Goal: Task Accomplishment & Management: Manage account settings

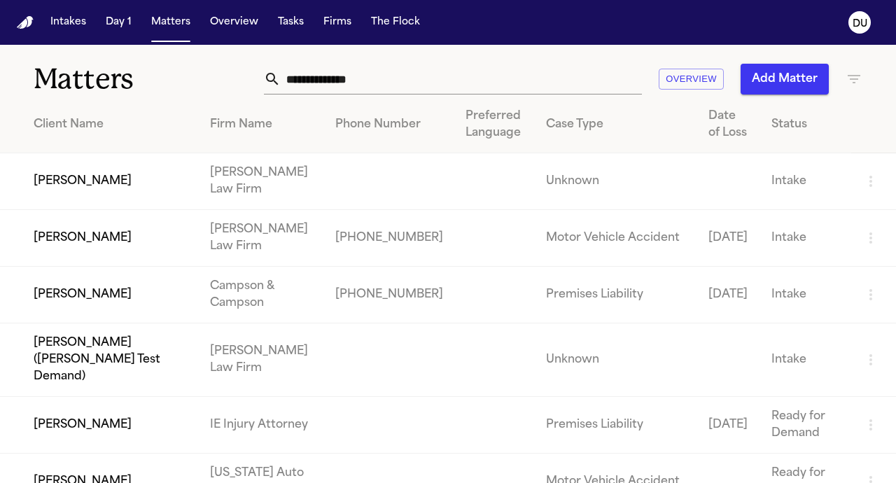
click at [342, 76] on input "text" at bounding box center [461, 79] width 361 height 31
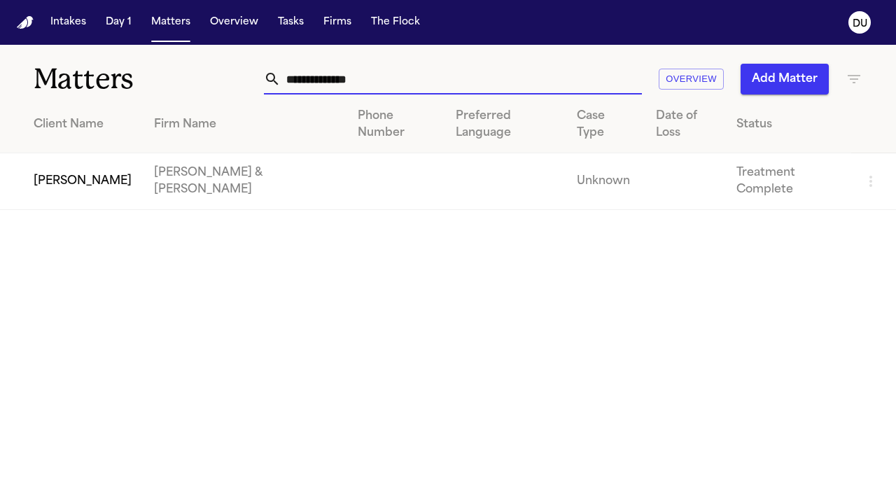
type input "**********"
drag, startPoint x: 303, startPoint y: 107, endPoint x: 120, endPoint y: 167, distance: 193.1
click at [120, 167] on td "[PERSON_NAME]" at bounding box center [71, 181] width 143 height 57
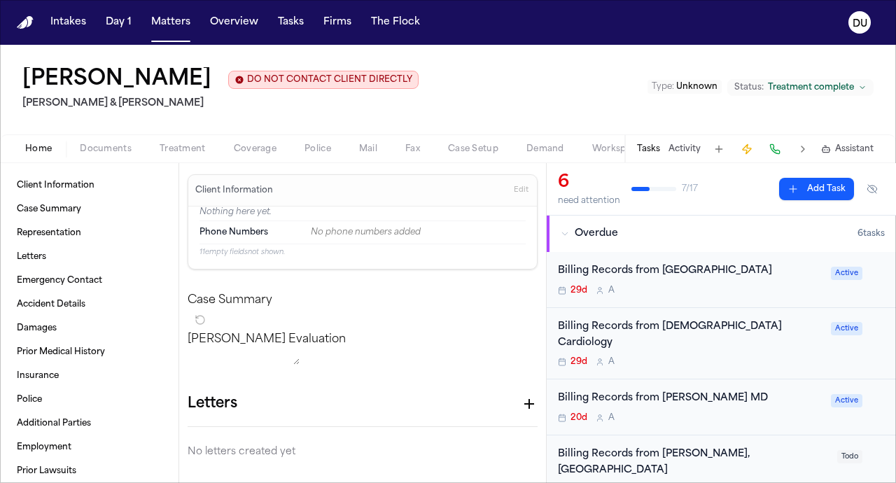
click at [625, 276] on div "Billing Records from [GEOGRAPHIC_DATA]" at bounding box center [690, 271] width 265 height 16
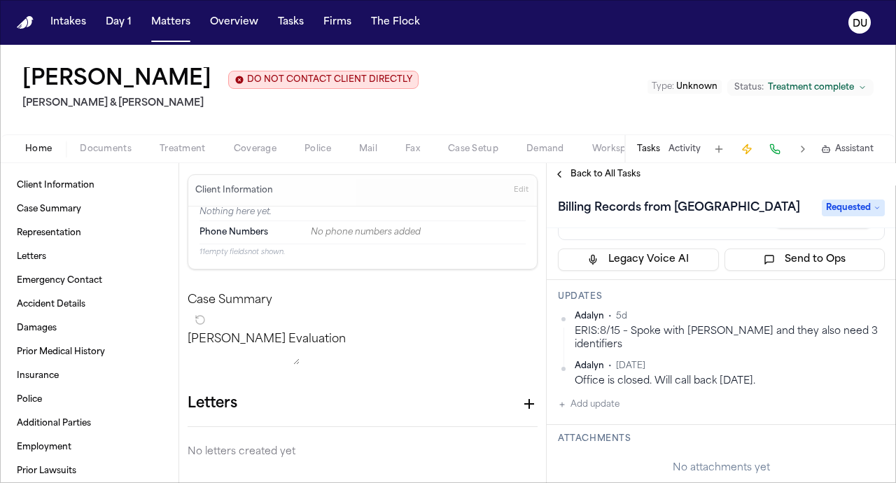
scroll to position [136, 0]
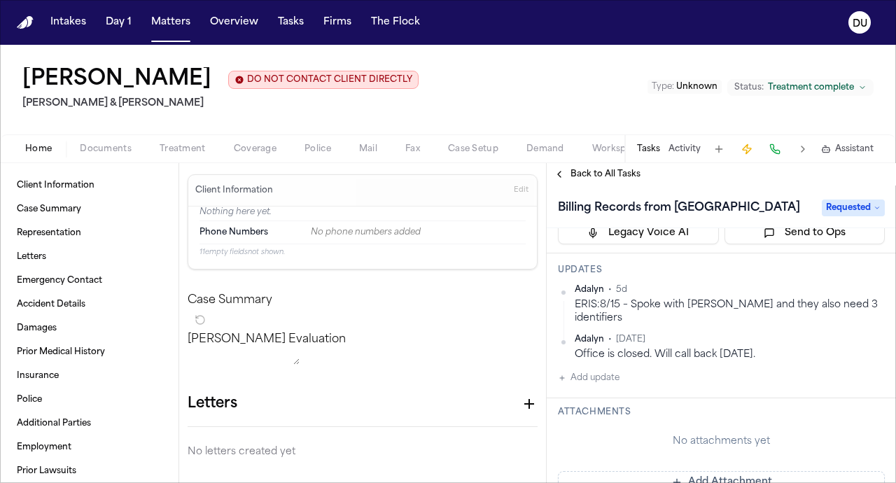
click at [671, 422] on div "Attachments No attachments yet Add Attachment" at bounding box center [721, 450] width 349 height 104
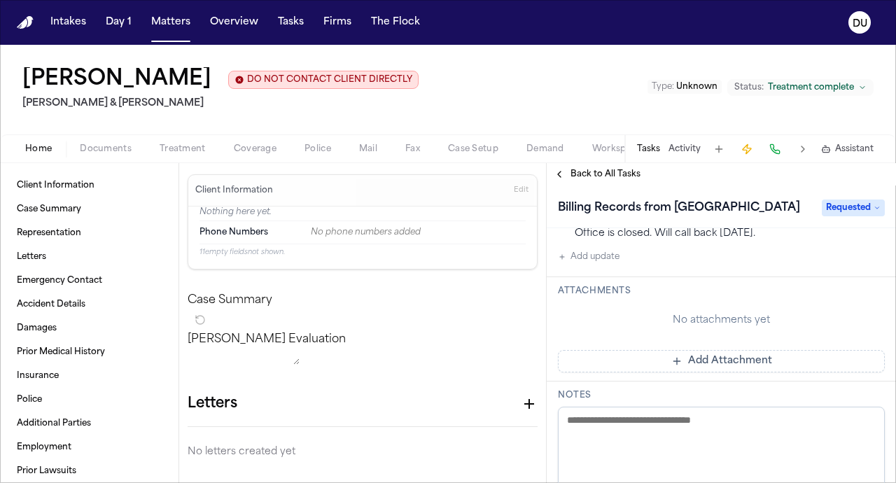
click at [599, 176] on span "Back to All Tasks" at bounding box center [606, 174] width 70 height 11
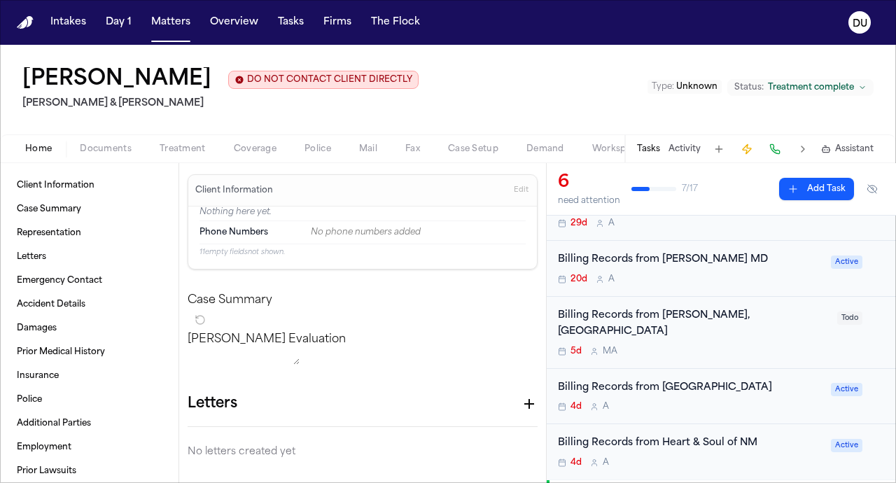
scroll to position [166, 0]
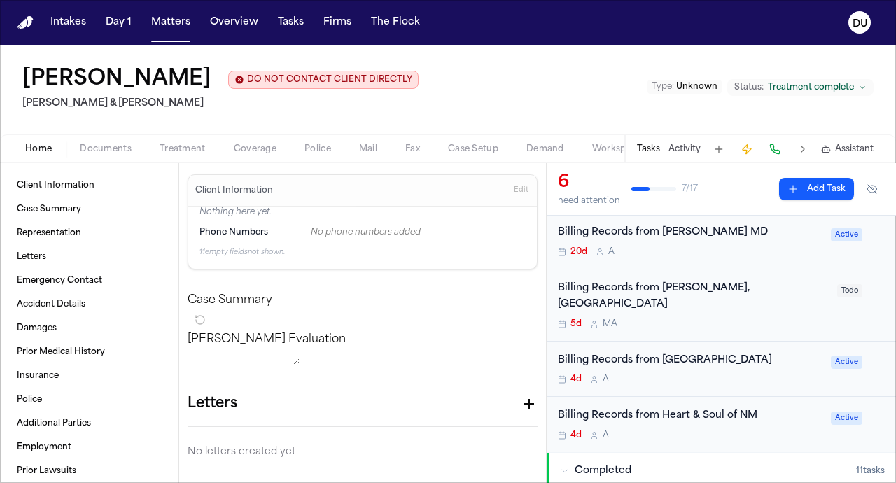
click at [687, 353] on div "Billing Records from [GEOGRAPHIC_DATA]" at bounding box center [690, 361] width 265 height 16
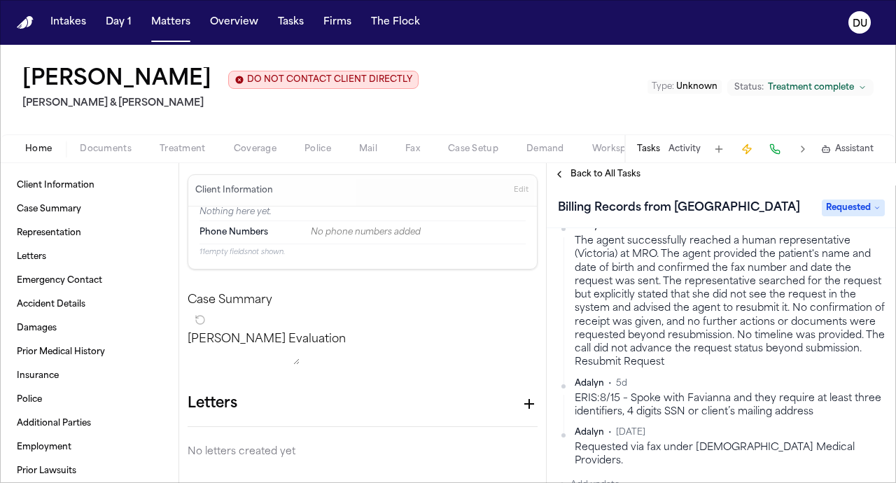
scroll to position [468, 0]
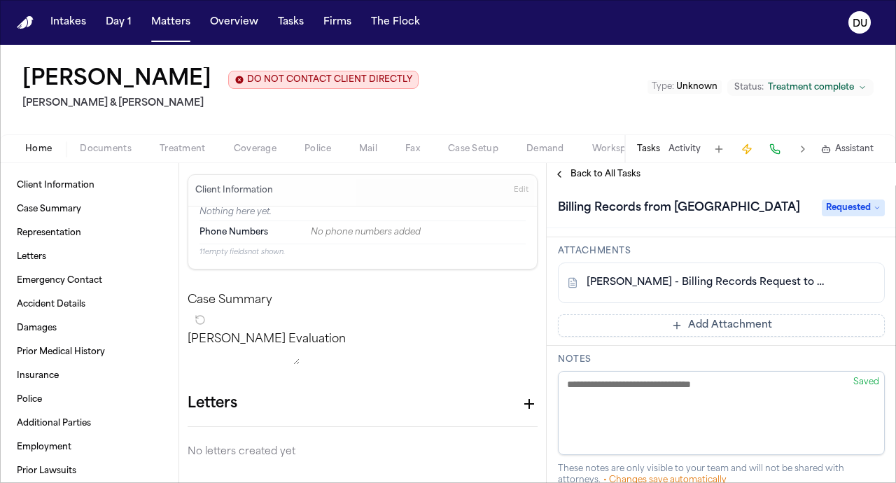
click at [648, 315] on button "Add Attachment" at bounding box center [721, 325] width 327 height 22
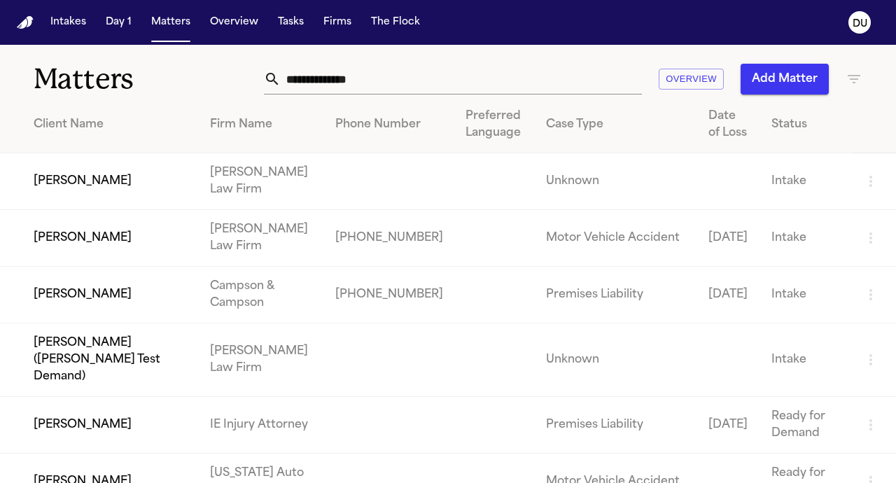
click at [329, 78] on input "text" at bounding box center [461, 79] width 361 height 31
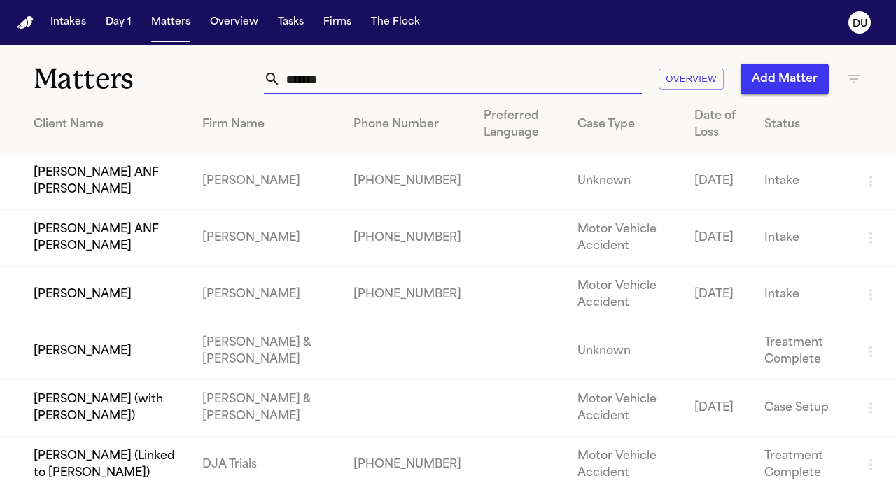
type input "******"
click at [191, 360] on td "[PERSON_NAME]" at bounding box center [95, 351] width 191 height 57
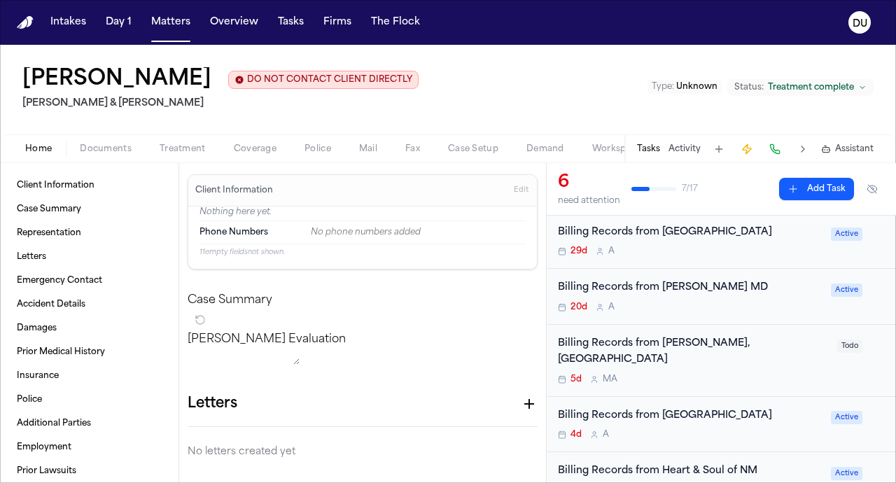
scroll to position [132, 0]
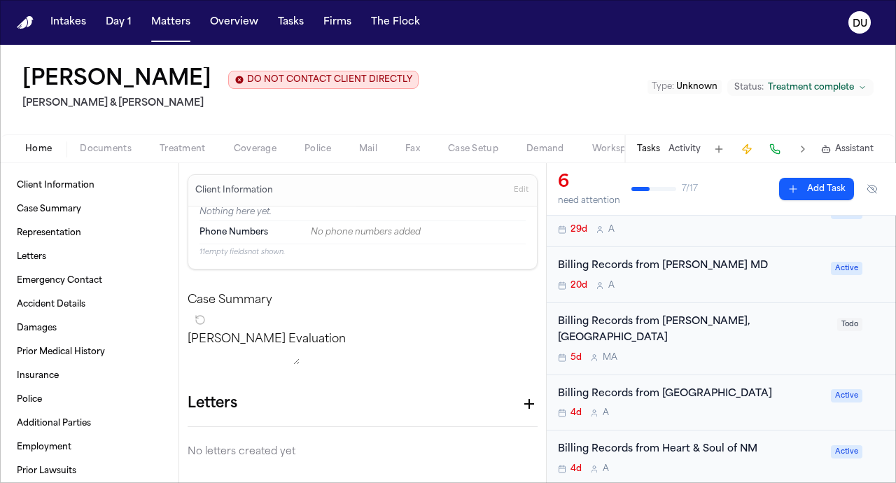
click at [668, 387] on div "Billing Records from [GEOGRAPHIC_DATA]" at bounding box center [690, 395] width 265 height 16
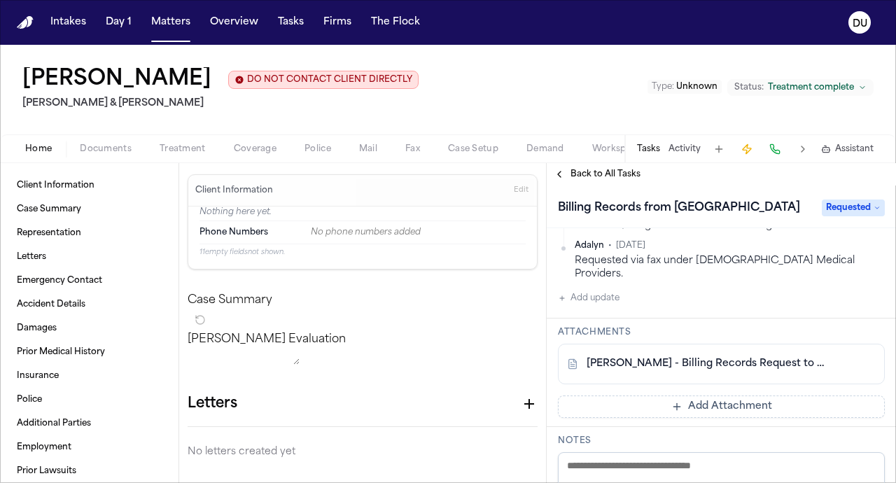
scroll to position [389, 0]
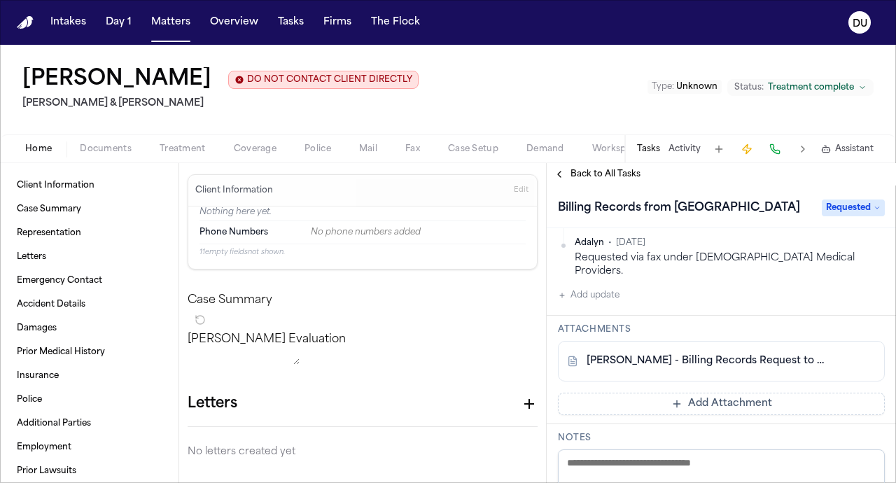
click at [662, 393] on button "Add Attachment" at bounding box center [721, 404] width 327 height 22
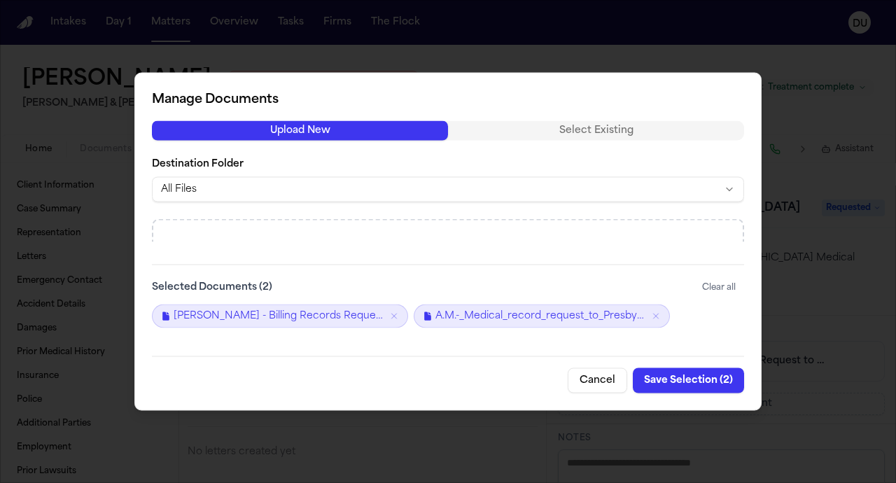
click at [701, 382] on button "Save Selection ( 2 )" at bounding box center [688, 380] width 111 height 25
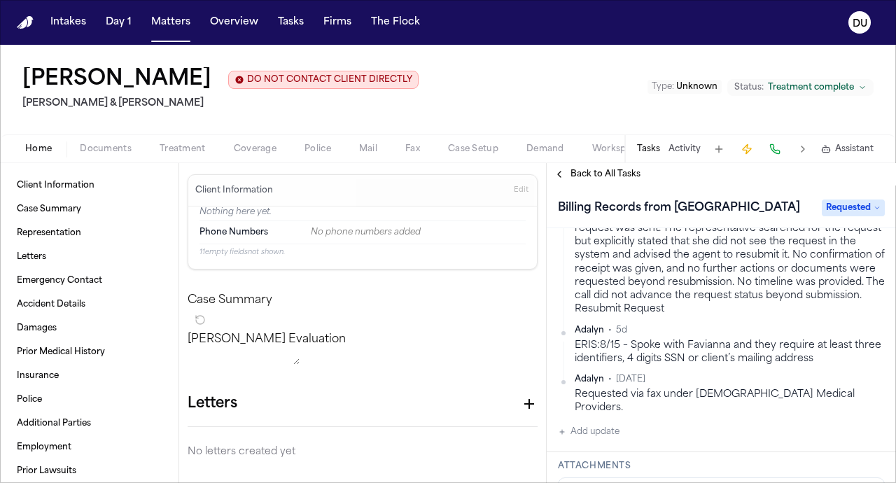
scroll to position [382, 0]
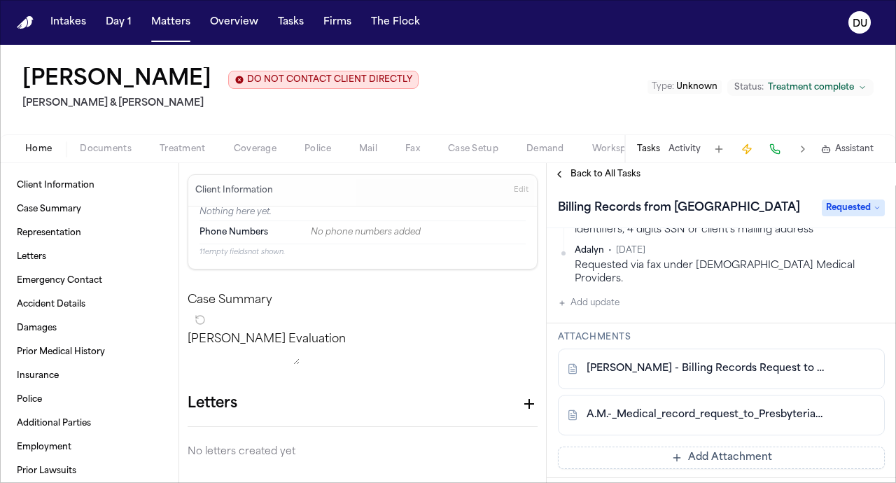
click at [599, 295] on button "Add update" at bounding box center [589, 303] width 62 height 17
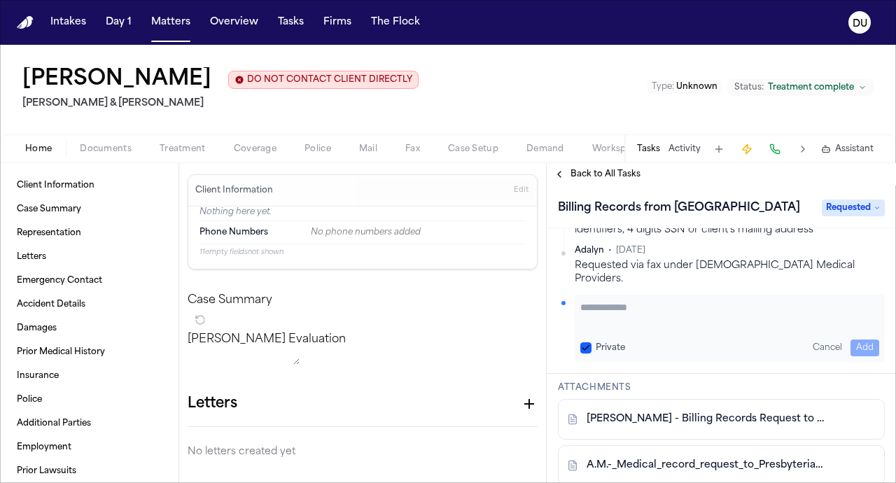
click at [631, 300] on textarea "Add your update" at bounding box center [729, 314] width 299 height 28
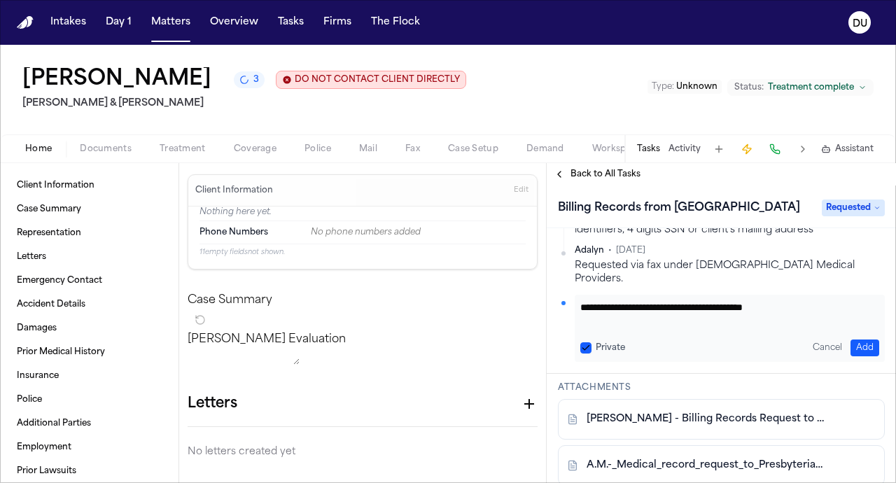
type textarea "**********"
click at [851, 340] on button "Add" at bounding box center [865, 348] width 29 height 17
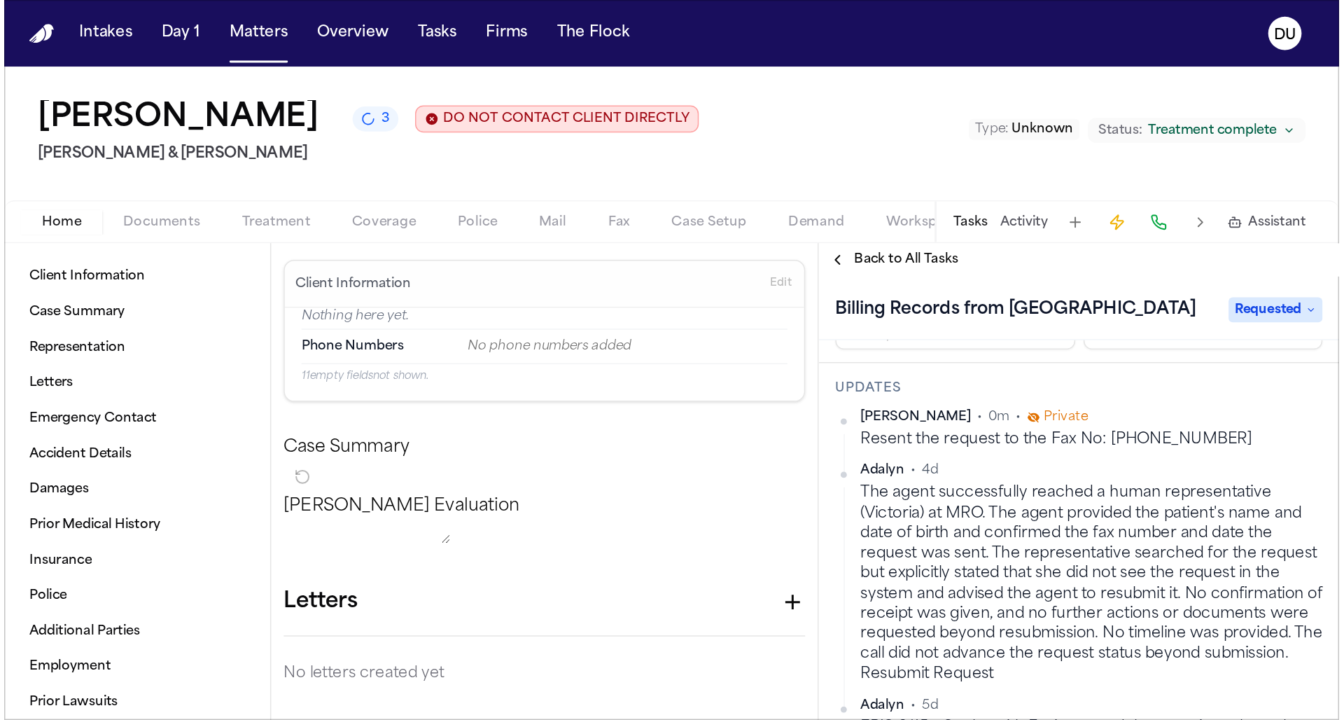
scroll to position [264, 0]
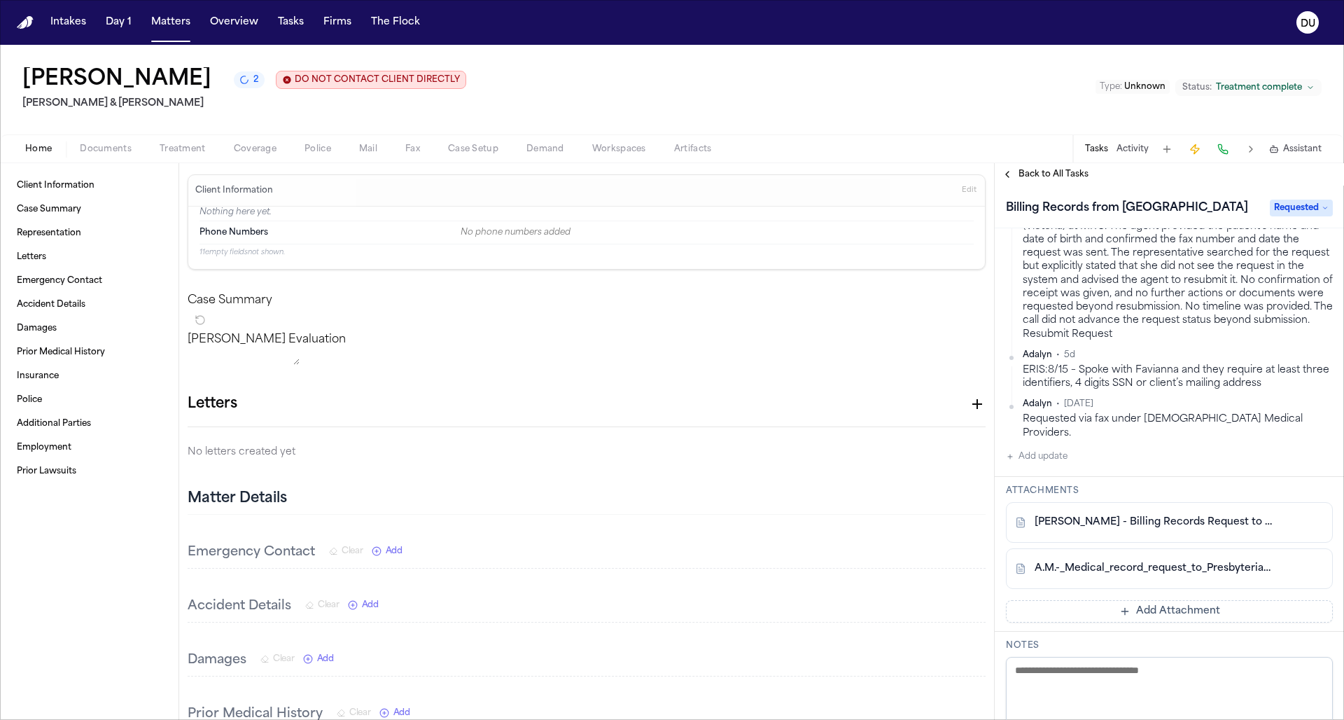
click at [29, 36] on nav "Intakes Day 1 Matters Overview Tasks Firms The Flock DU" at bounding box center [672, 22] width 1344 height 45
click at [27, 25] on img "Home" at bounding box center [25, 22] width 17 height 13
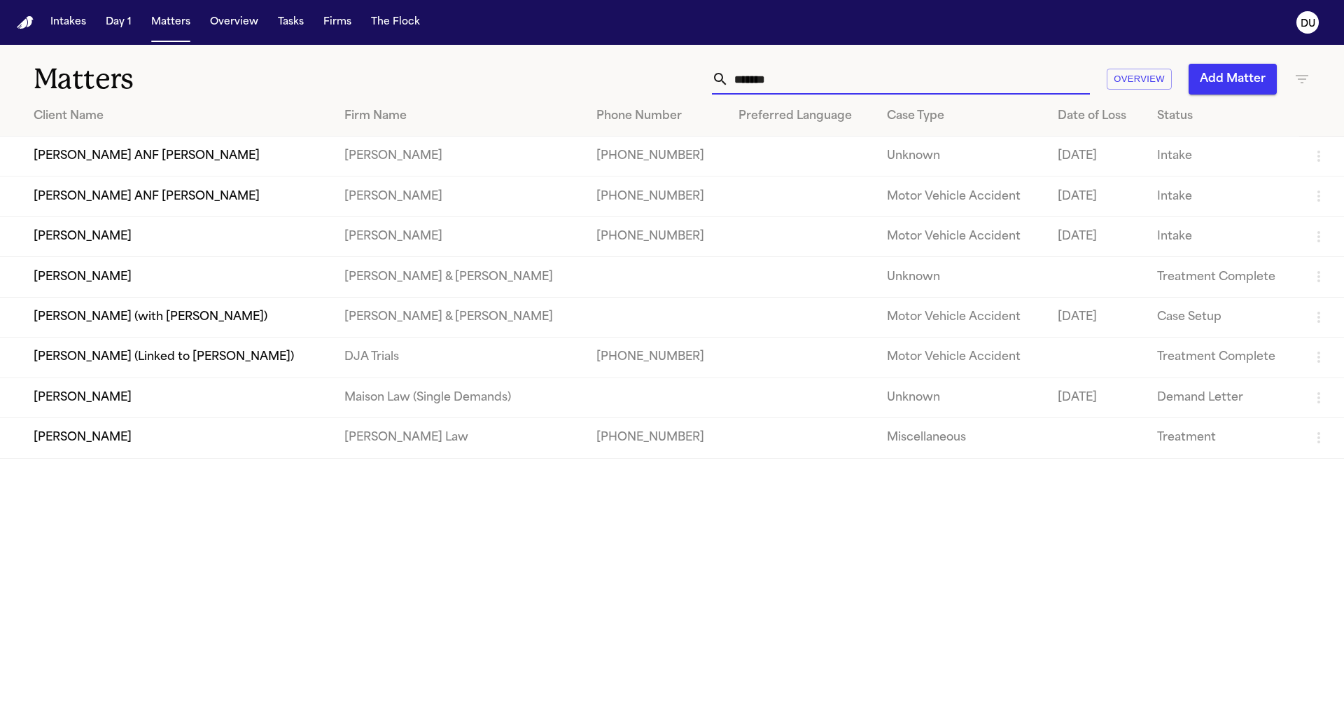
drag, startPoint x: 797, startPoint y: 83, endPoint x: 704, endPoint y: 83, distance: 93.1
click at [699, 82] on div "****** Overview Add Matter" at bounding box center [857, 79] width 905 height 31
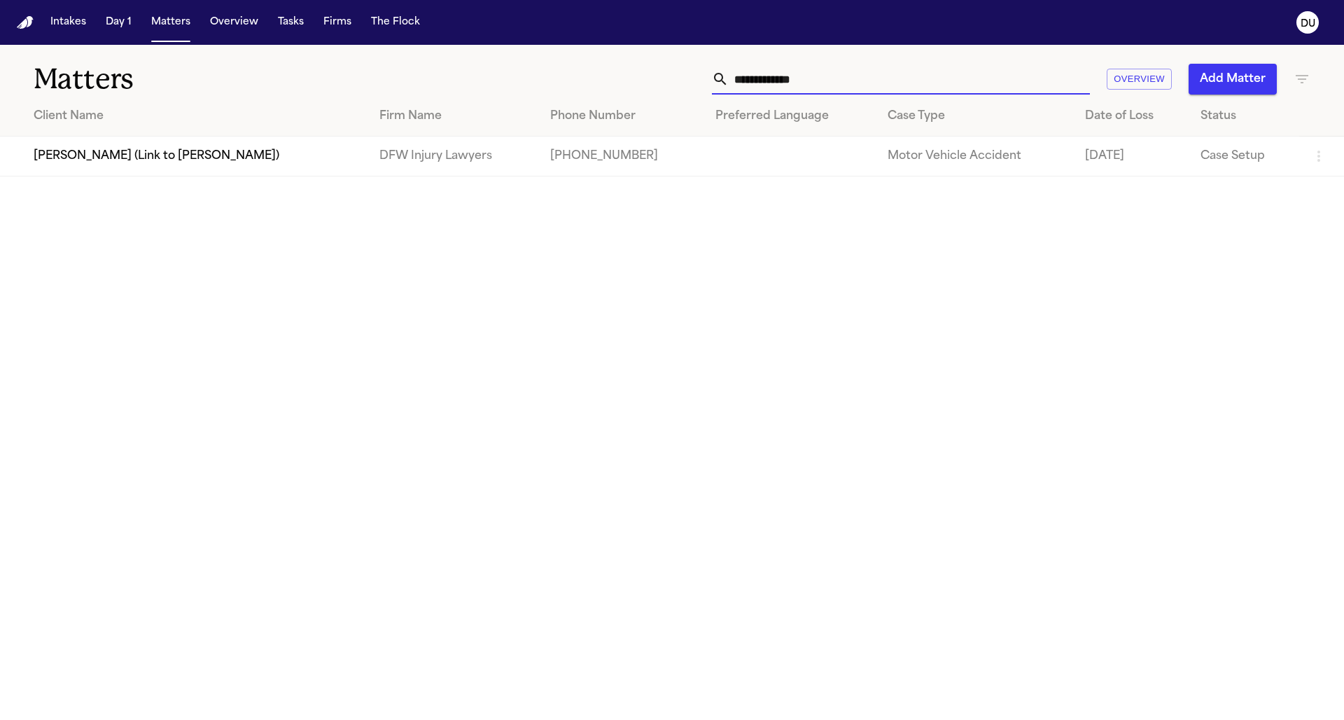
type input "**********"
click at [209, 171] on td "[PERSON_NAME] (Link to [PERSON_NAME])" at bounding box center [184, 157] width 368 height 40
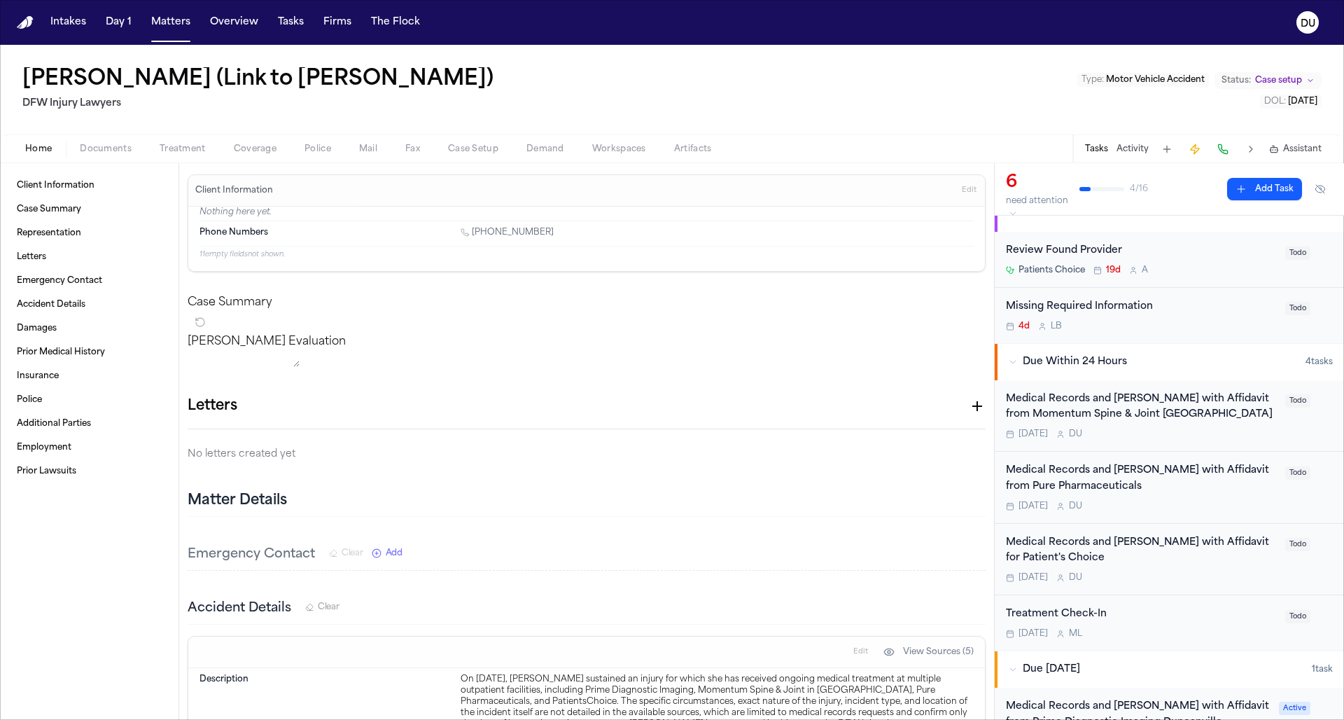
scroll to position [130, 0]
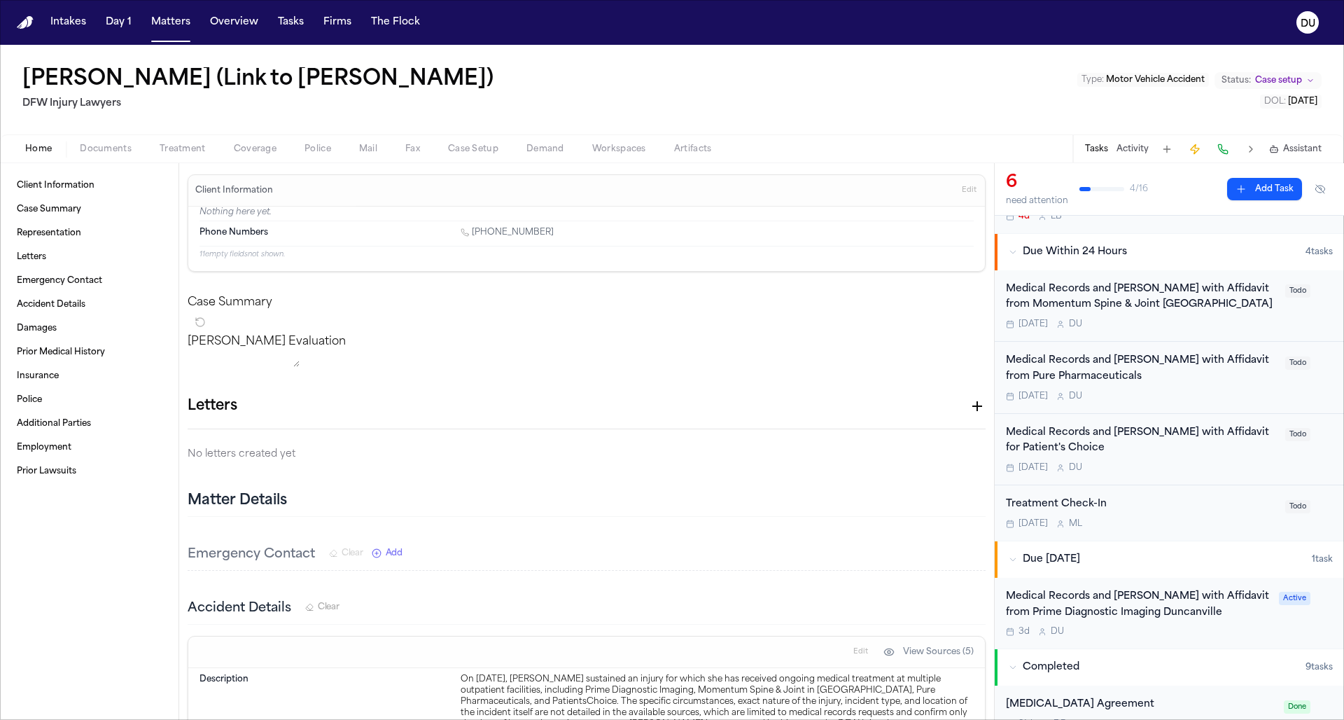
click at [896, 482] on div "Medical Records and [PERSON_NAME] with Affidavit from Prime Diagnostic Imaging …" at bounding box center [1138, 605] width 265 height 32
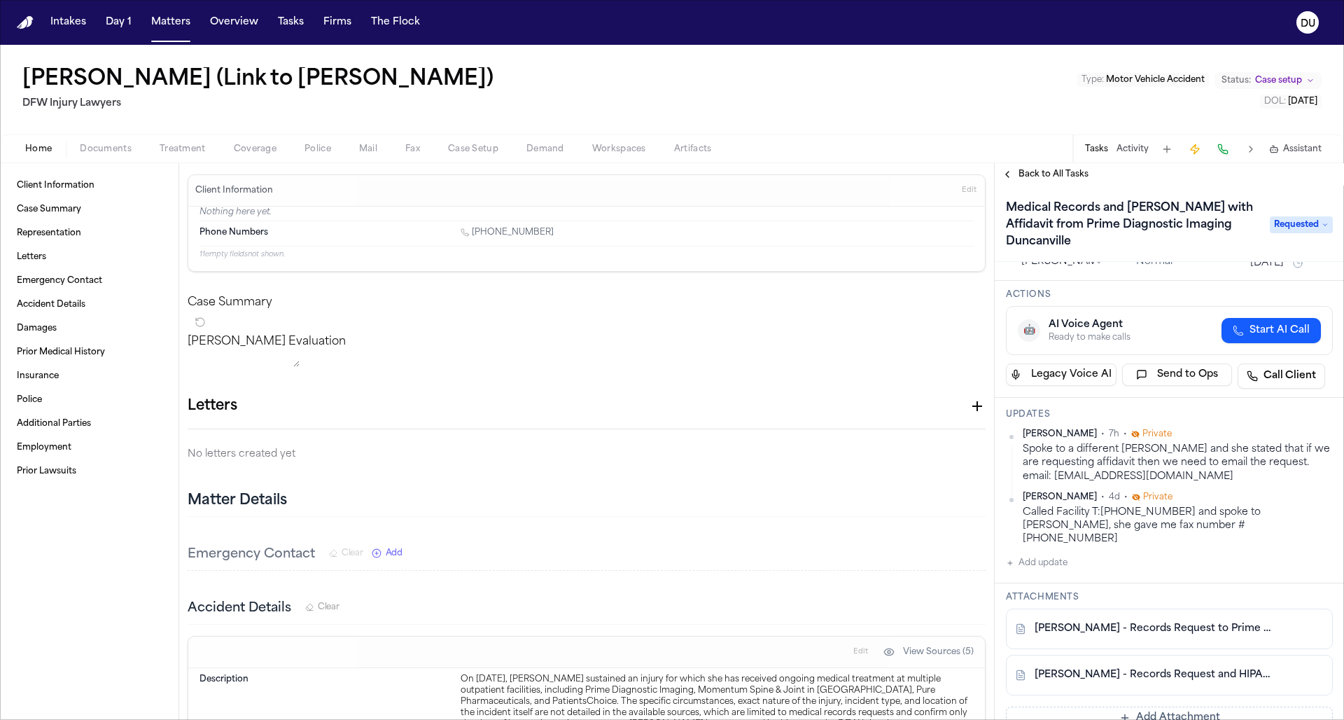
scroll to position [117, 0]
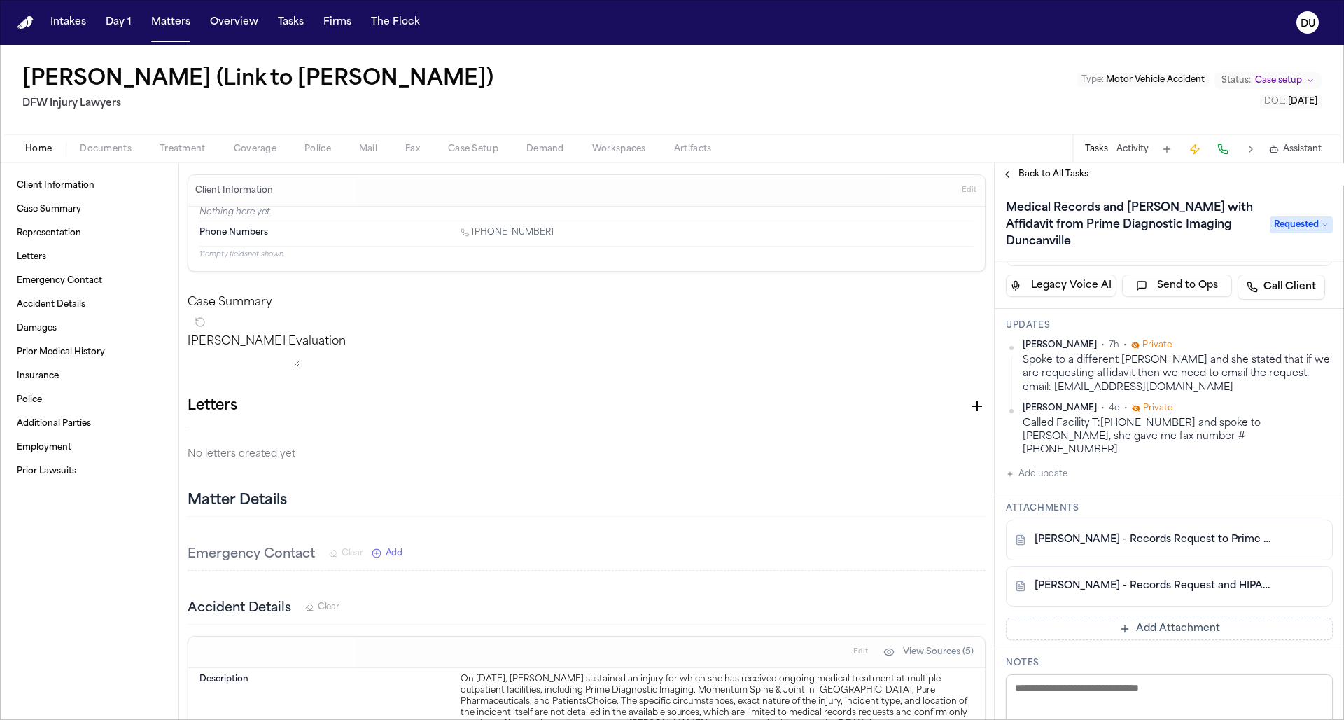
click at [896, 482] on link "[PERSON_NAME] - Records Request and HIPAA to Prime Diagnostic - [DATE]" at bounding box center [1156, 586] width 242 height 14
click at [896, 482] on link "[PERSON_NAME] - Records Request to Prime Diagnostic Imaging - [DATE]" at bounding box center [1156, 540] width 242 height 14
click at [896, 466] on button "Add update" at bounding box center [1037, 474] width 62 height 17
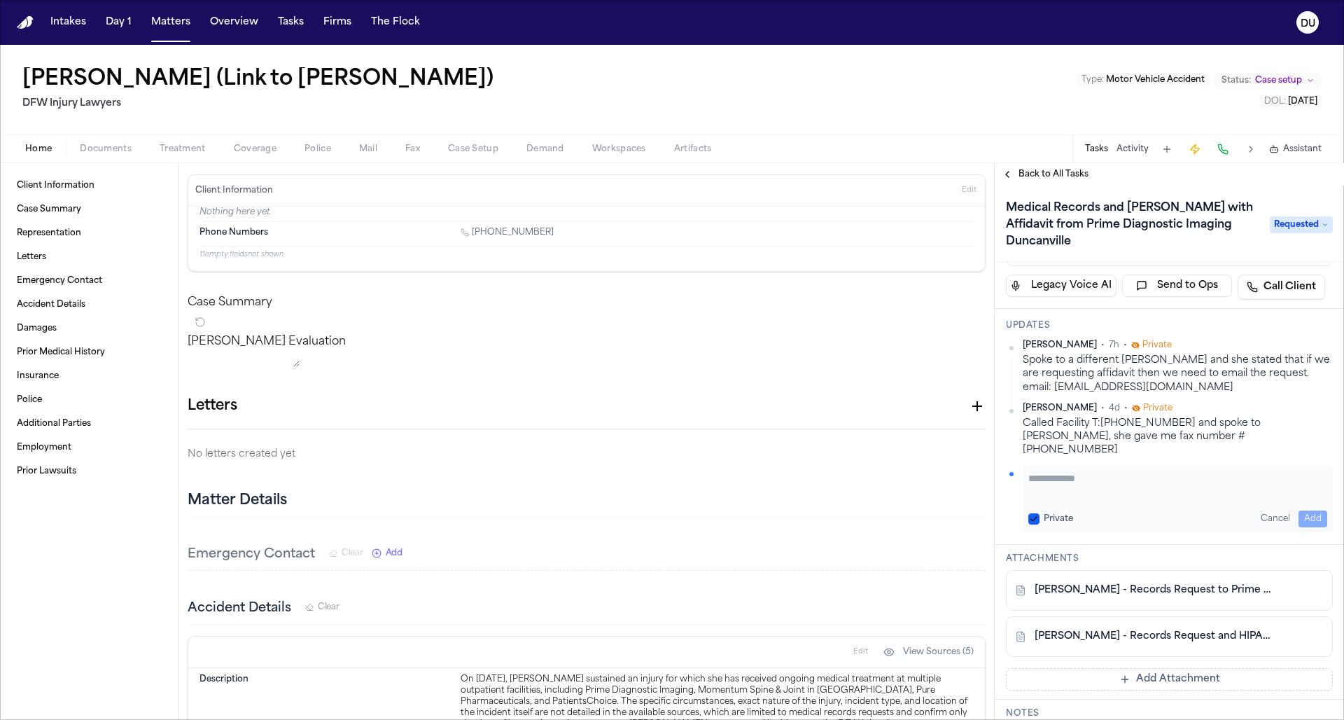
click at [896, 471] on textarea "Add your update" at bounding box center [1178, 485] width 299 height 28
type textarea "**********"
click at [896, 482] on button "Add" at bounding box center [1313, 518] width 29 height 17
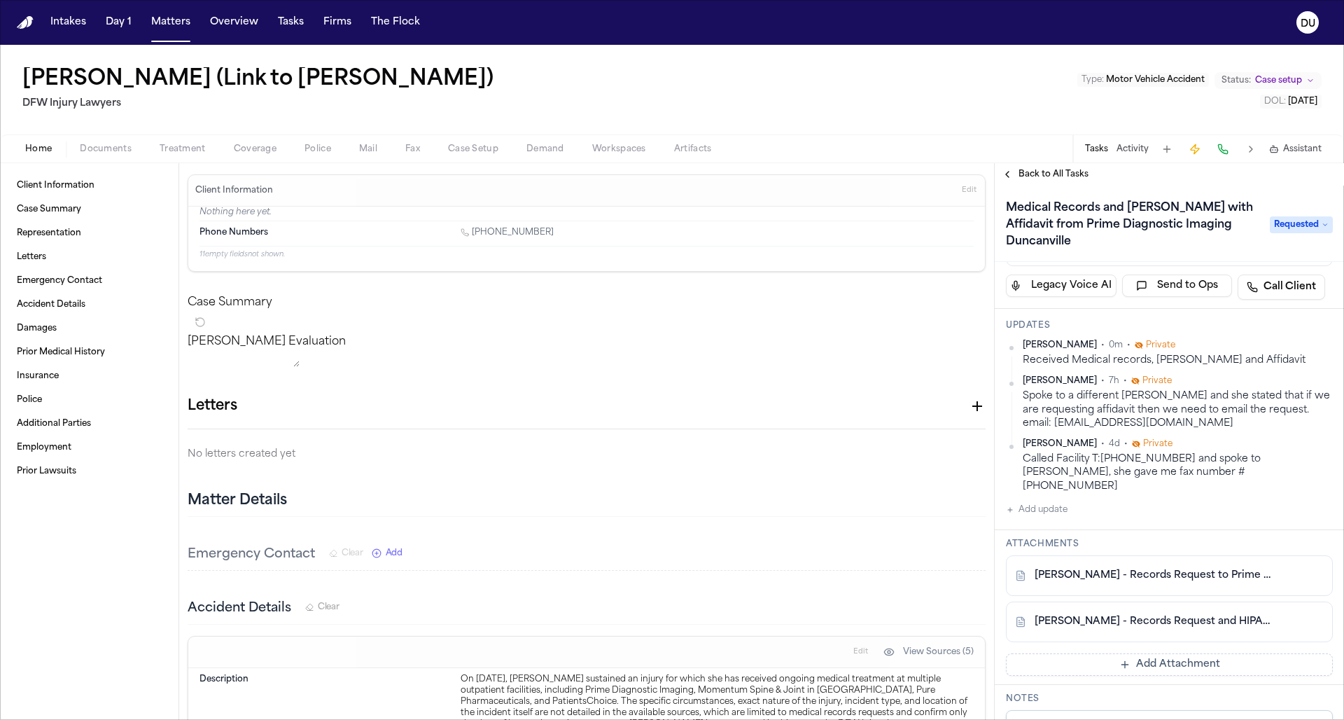
click at [896, 482] on button "Add Attachment" at bounding box center [1169, 664] width 327 height 22
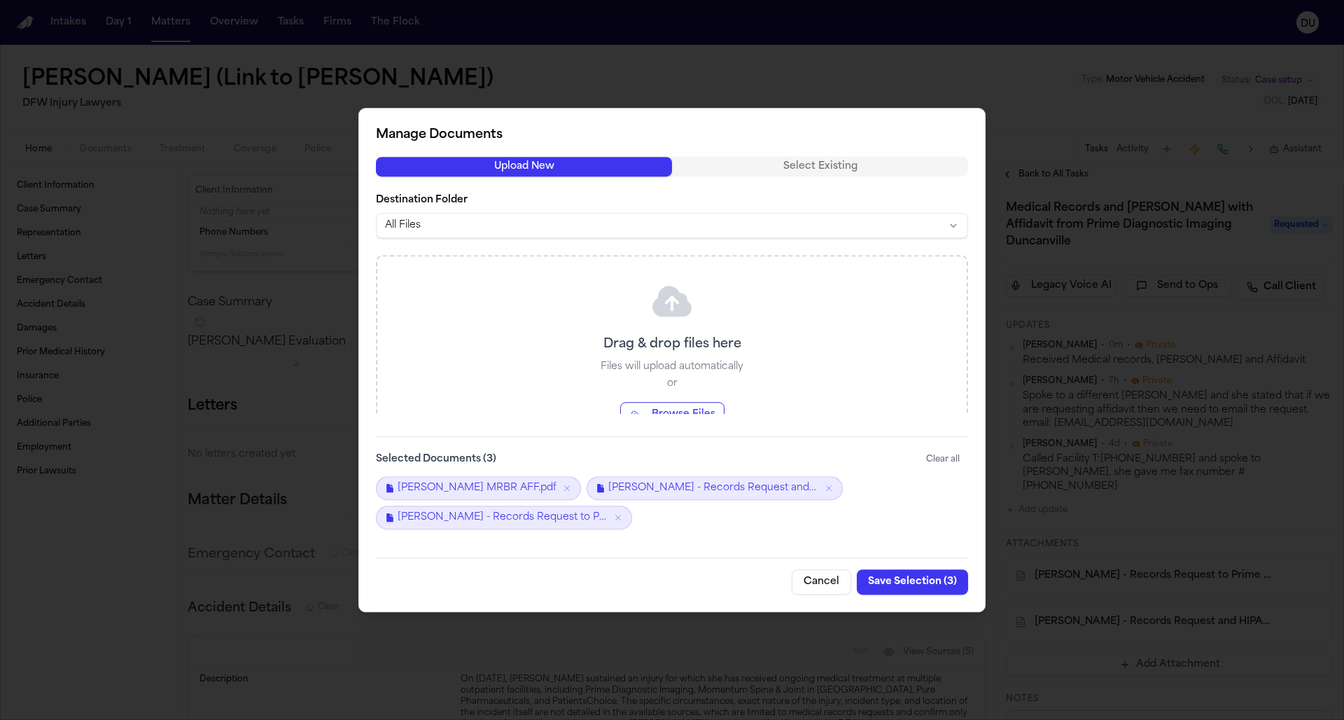
click at [896, 482] on button "Save Selection ( 3 )" at bounding box center [912, 581] width 111 height 25
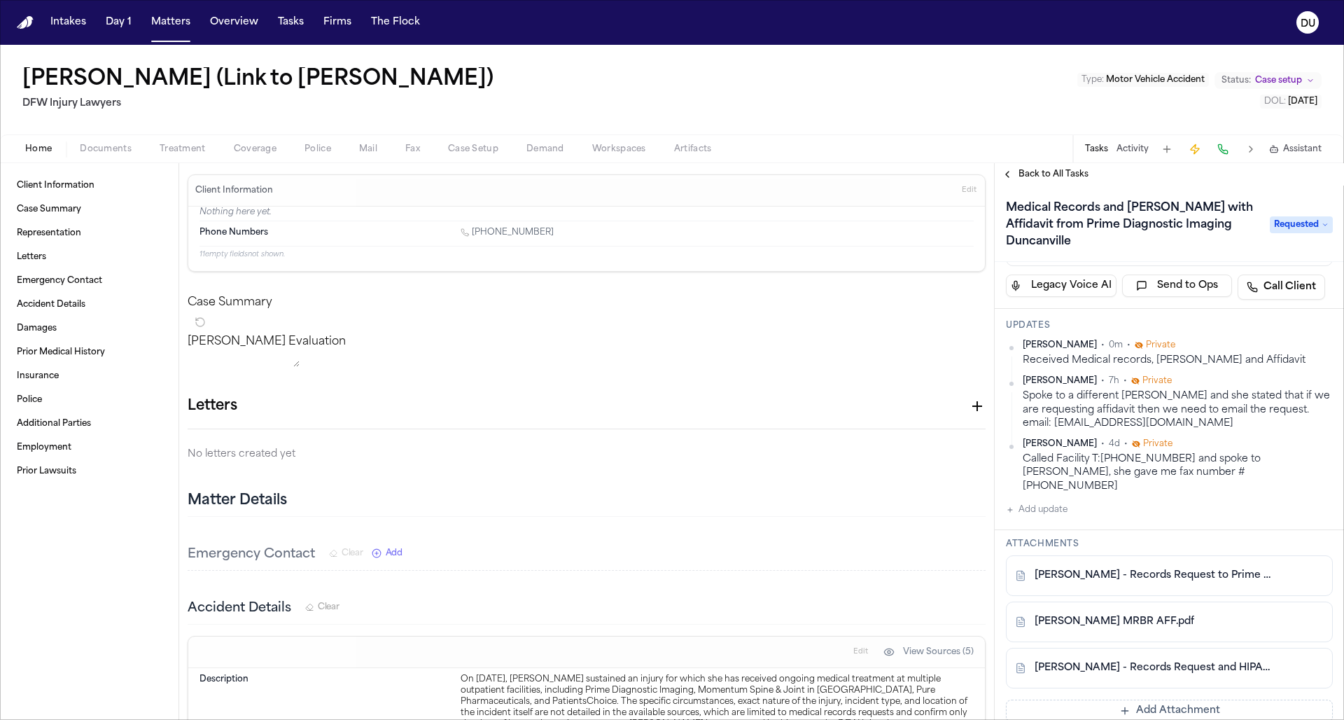
click at [896, 221] on span "Requested" at bounding box center [1301, 224] width 63 height 17
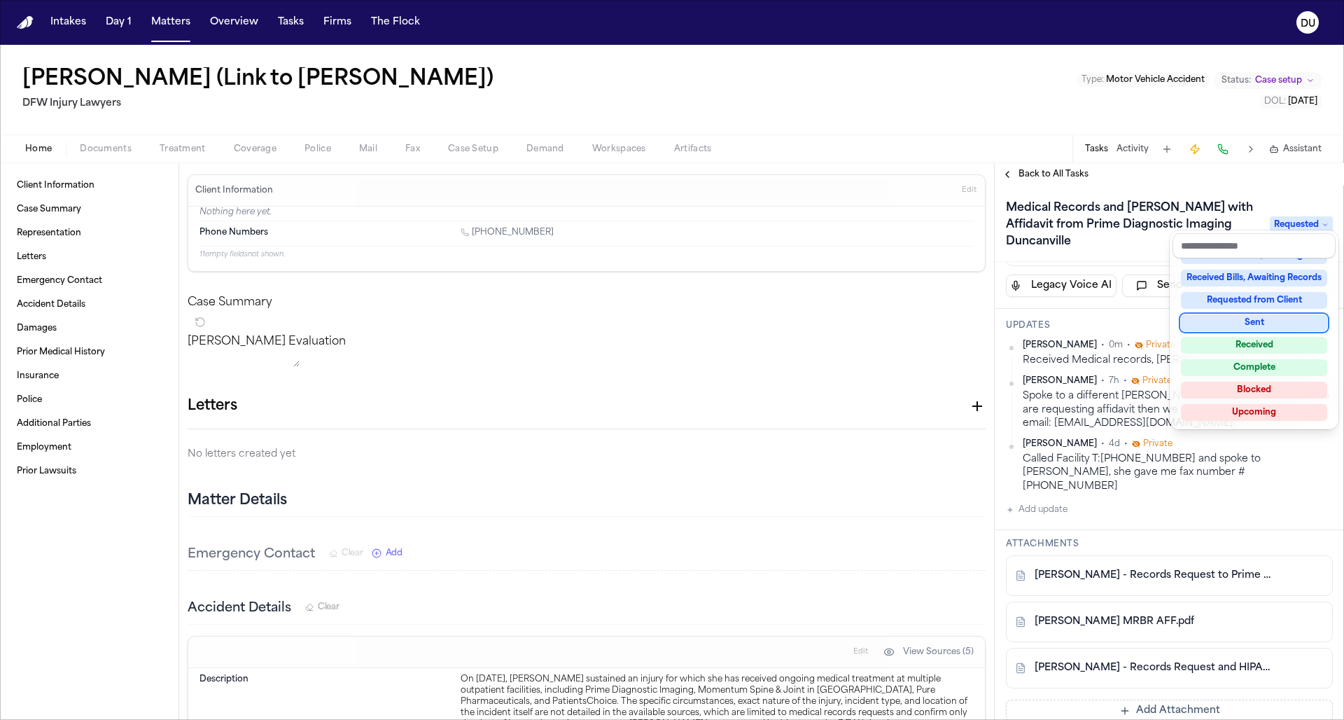
scroll to position [216, 0]
click at [896, 349] on div "Received" at bounding box center [1254, 348] width 146 height 17
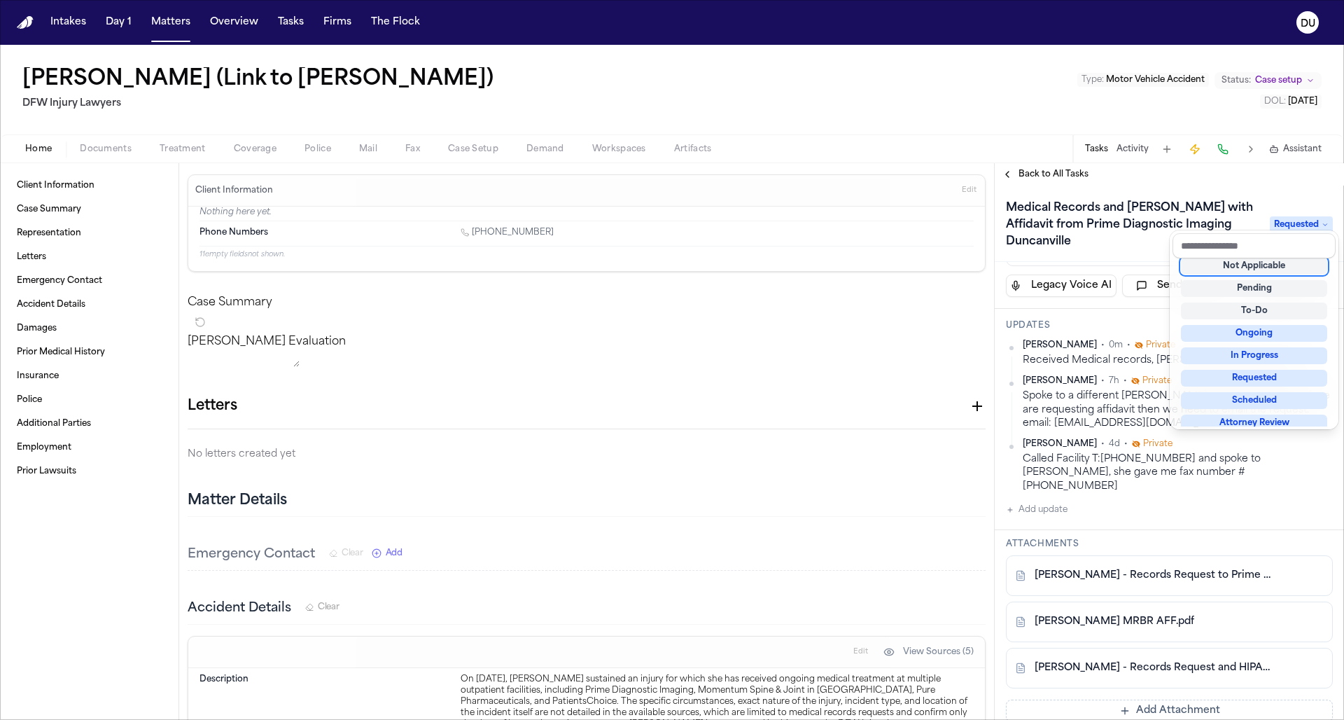
scroll to position [6, 0]
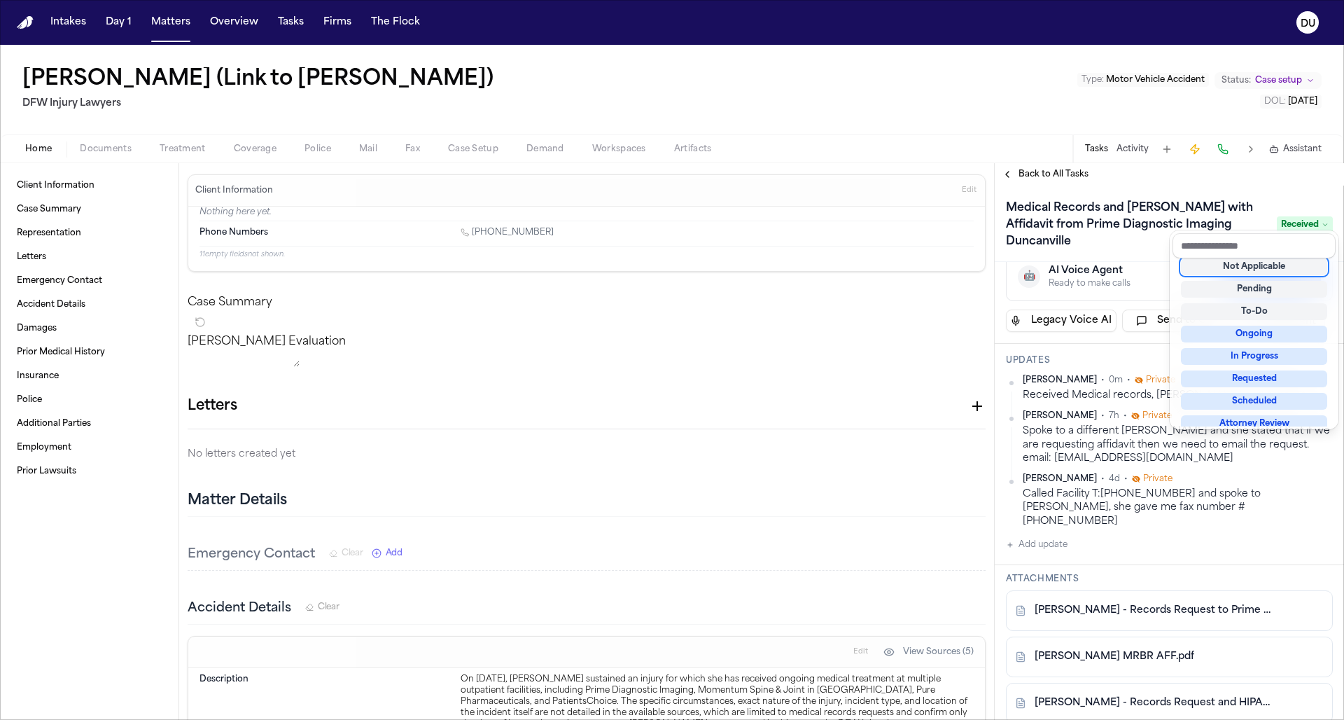
click at [896, 195] on div "Medical Records and [PERSON_NAME] with Affidavit from Prime Diagnostic Imaging …" at bounding box center [1169, 224] width 349 height 76
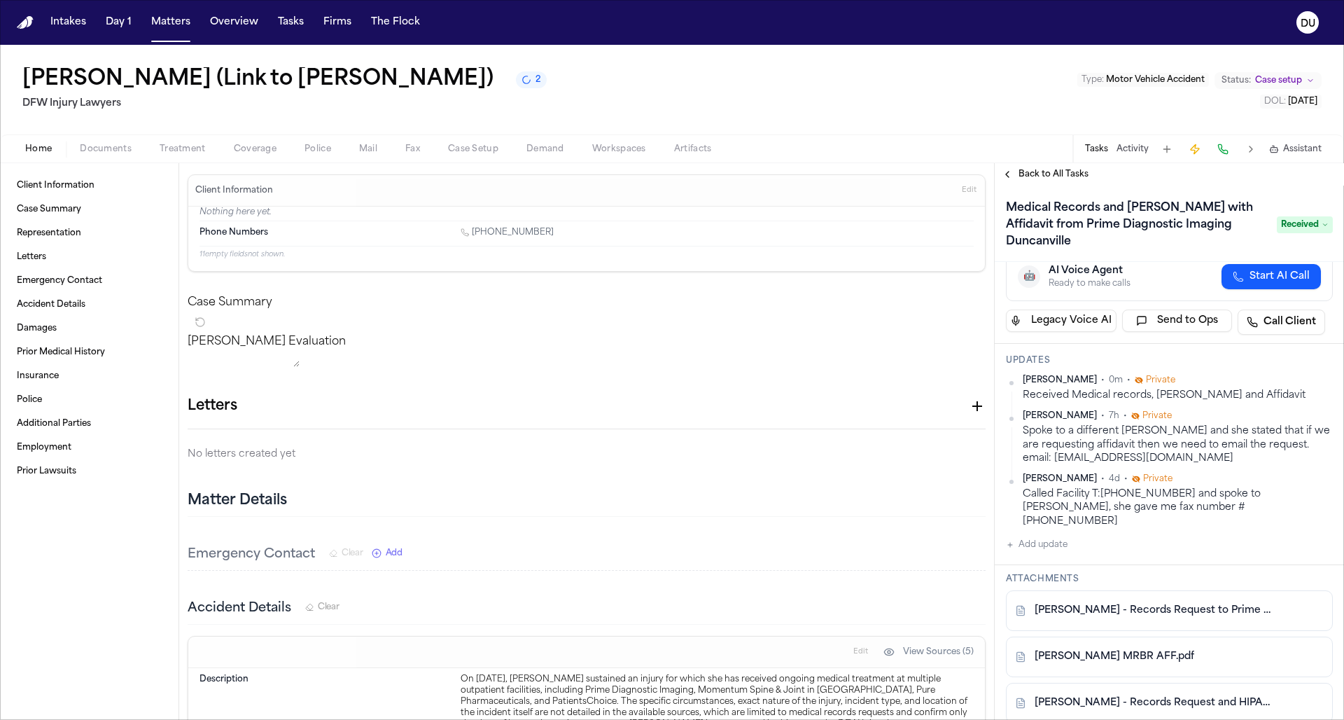
click at [25, 22] on img "Home" at bounding box center [25, 22] width 17 height 13
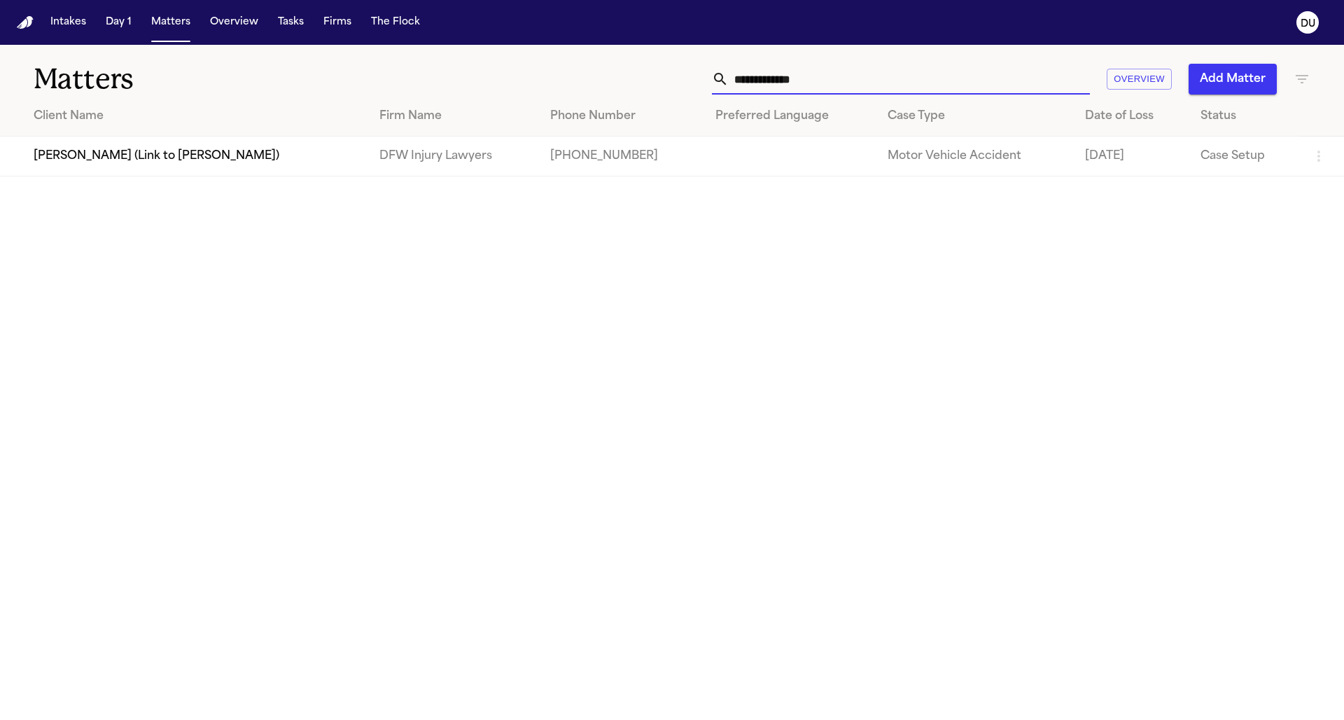
drag, startPoint x: 770, startPoint y: 88, endPoint x: 730, endPoint y: 81, distance: 41.3
click at [730, 81] on input "**********" at bounding box center [909, 79] width 361 height 31
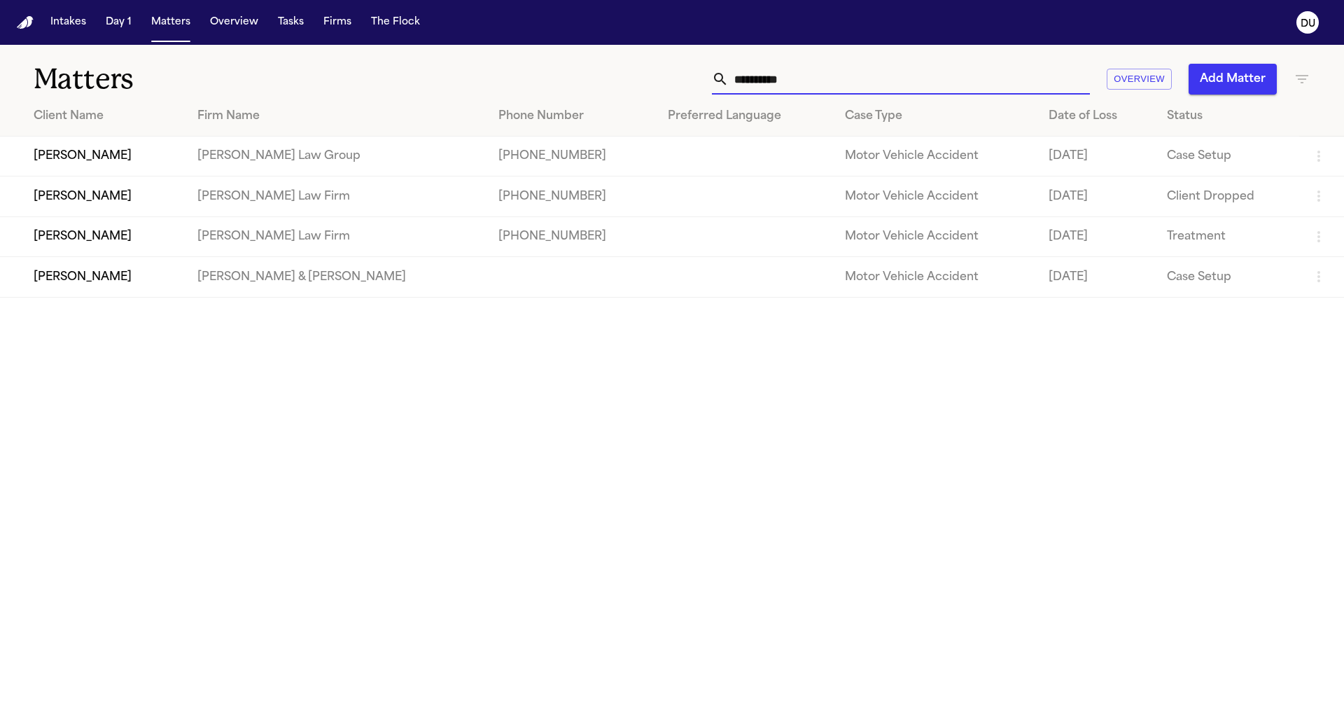
type input "**********"
drag, startPoint x: 667, startPoint y: 4, endPoint x: 176, endPoint y: 163, distance: 516.1
click at [176, 163] on td "[PERSON_NAME]" at bounding box center [93, 157] width 186 height 40
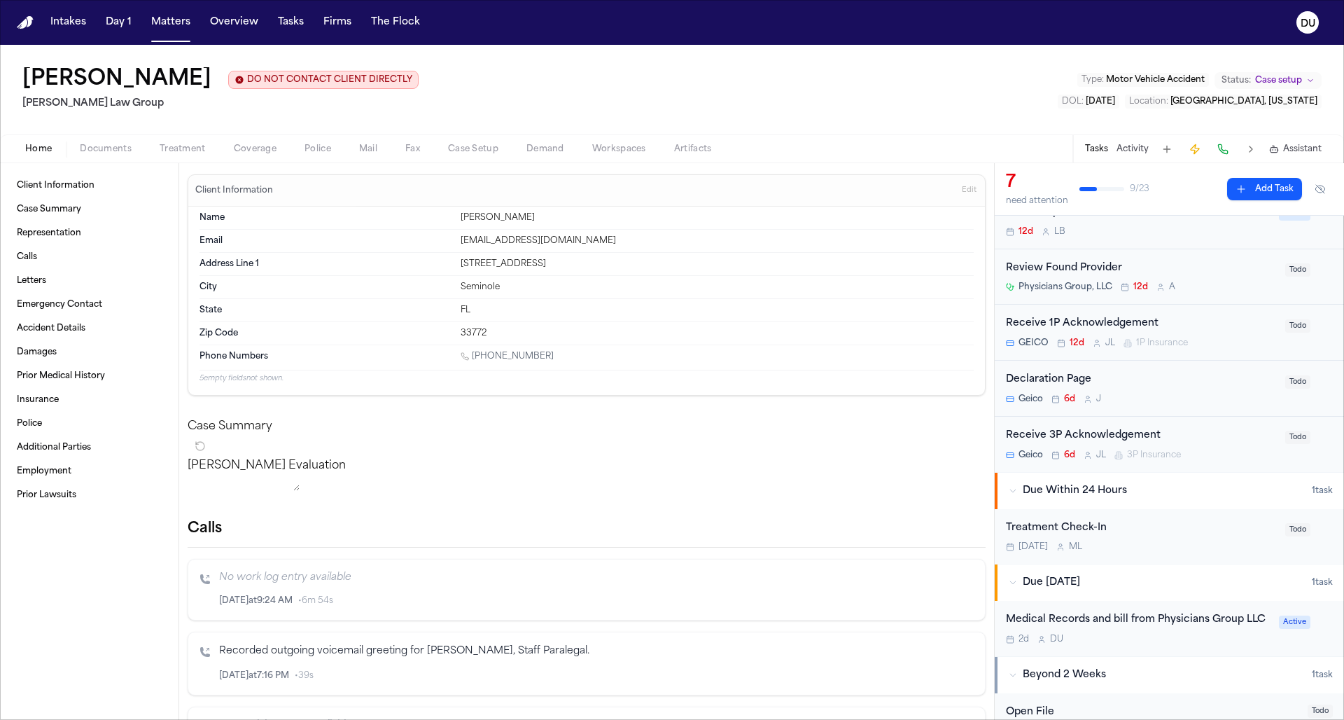
scroll to position [373, 0]
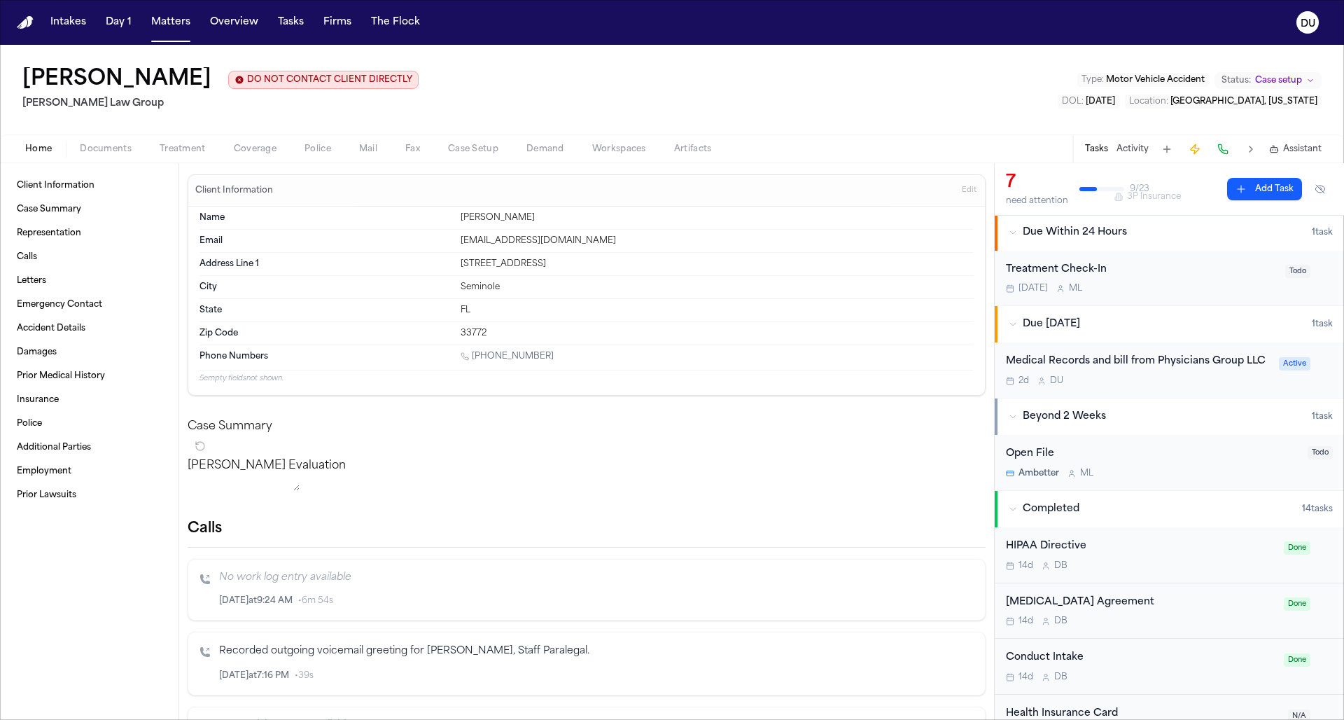
click at [896, 359] on div "Medical Records and bill from Physicians Group LLC" at bounding box center [1138, 362] width 265 height 16
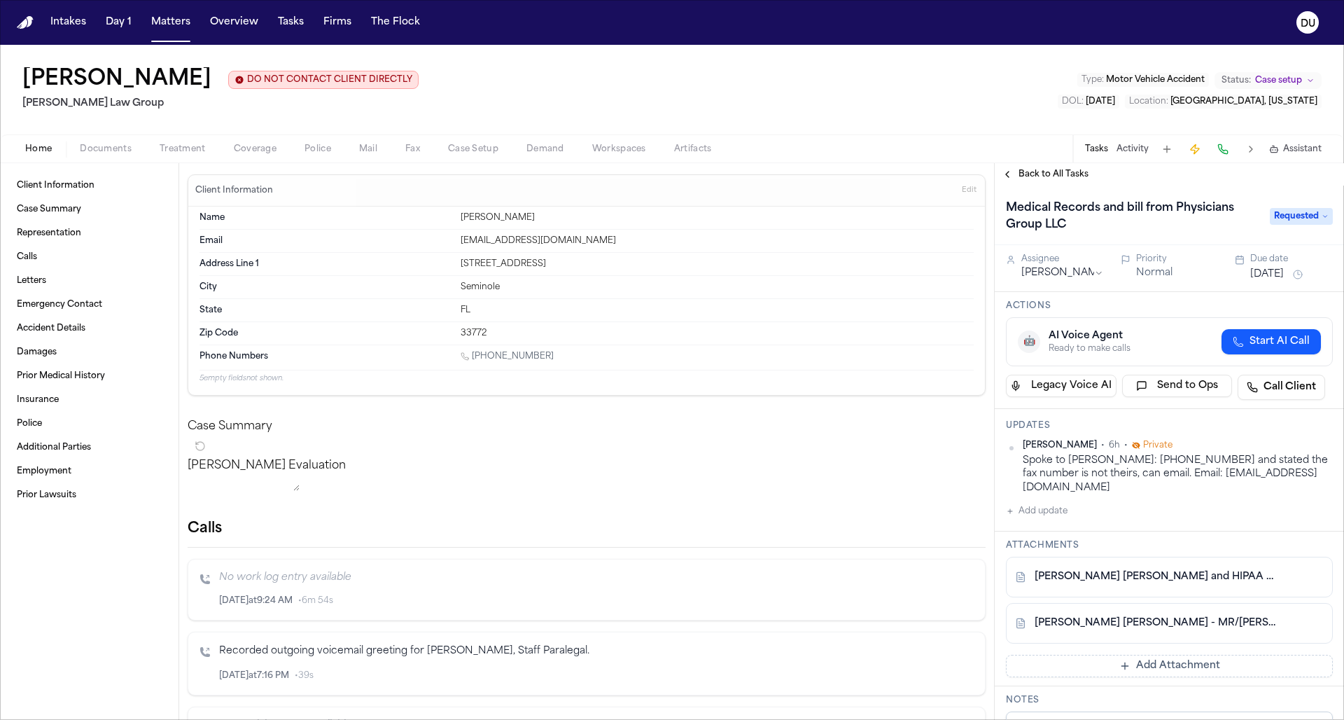
scroll to position [29, 0]
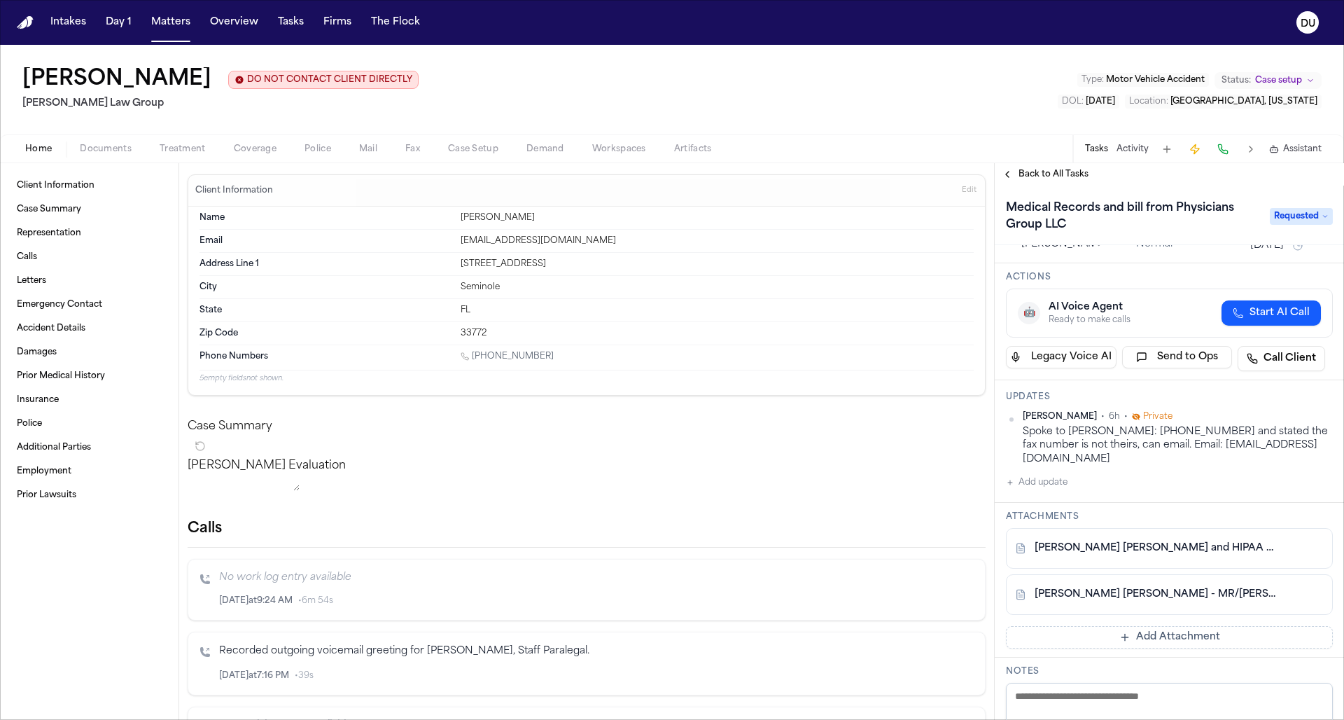
click at [896, 482] on button "Add update" at bounding box center [1037, 482] width 62 height 17
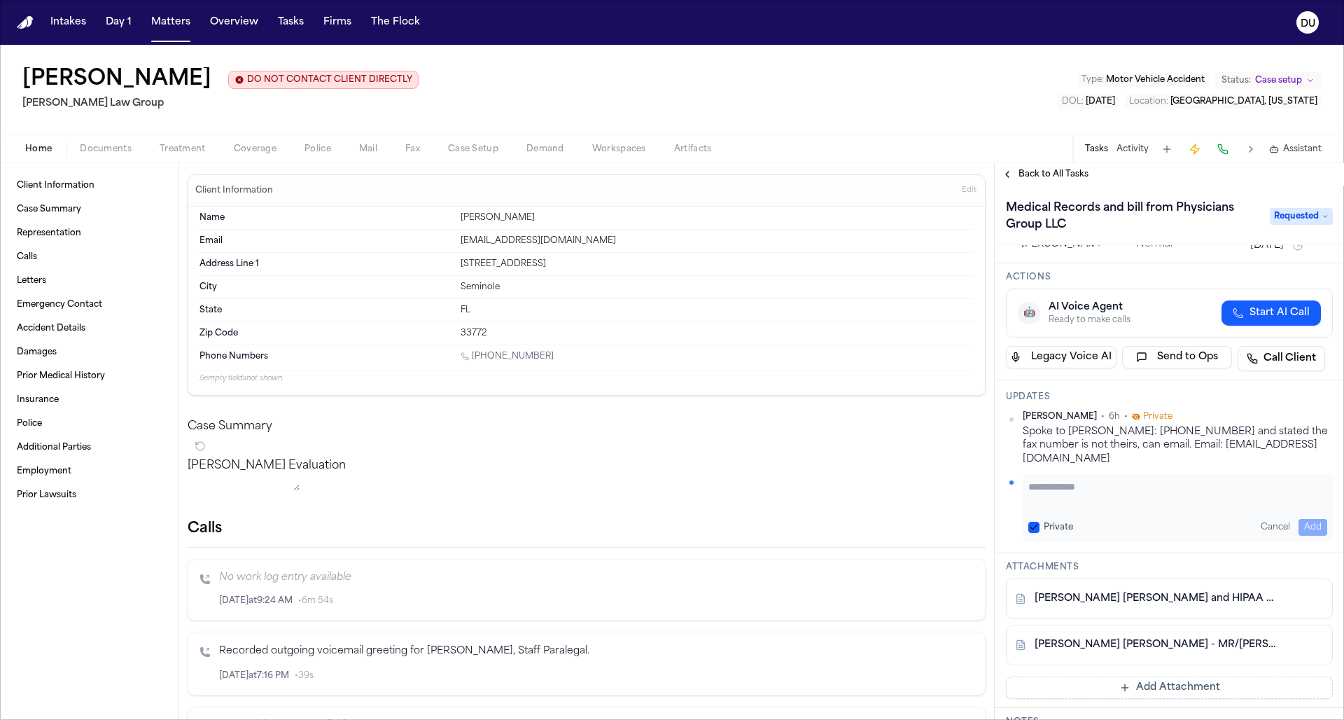
click at [896, 482] on textarea "Add your update" at bounding box center [1178, 494] width 299 height 28
paste textarea "**********"
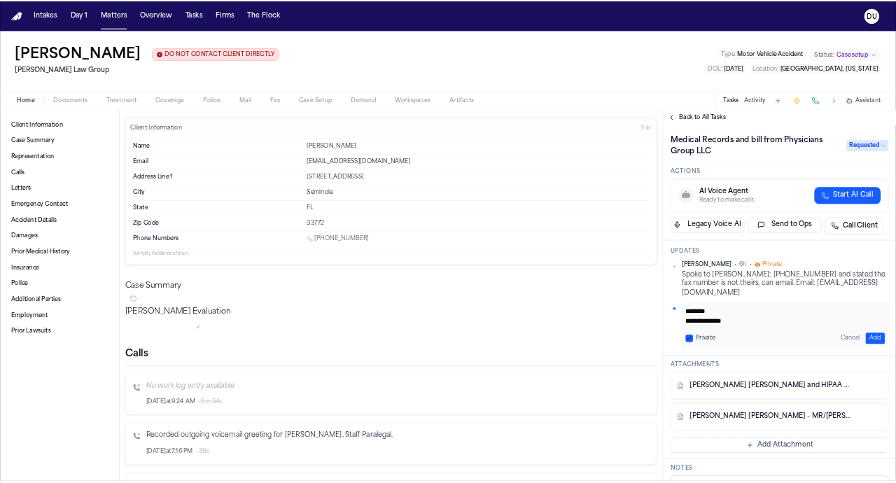
scroll to position [151, 0]
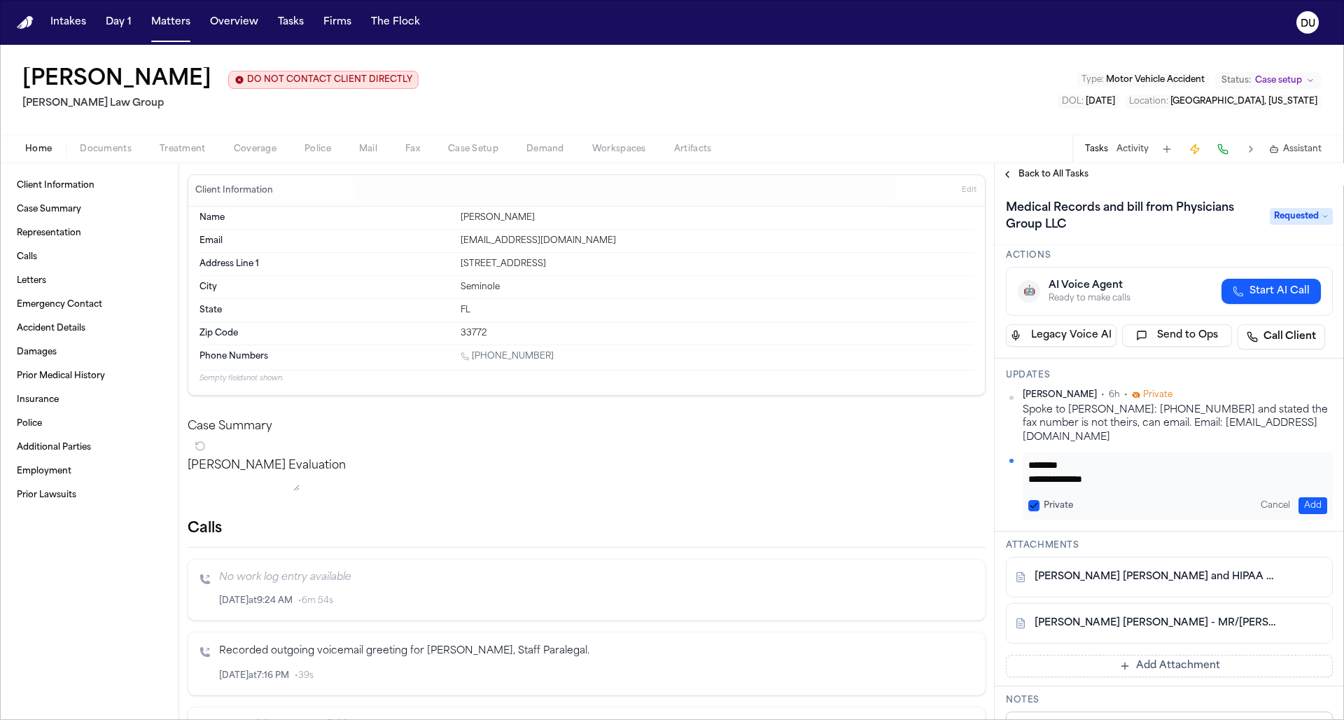
type textarea "**********"
click at [896, 482] on button "Add" at bounding box center [1313, 505] width 29 height 17
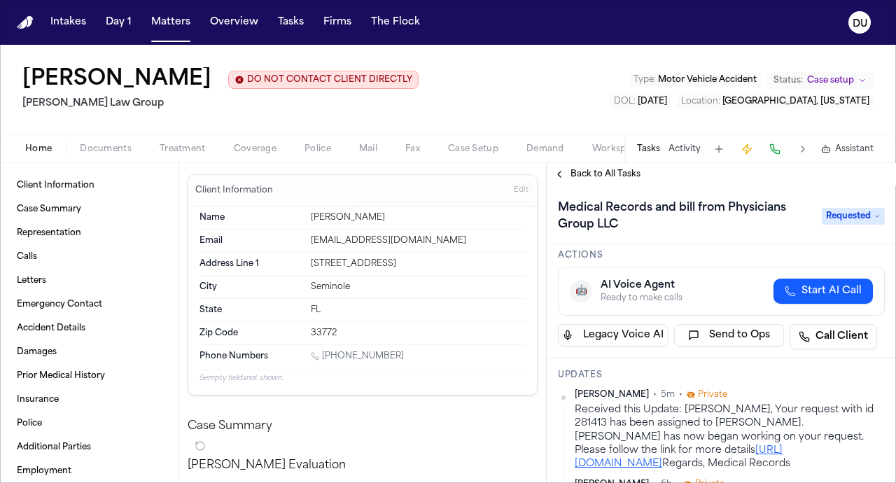
click at [24, 25] on img "Home" at bounding box center [25, 22] width 17 height 13
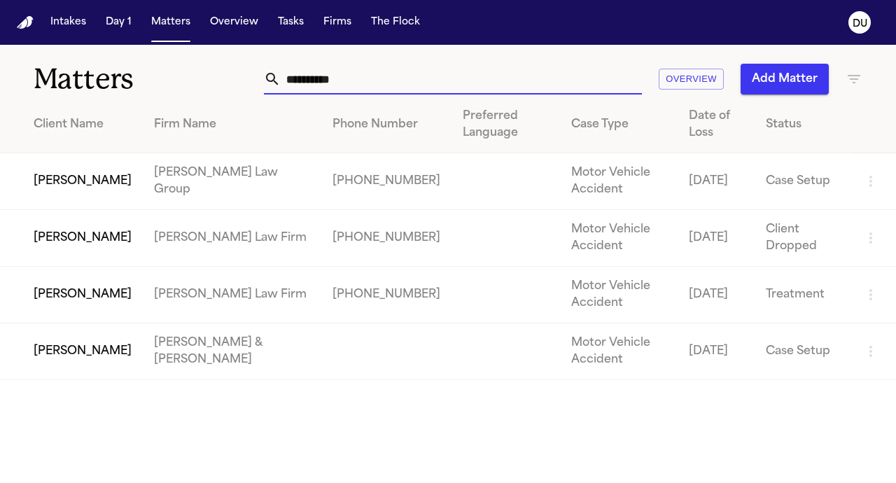
drag, startPoint x: 414, startPoint y: 76, endPoint x: 264, endPoint y: 81, distance: 149.9
click at [264, 81] on div "**********" at bounding box center [559, 79] width 606 height 31
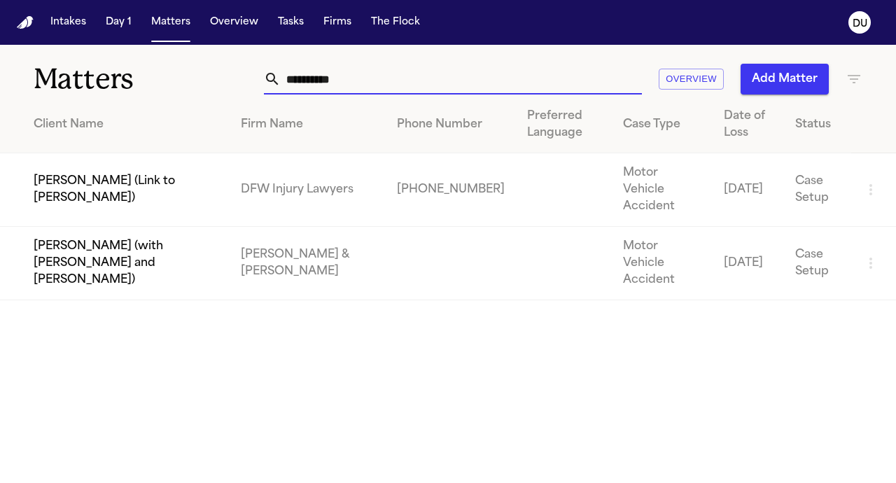
type input "**********"
click at [230, 190] on td "[PERSON_NAME] (Link to [PERSON_NAME])" at bounding box center [115, 190] width 230 height 74
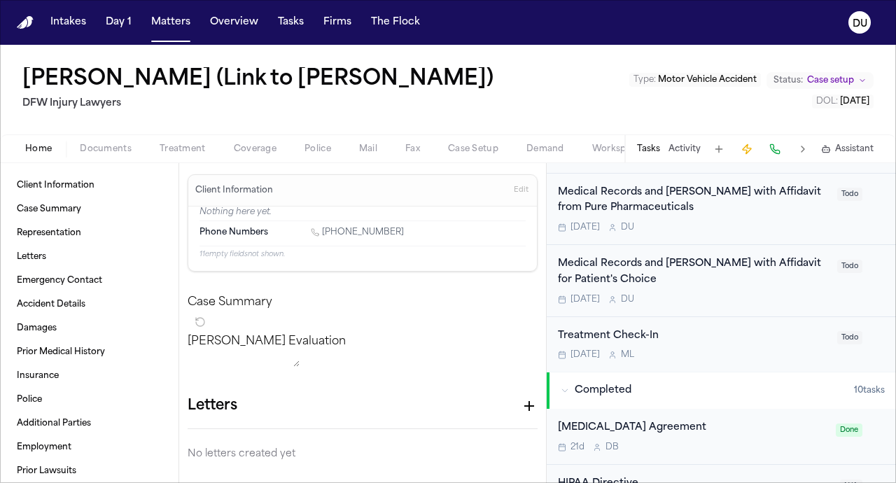
scroll to position [376, 0]
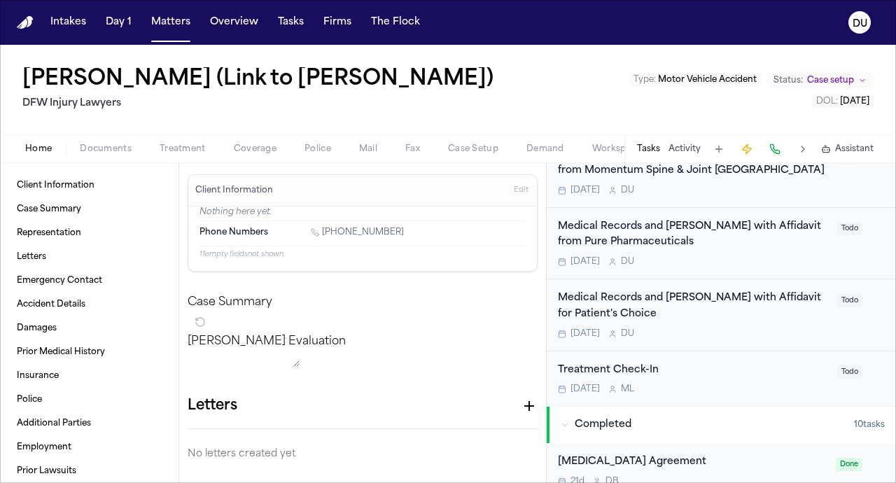
click at [618, 237] on div "Medical Records and [PERSON_NAME] with Affidavit from Pure Pharmaceuticals" at bounding box center [693, 235] width 271 height 32
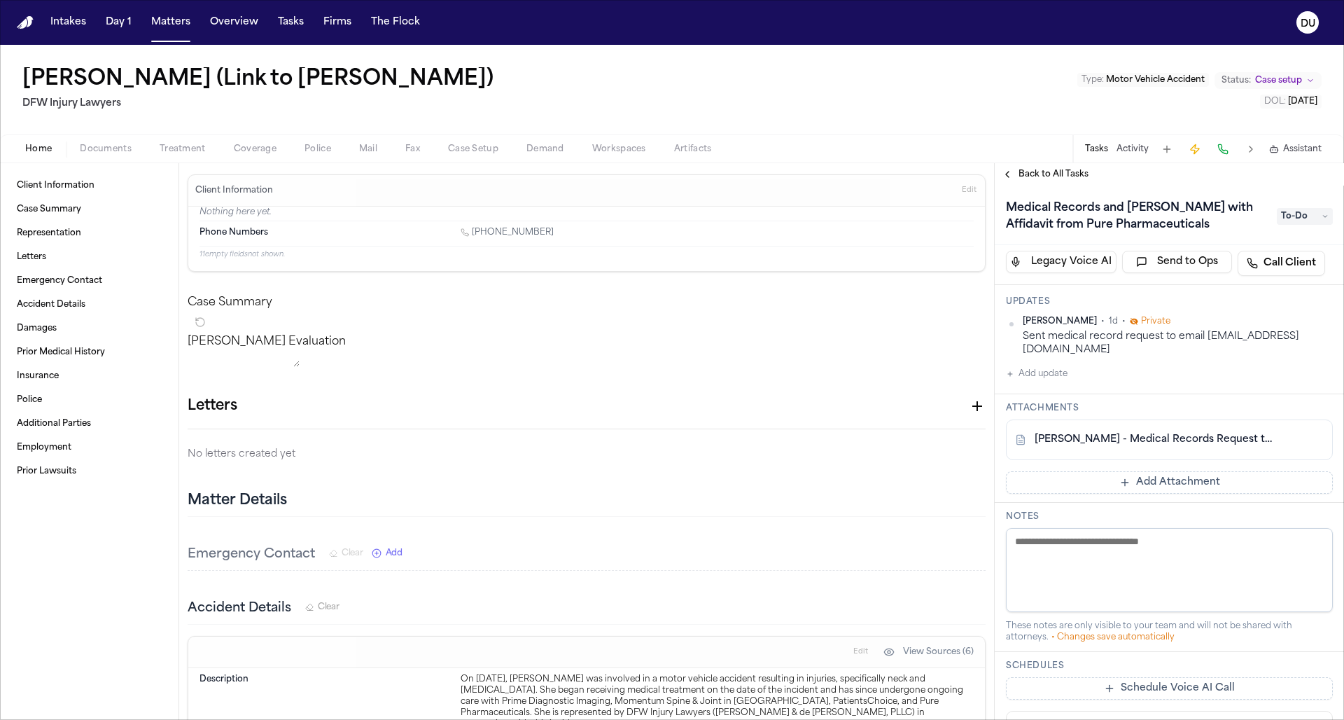
scroll to position [75, 0]
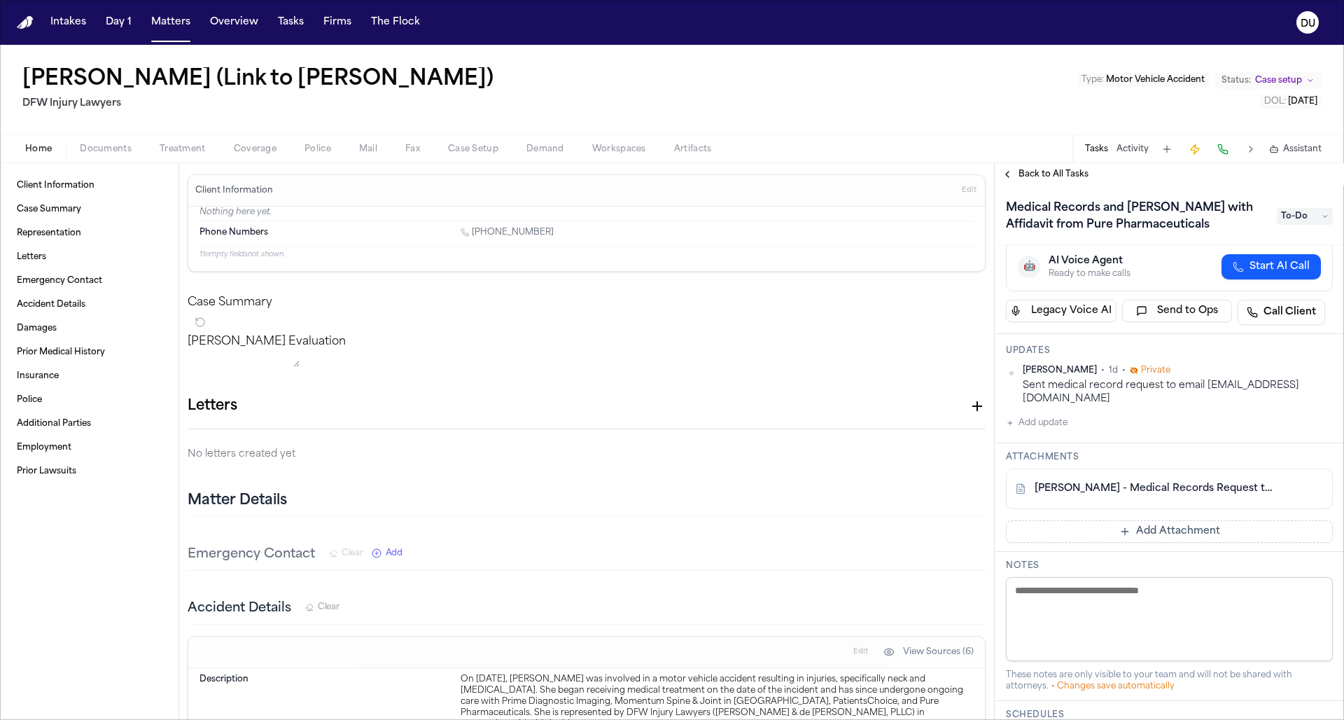
click at [896, 424] on button "Add update" at bounding box center [1037, 423] width 62 height 17
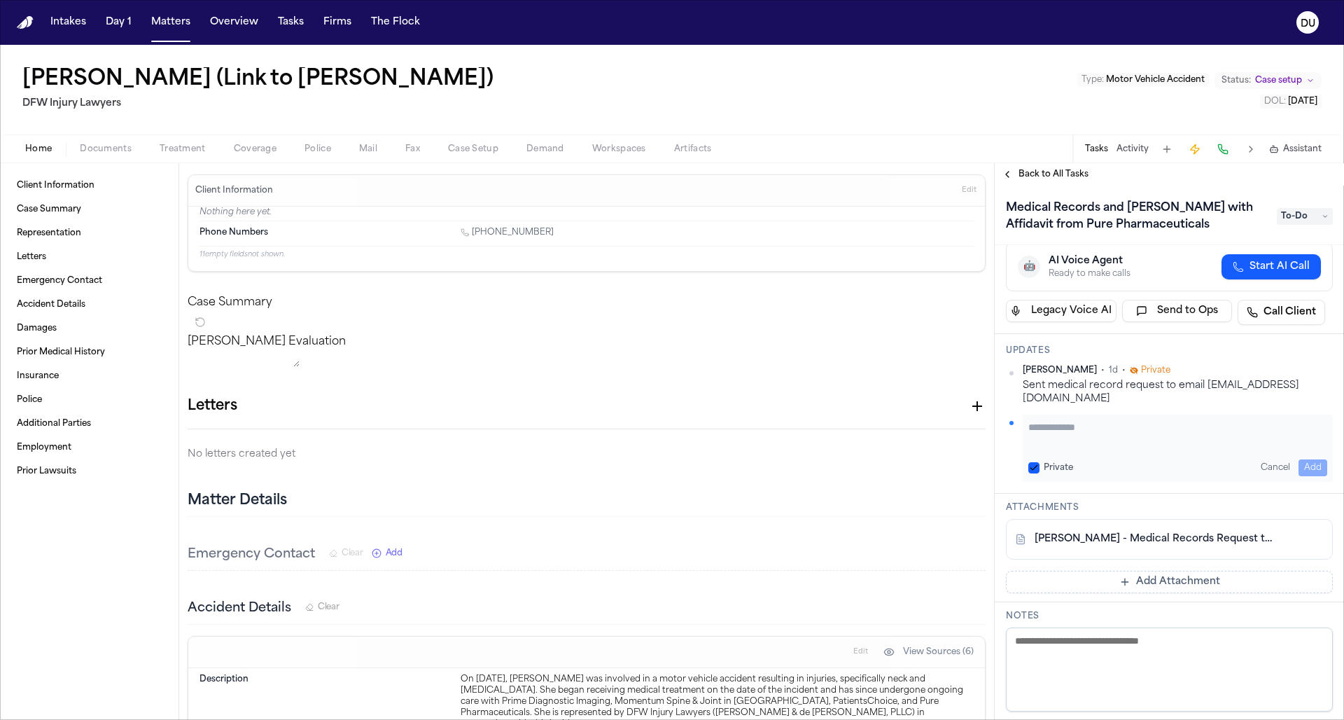
click at [896, 436] on textarea "Add your update" at bounding box center [1178, 434] width 299 height 28
type textarea "**********"
click at [896, 461] on button "Add" at bounding box center [1313, 467] width 29 height 17
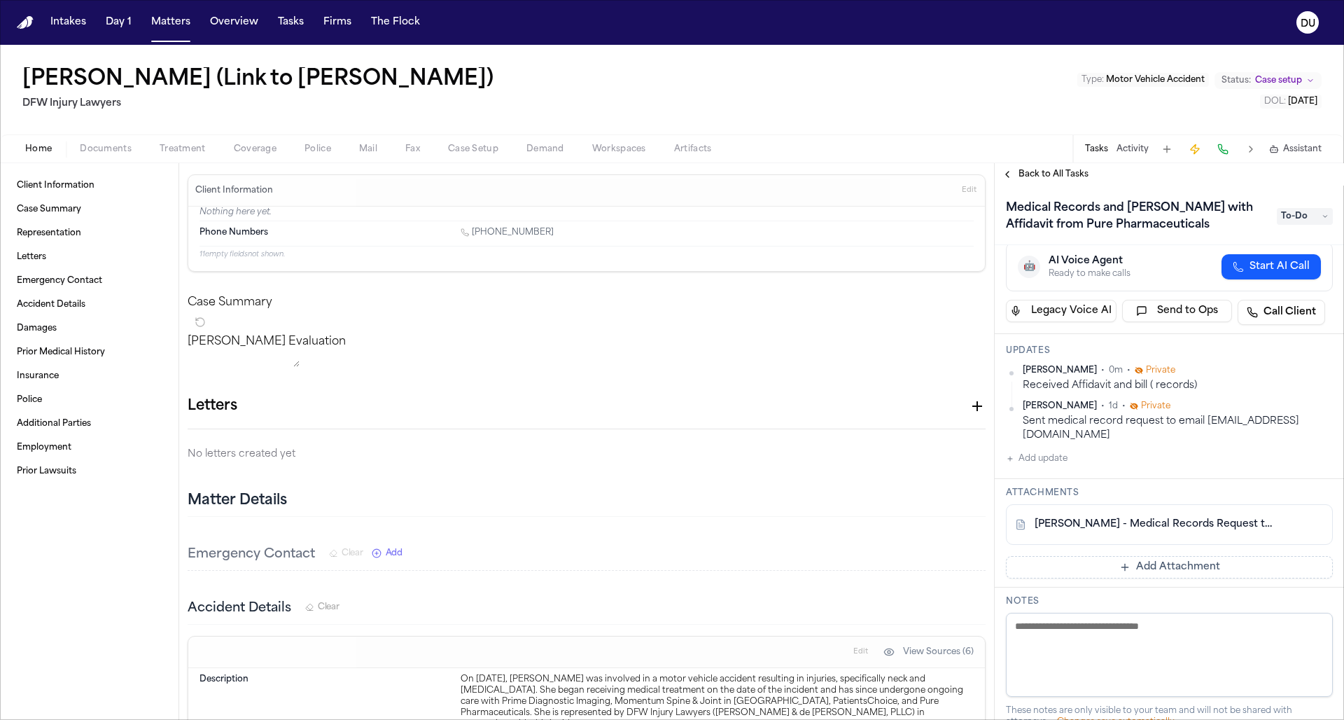
click at [896, 220] on span "To-Do" at bounding box center [1305, 216] width 56 height 17
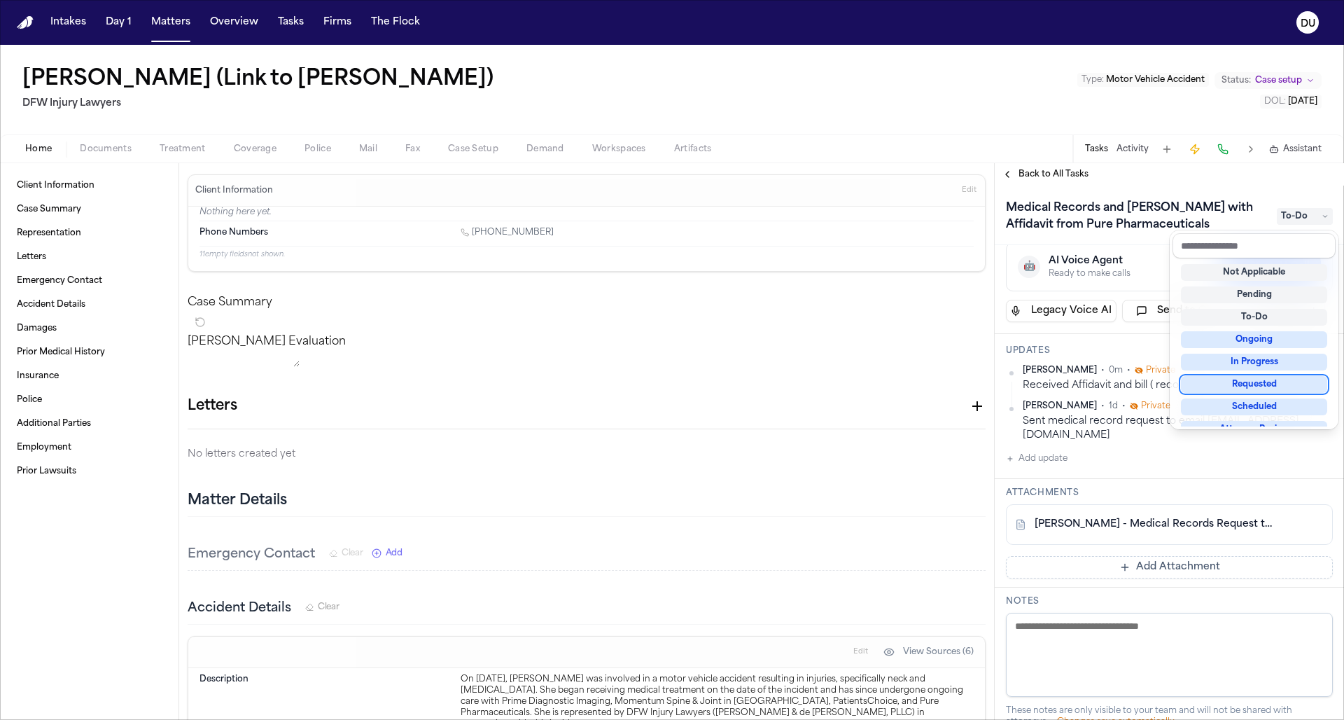
scroll to position [216, 0]
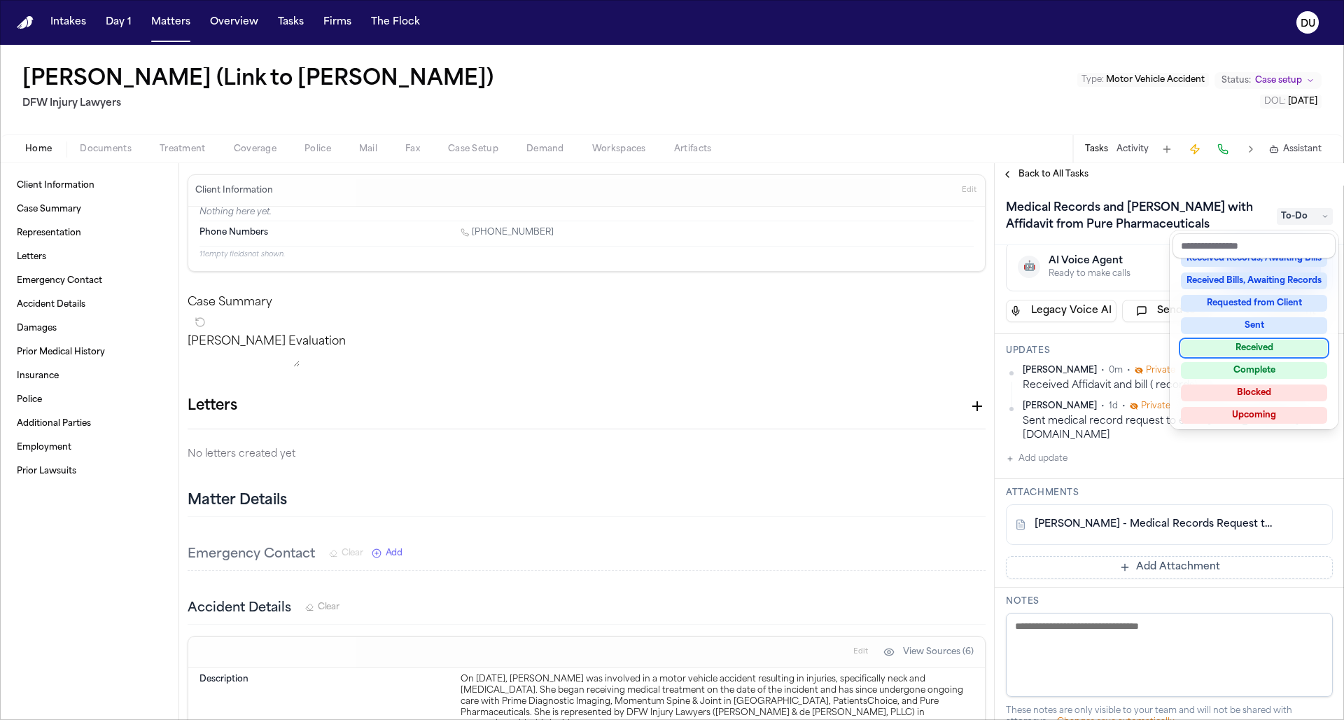
click at [896, 353] on div "Received" at bounding box center [1254, 348] width 146 height 17
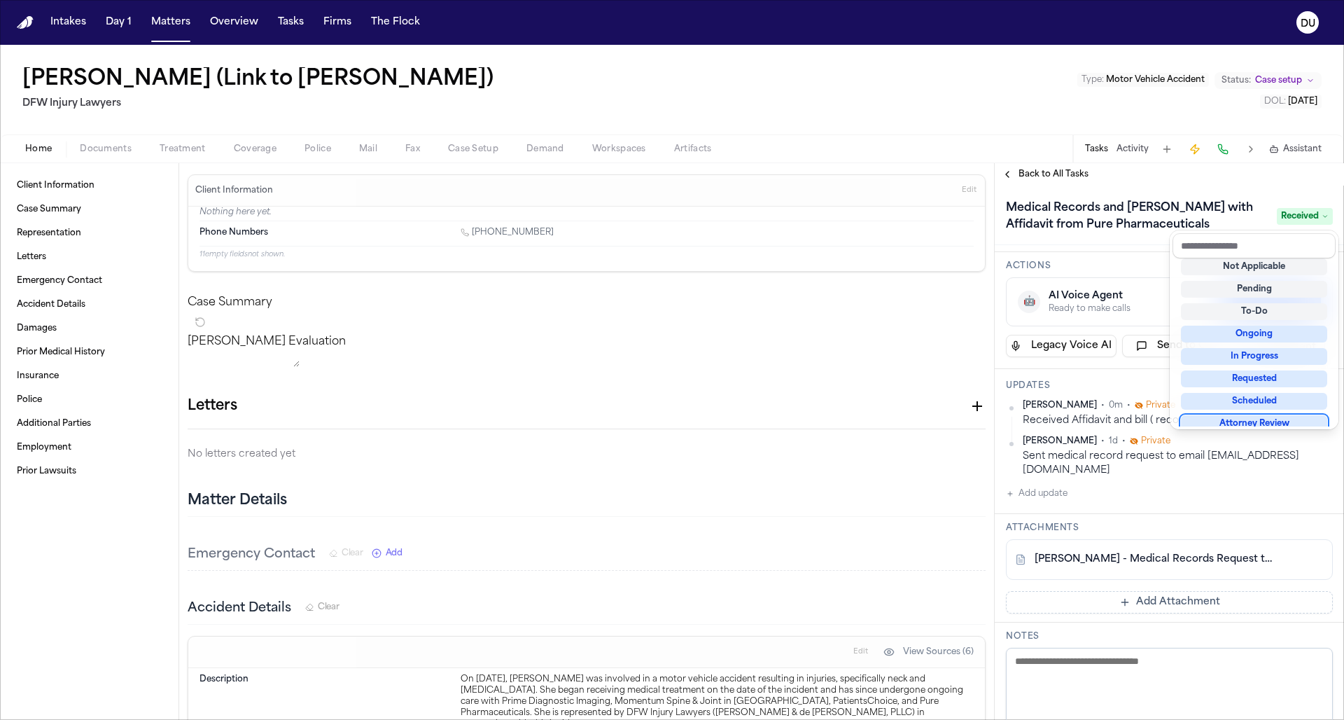
scroll to position [7, 0]
click at [896, 482] on div "Medical Records and Bills with Affidavit from Pure Pharmaceuticals Received Ass…" at bounding box center [1169, 453] width 349 height 534
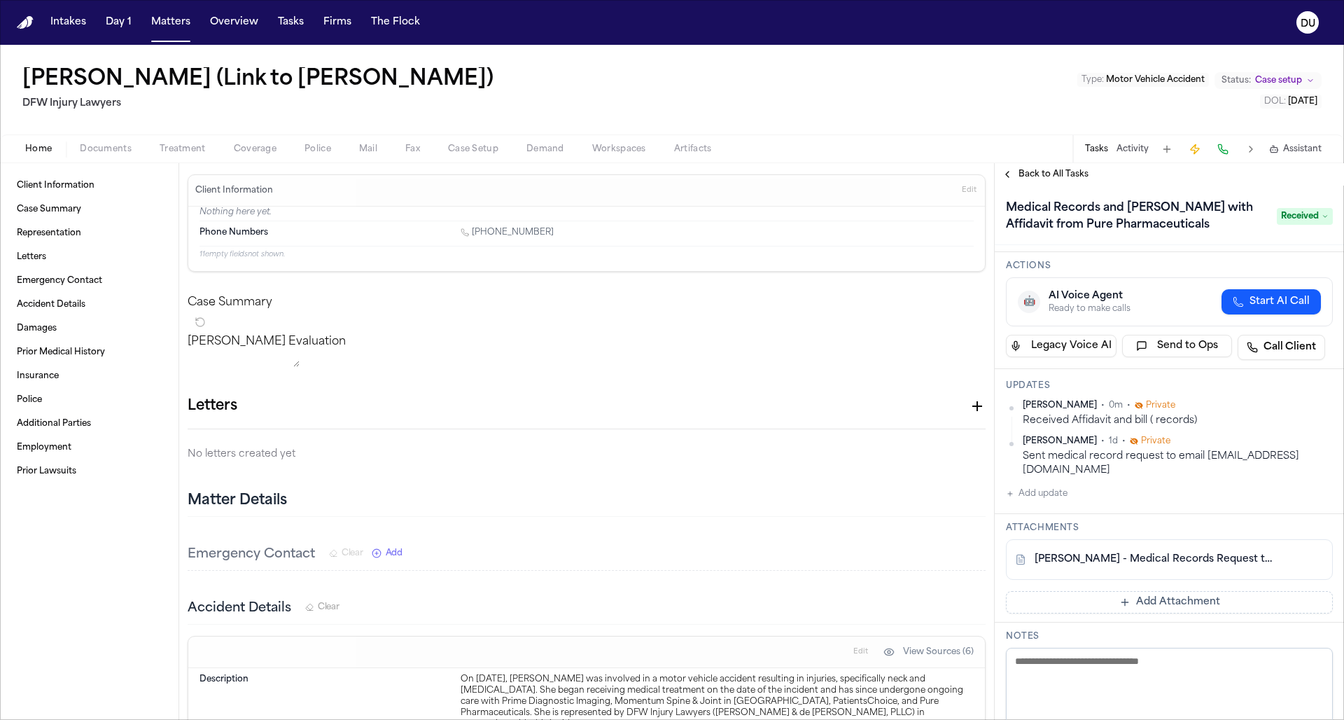
click at [896, 482] on button "Add Attachment" at bounding box center [1169, 602] width 327 height 22
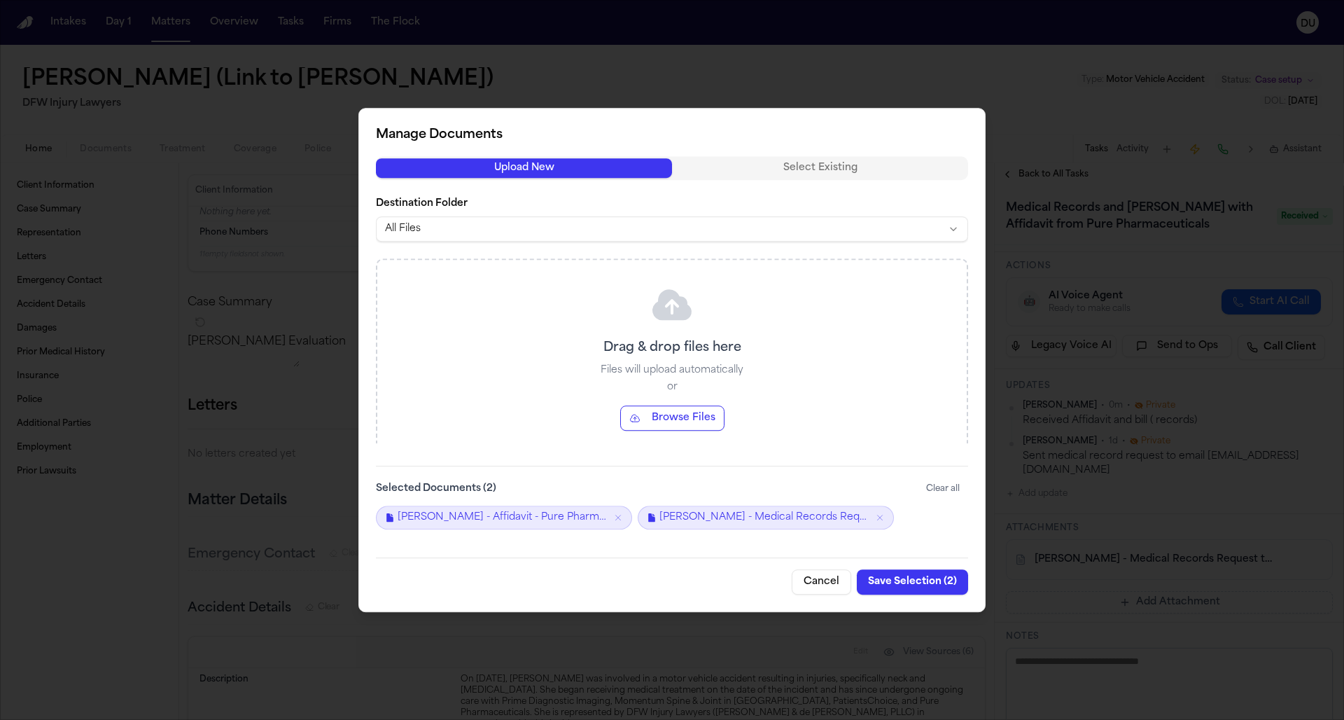
click at [896, 482] on button "Save Selection ( 2 )" at bounding box center [912, 581] width 111 height 25
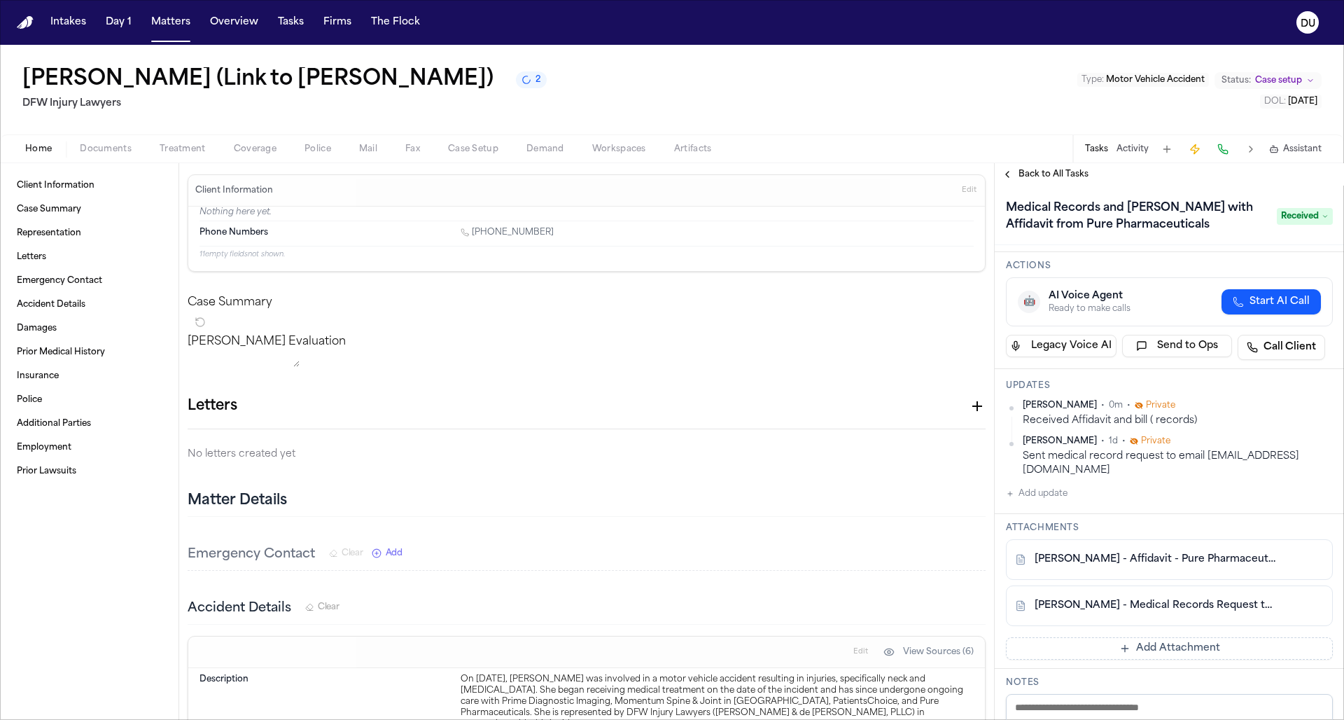
click at [27, 27] on img "Home" at bounding box center [25, 22] width 17 height 13
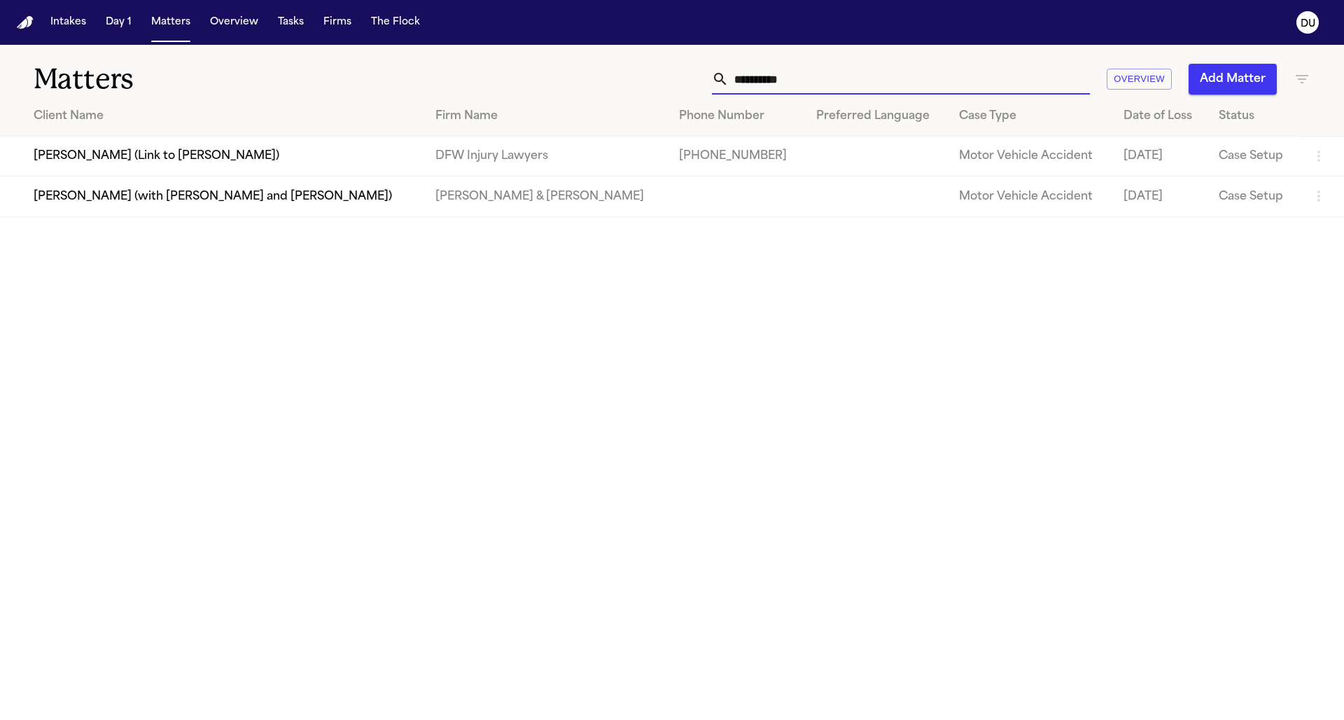
drag, startPoint x: 777, startPoint y: 90, endPoint x: 717, endPoint y: 85, distance: 59.7
click at [717, 85] on div "**********" at bounding box center [901, 79] width 378 height 31
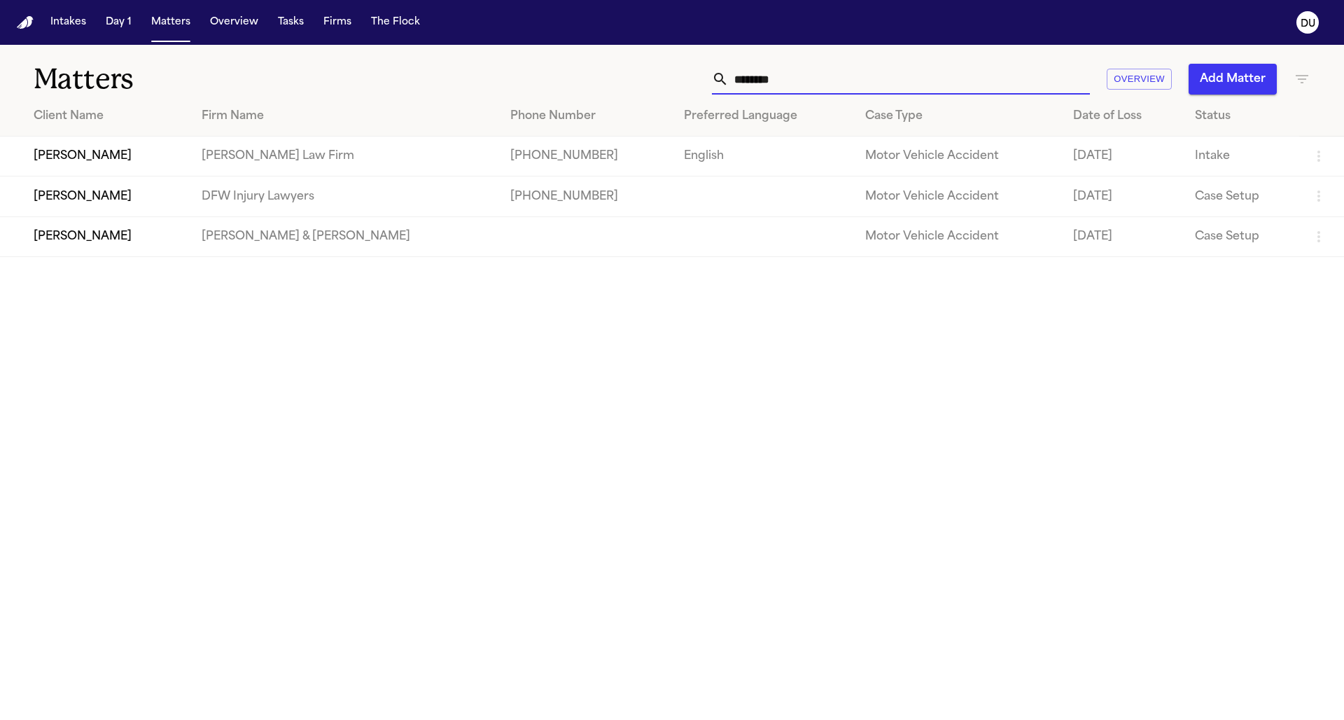
type input "*******"
click at [190, 200] on td "[PERSON_NAME]" at bounding box center [95, 196] width 190 height 40
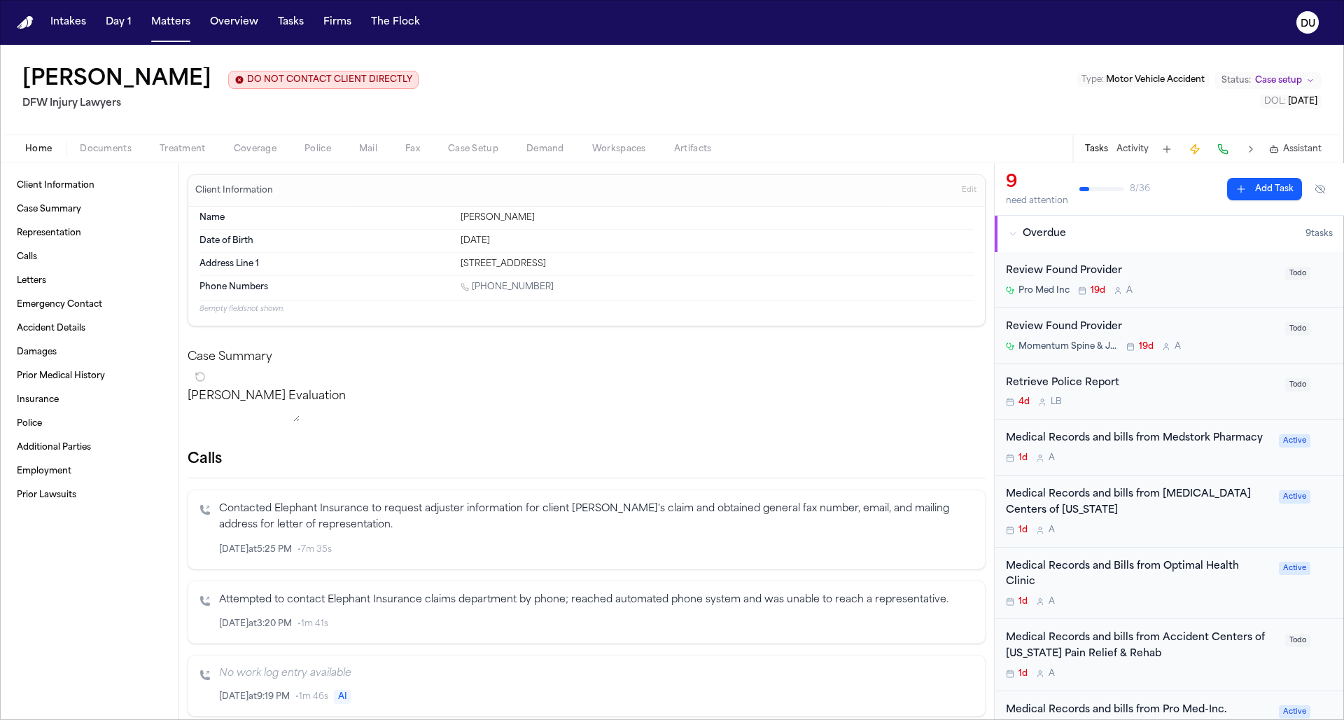
scroll to position [28, 0]
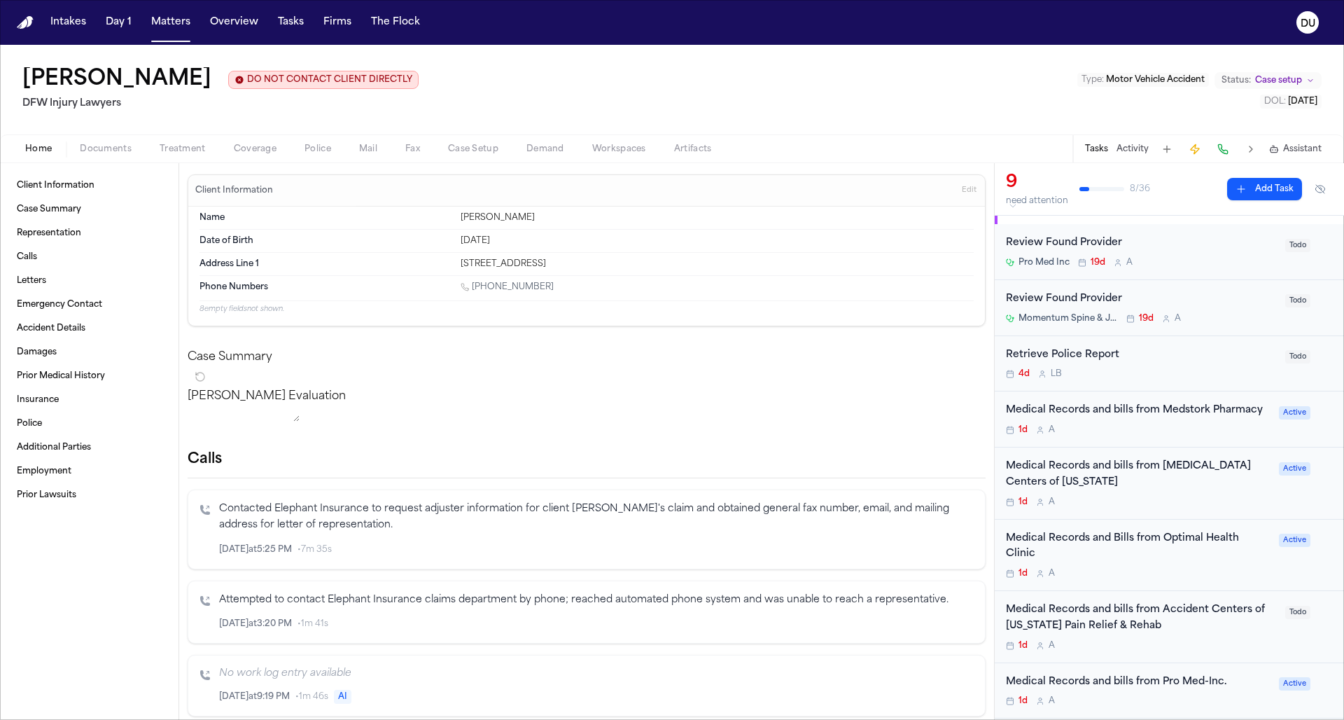
click at [896, 410] on div "Medical Records and bills from Medstork Pharmacy" at bounding box center [1138, 411] width 265 height 16
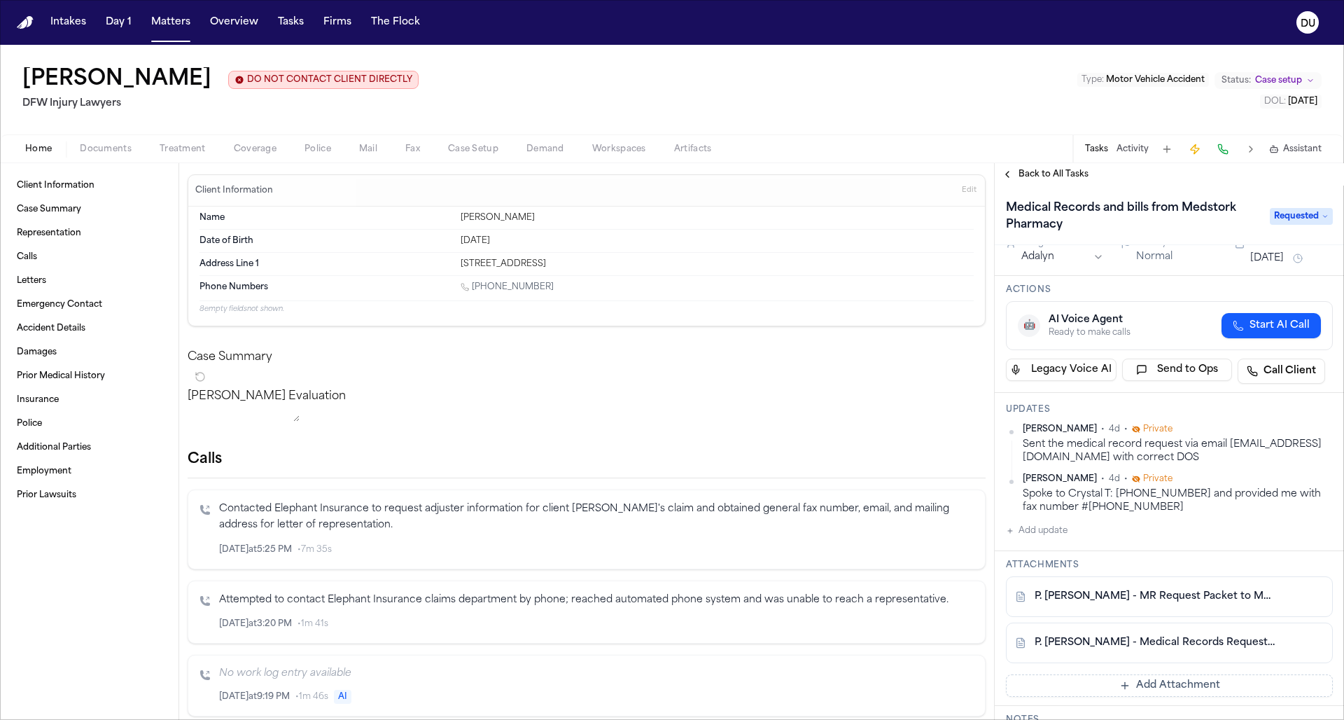
scroll to position [41, 0]
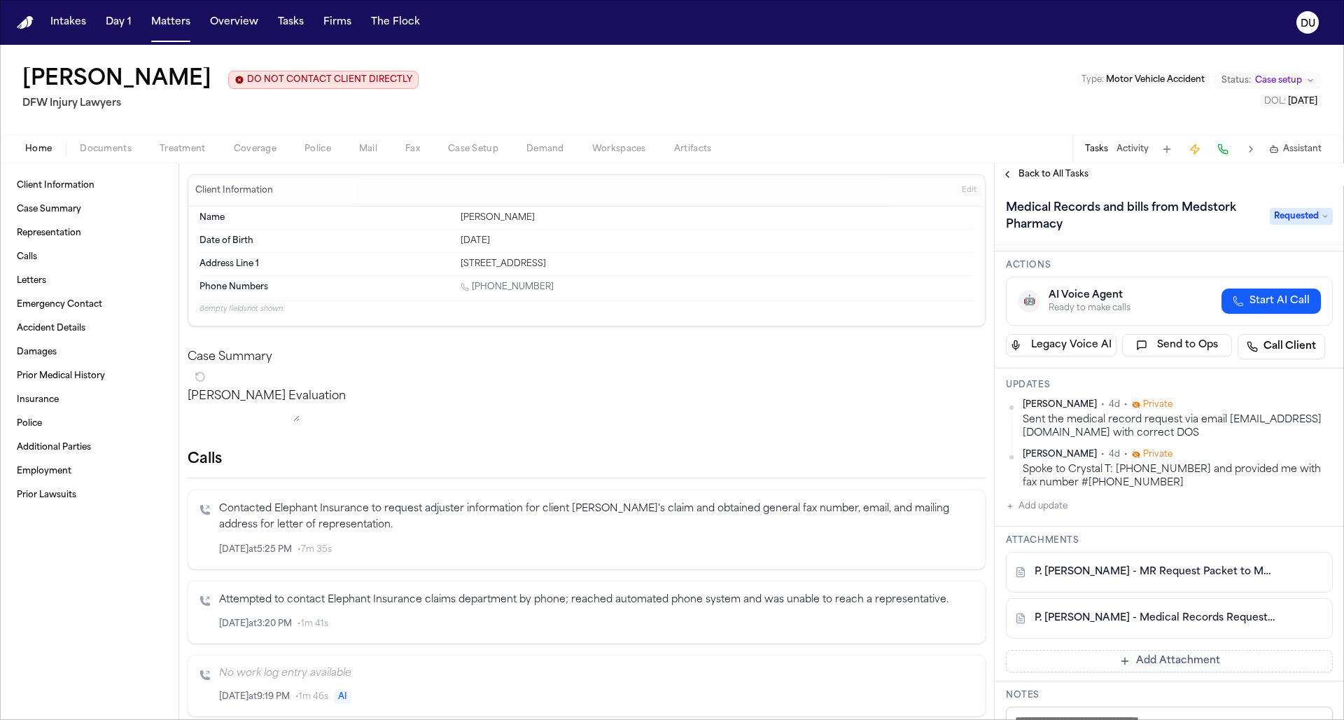
click at [896, 482] on link "P. [PERSON_NAME] - Medical Records Request Packet to Medstork - [DATE]" at bounding box center [1156, 618] width 242 height 14
click at [896, 482] on link "P. [PERSON_NAME] - MR Request Packet to MedStork - [DATE]" at bounding box center [1156, 572] width 242 height 14
click at [896, 482] on button "Add update" at bounding box center [1037, 506] width 62 height 17
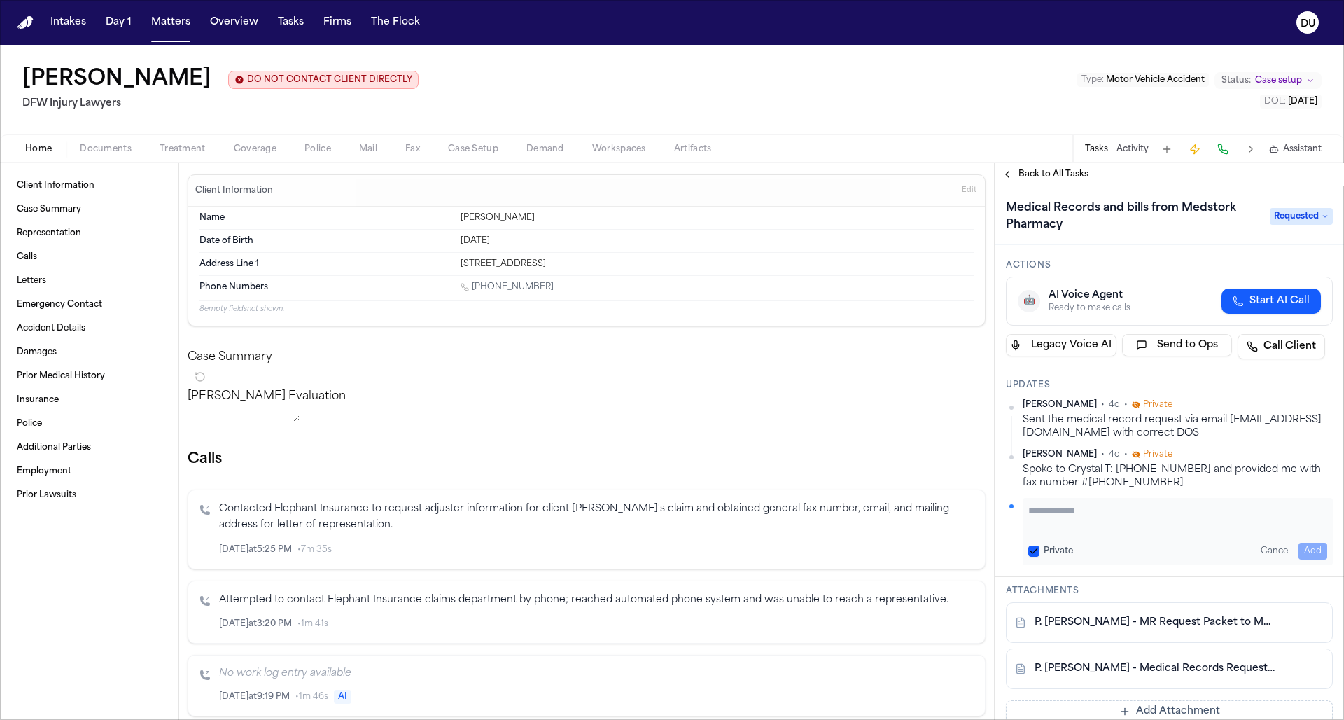
click at [896, 482] on textarea "Add your update" at bounding box center [1178, 517] width 299 height 28
type textarea "**********"
click at [896, 482] on button "Add" at bounding box center [1313, 551] width 29 height 17
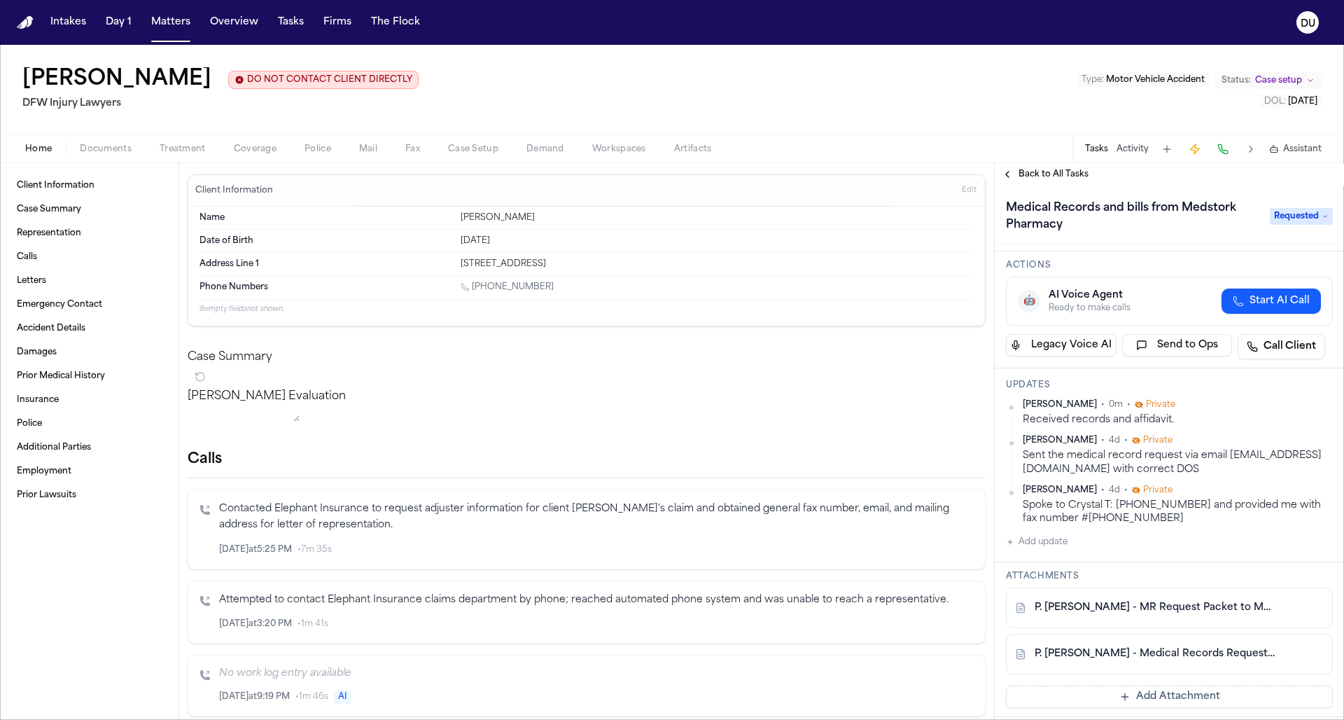
click at [896, 221] on span "Requested" at bounding box center [1301, 216] width 63 height 17
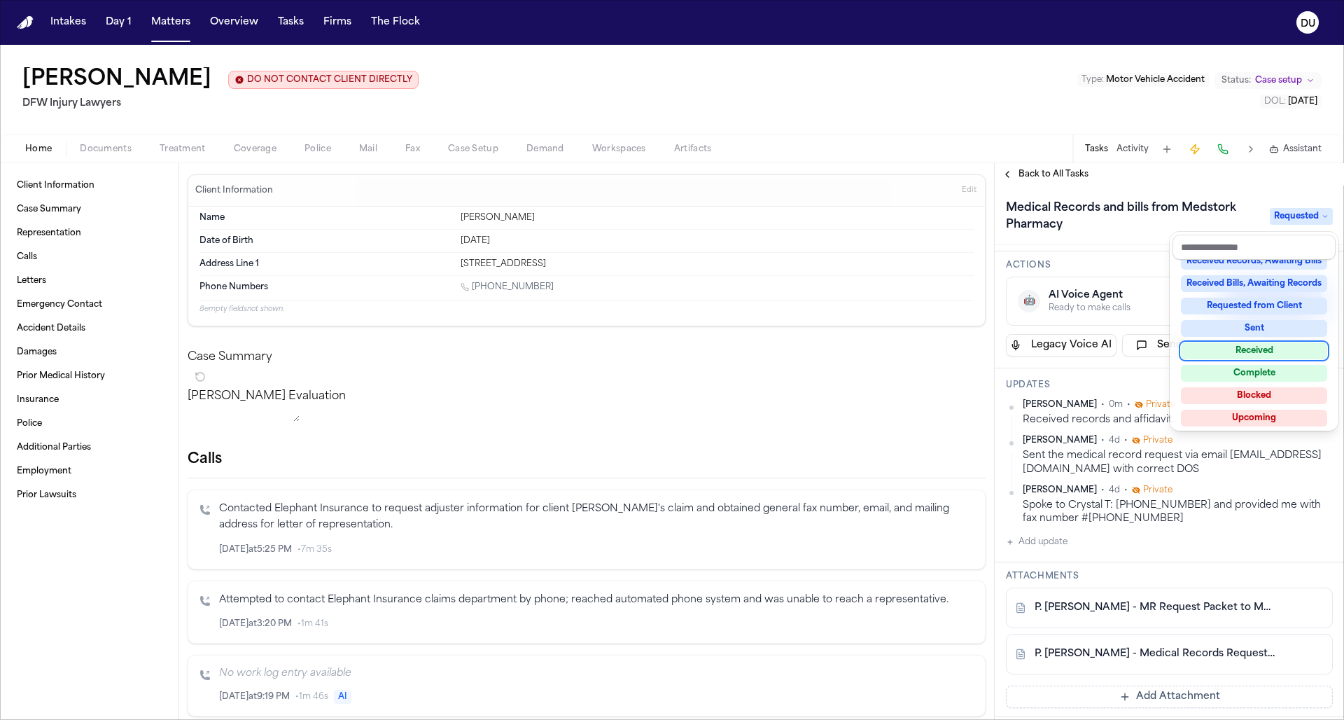
click at [896, 354] on div "Received" at bounding box center [1254, 350] width 146 height 17
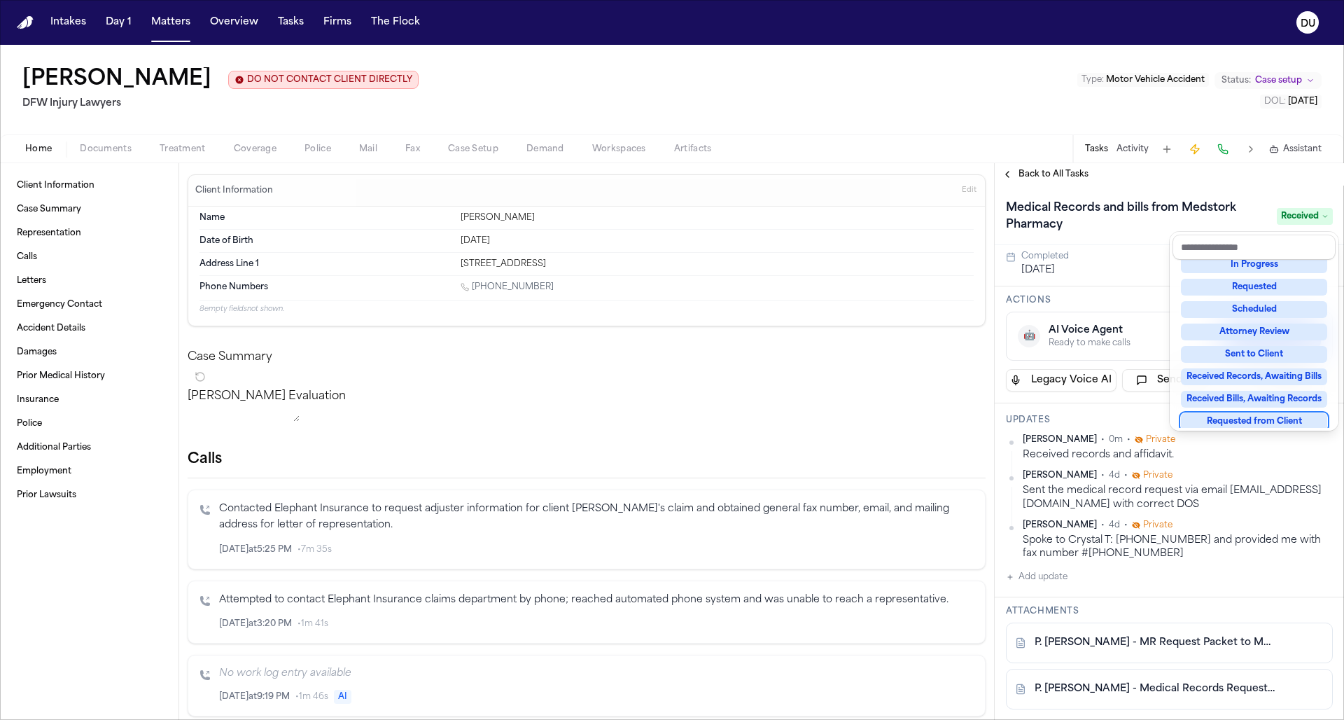
drag, startPoint x: 1337, startPoint y: 480, endPoint x: 1290, endPoint y: 529, distance: 67.8
click at [896, 482] on div "Medical Records and bills from Medstork Pharmacy Received Assignee Adalyn Prior…" at bounding box center [1169, 453] width 349 height 534
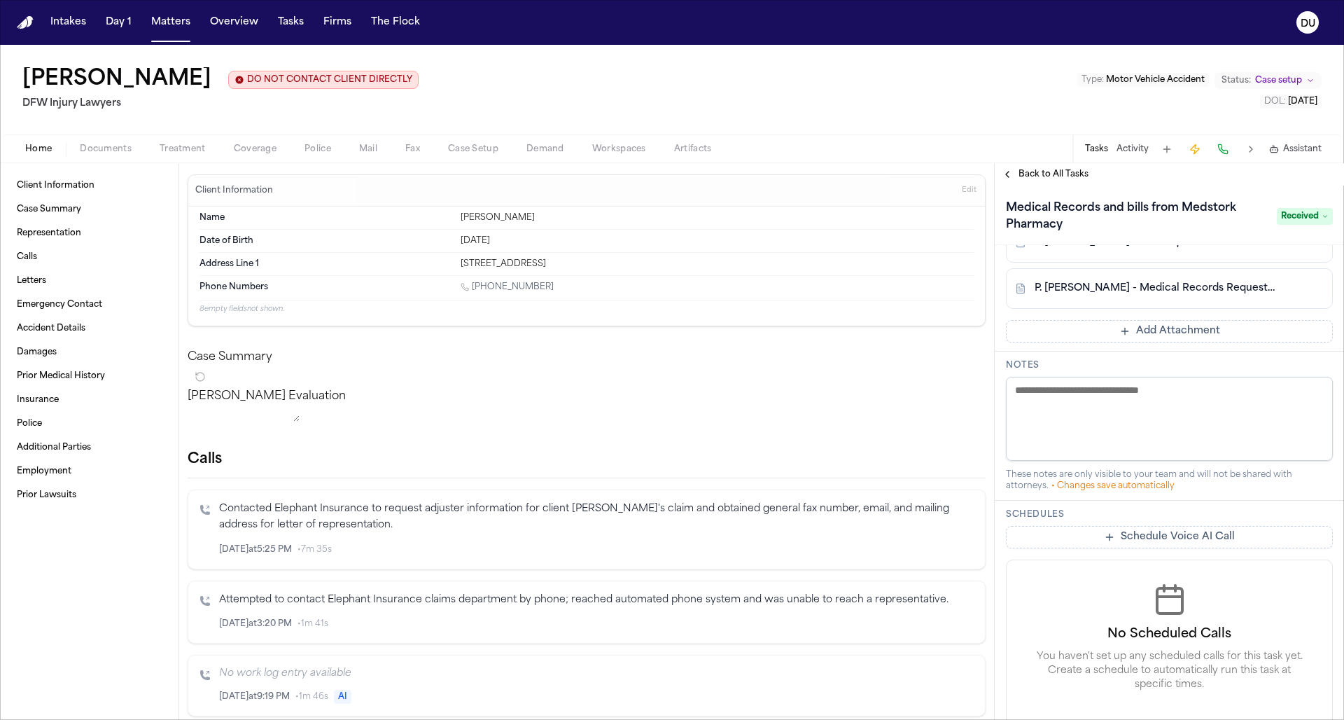
scroll to position [140, 0]
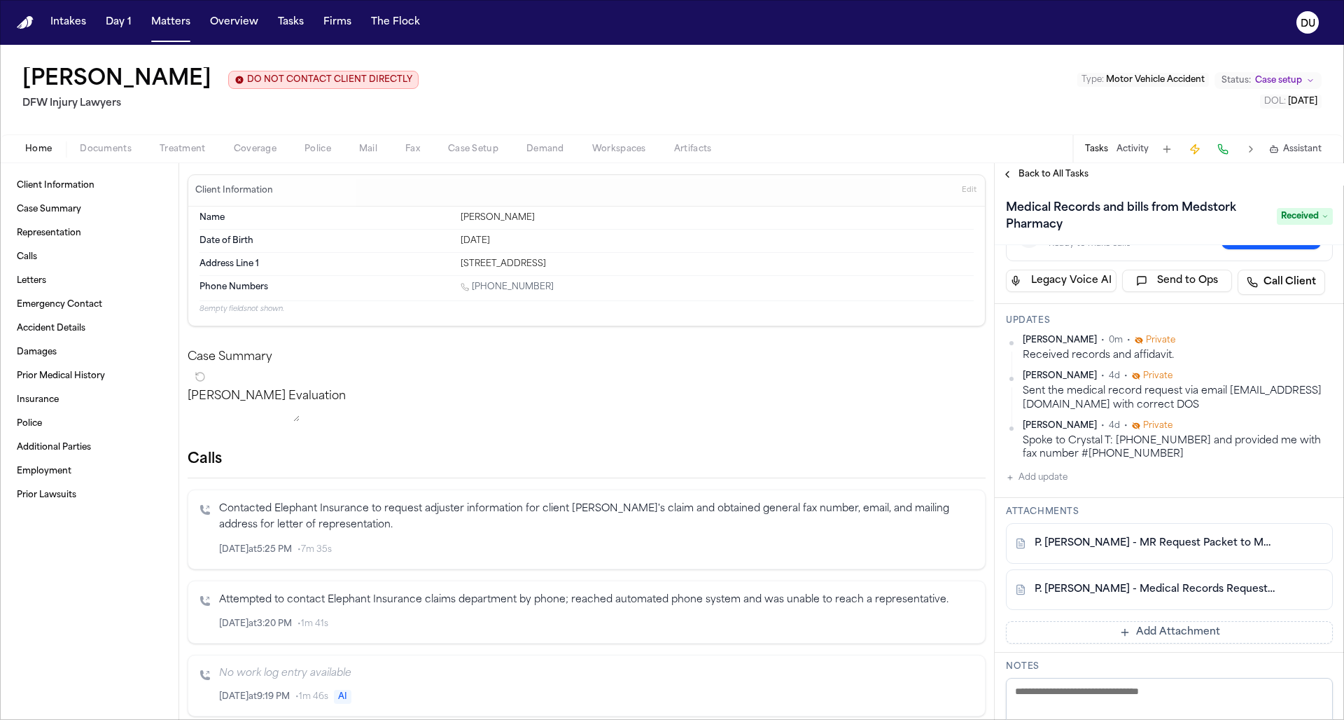
click at [896, 482] on button "Add Attachment" at bounding box center [1169, 632] width 327 height 22
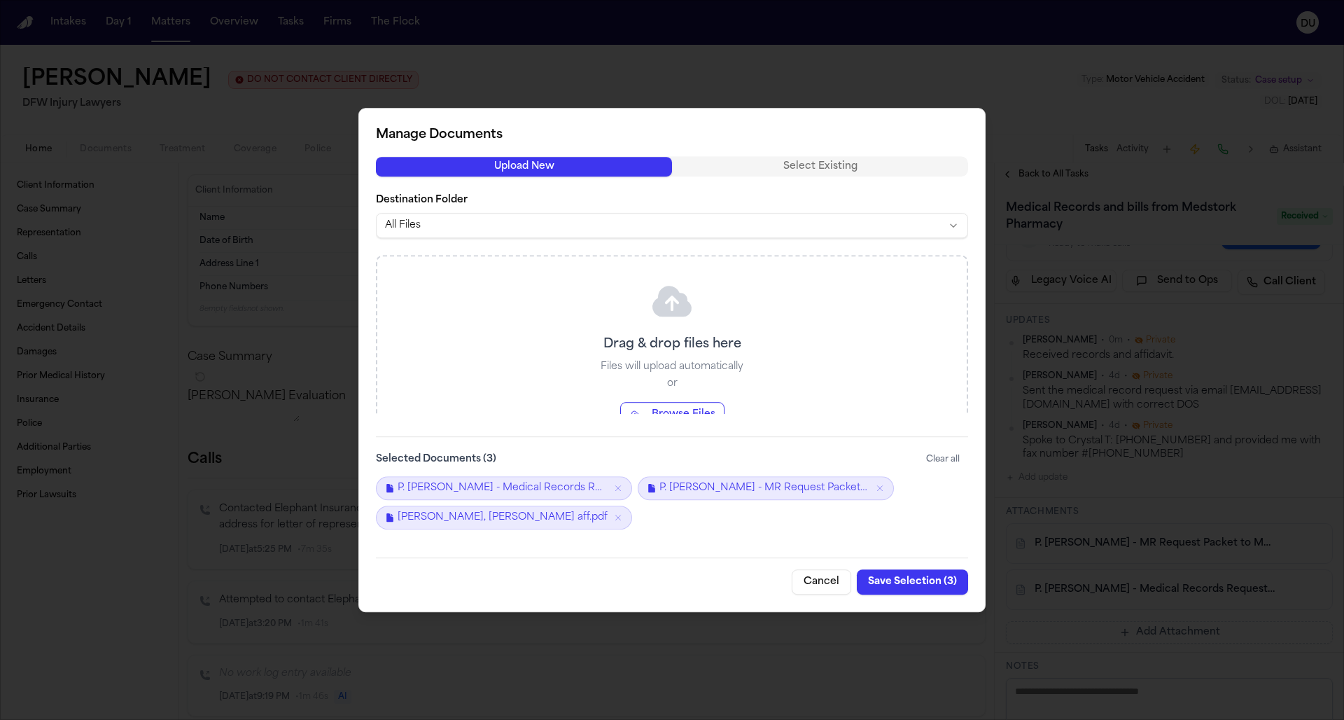
click at [896, 482] on button "Save Selection ( 3 )" at bounding box center [912, 581] width 111 height 25
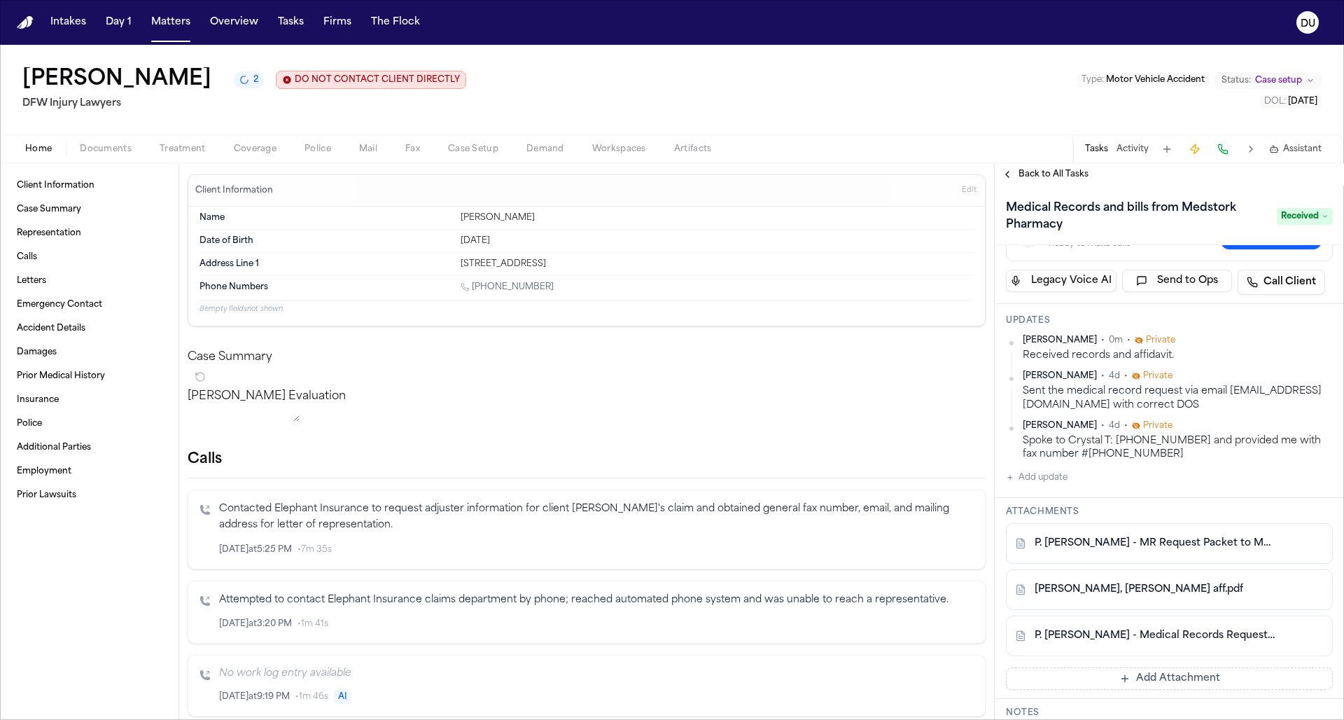
click at [896, 177] on span "Back to All Tasks" at bounding box center [1054, 174] width 70 height 11
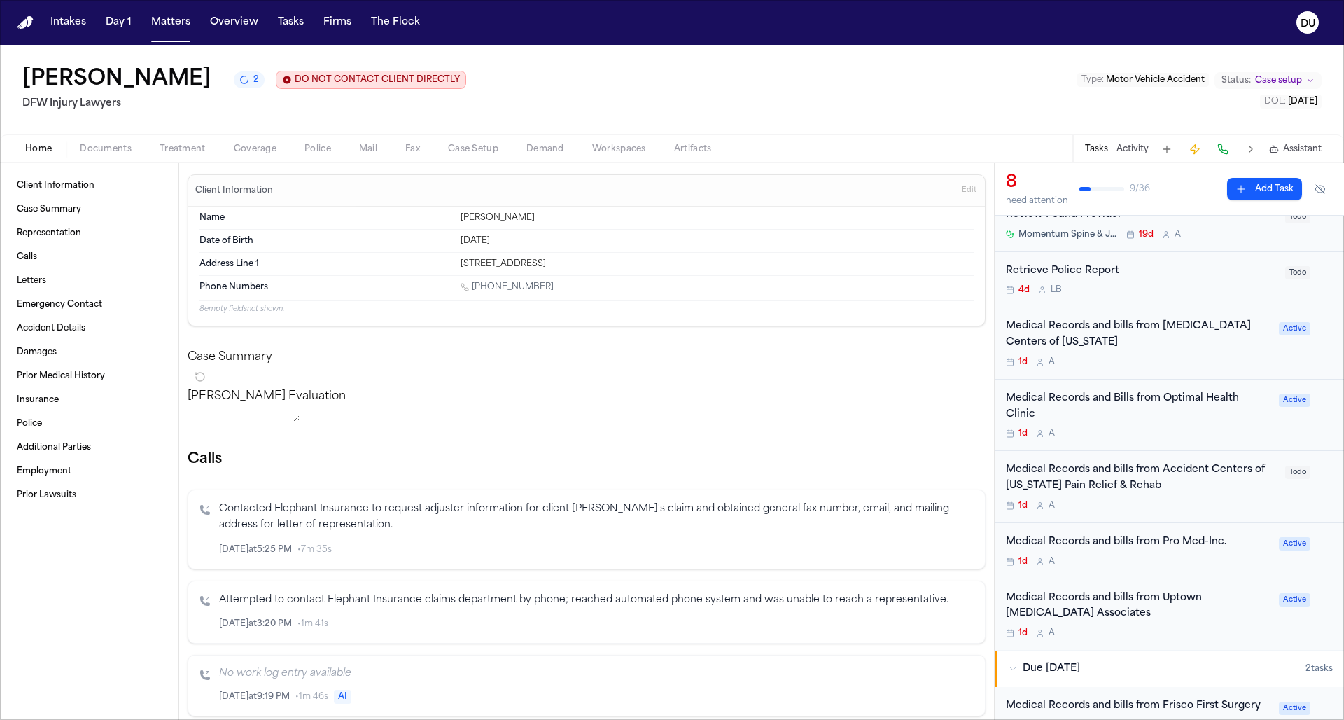
scroll to position [115, 0]
click at [896, 482] on div "Medical Records and bills from Pro Med-Inc." at bounding box center [1138, 539] width 265 height 16
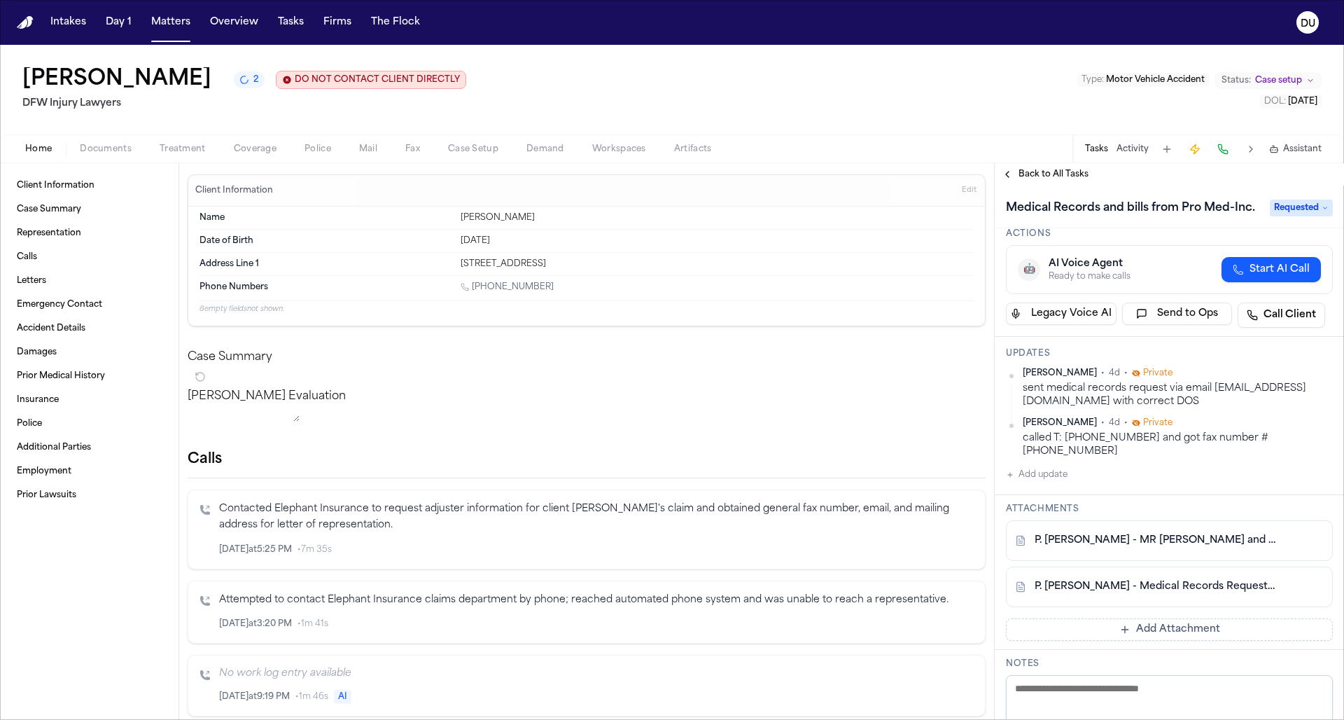
scroll to position [81, 0]
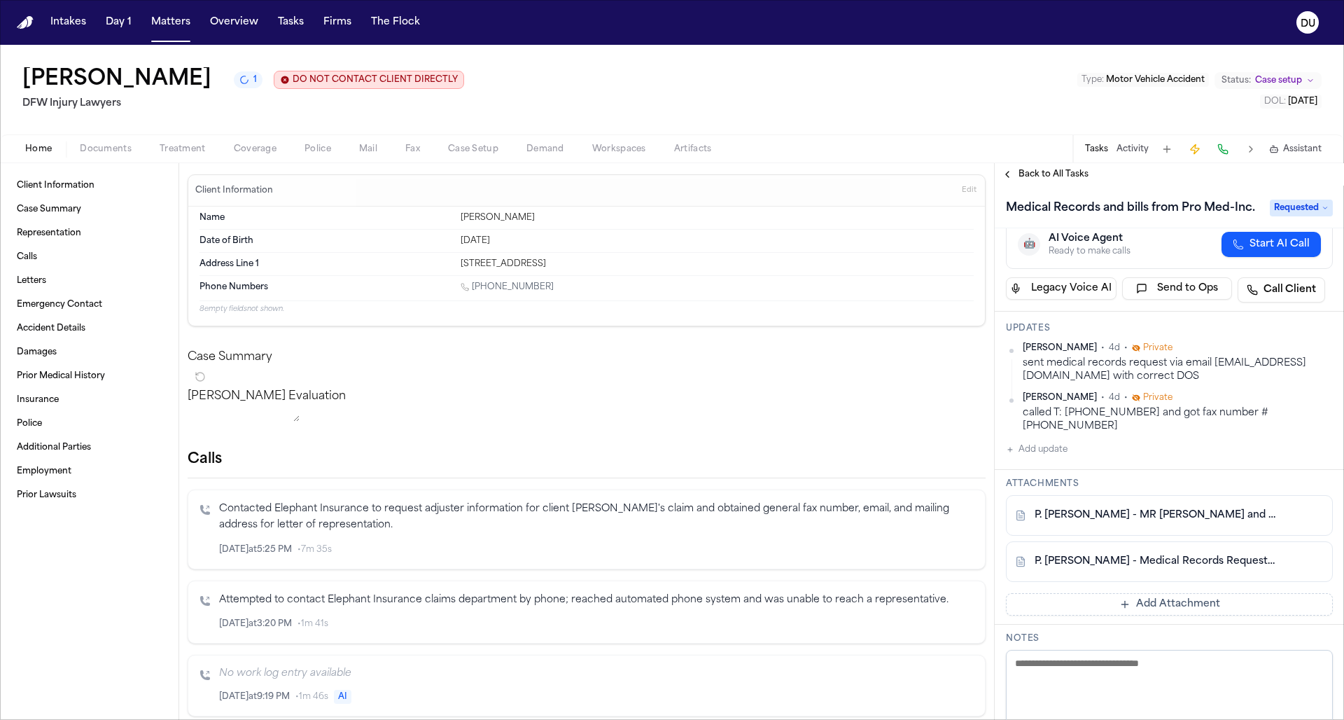
click at [896, 482] on button "Add Attachment" at bounding box center [1169, 604] width 327 height 22
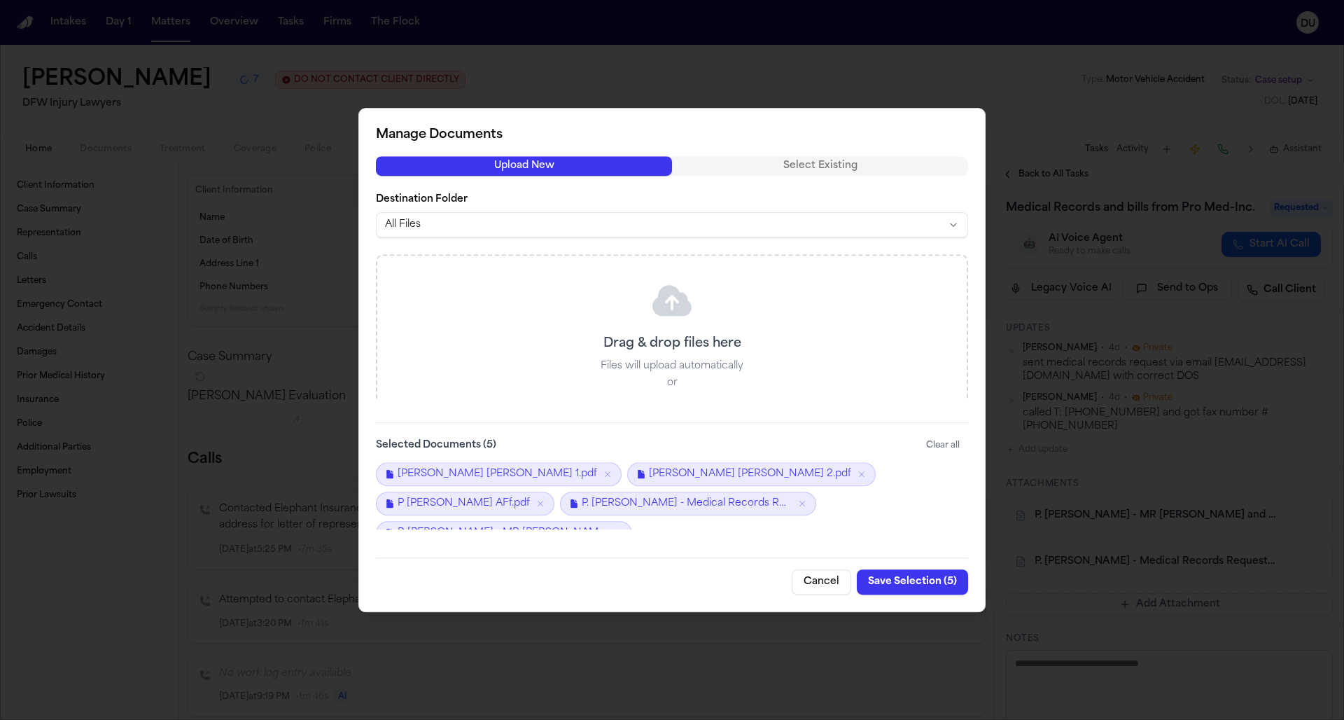
click at [896, 482] on button "Save Selection ( 5 )" at bounding box center [912, 581] width 111 height 25
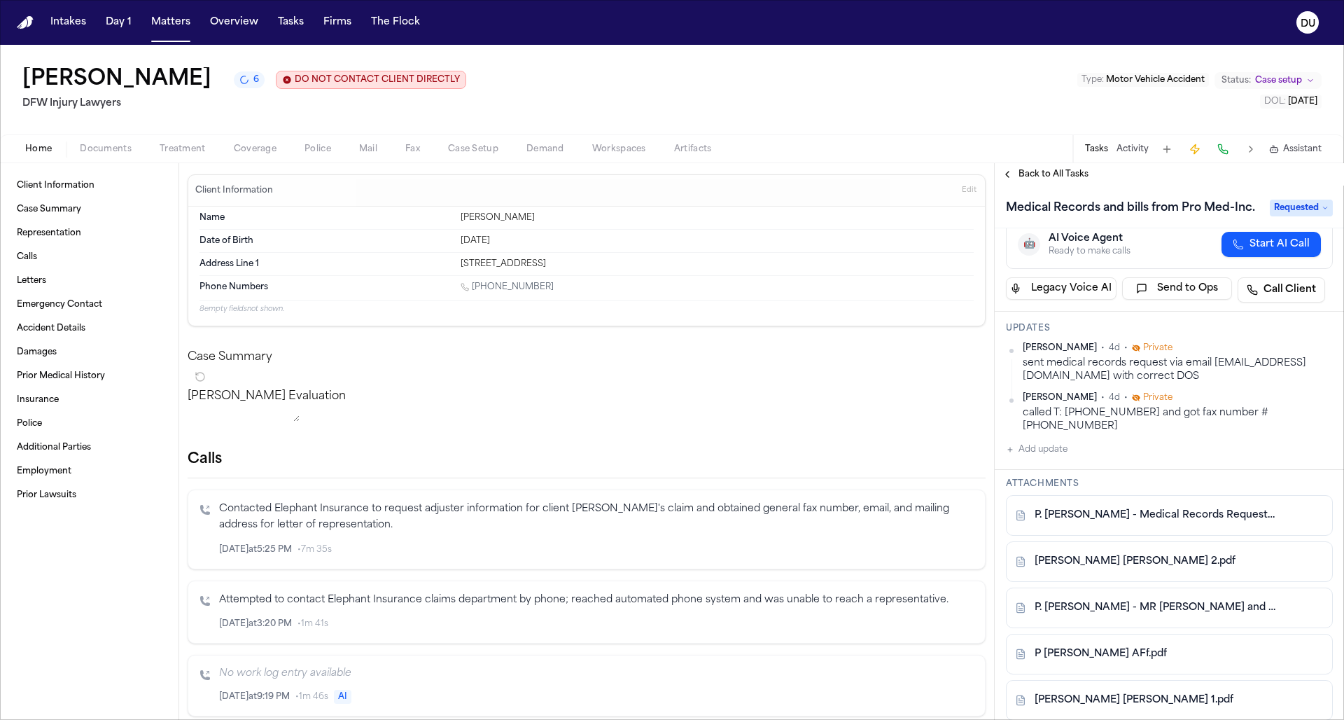
click at [896, 212] on span "Requested" at bounding box center [1301, 208] width 63 height 17
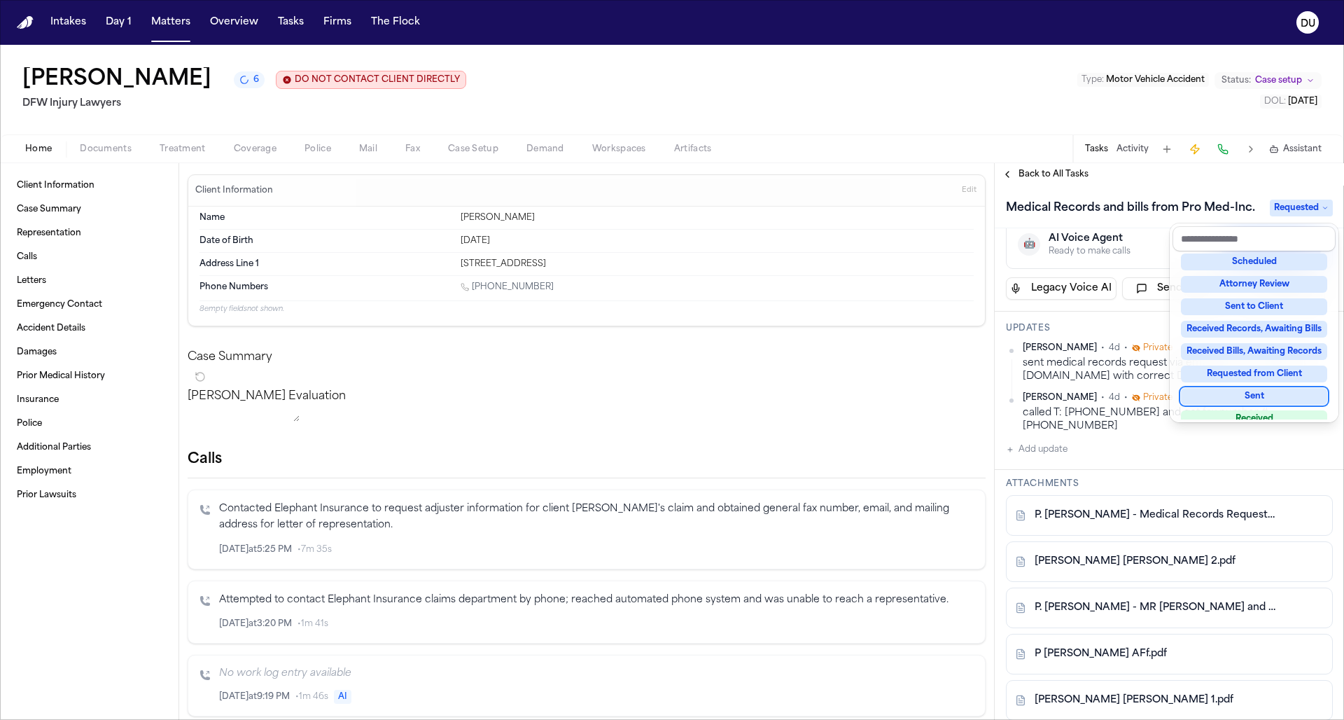
scroll to position [158, 0]
click at [896, 396] on div "Received" at bounding box center [1254, 398] width 146 height 17
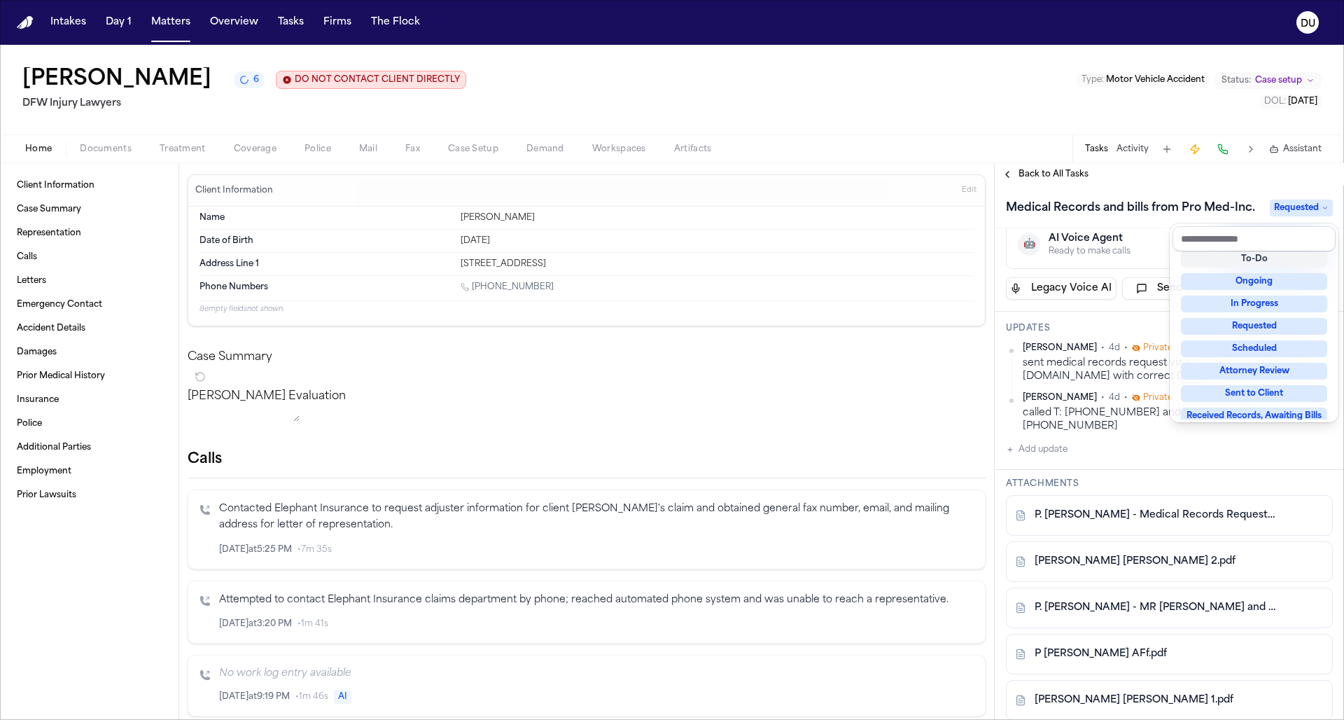
scroll to position [6, 0]
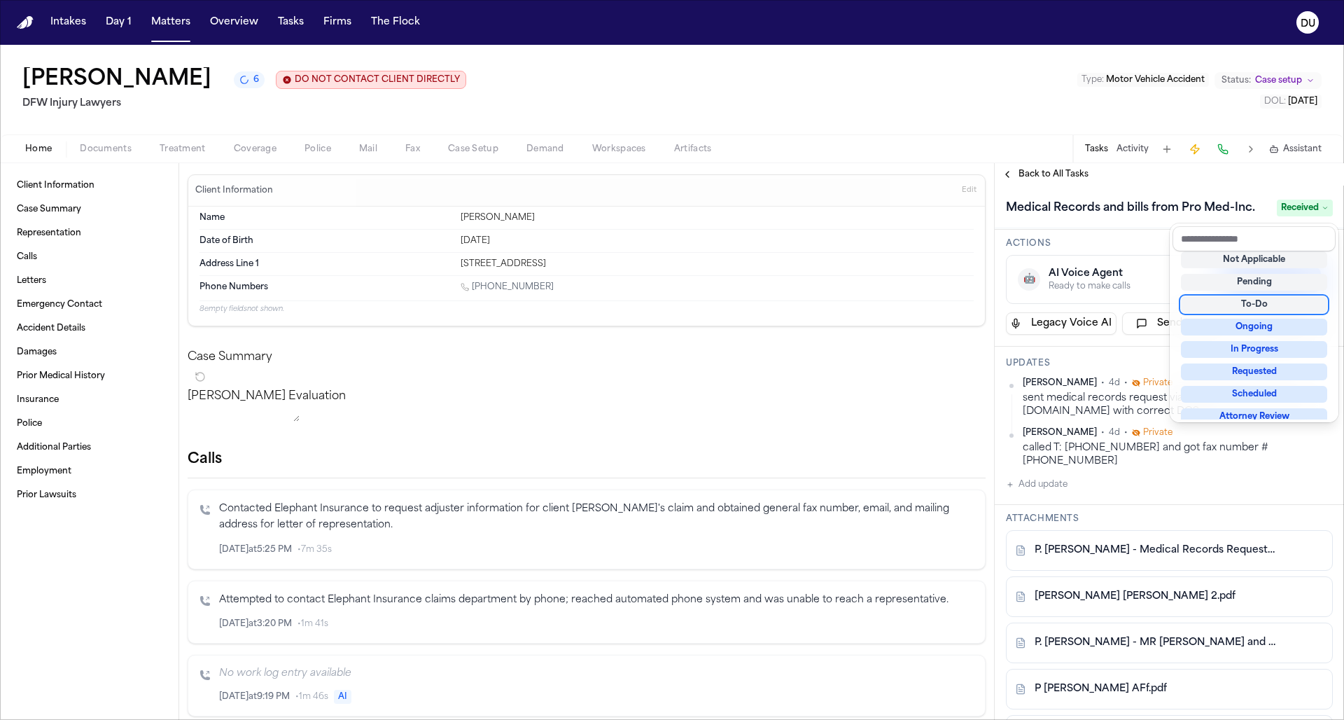
click at [896, 188] on div "Medical Records and bills from Pro Med-Inc. Received" at bounding box center [1169, 207] width 349 height 43
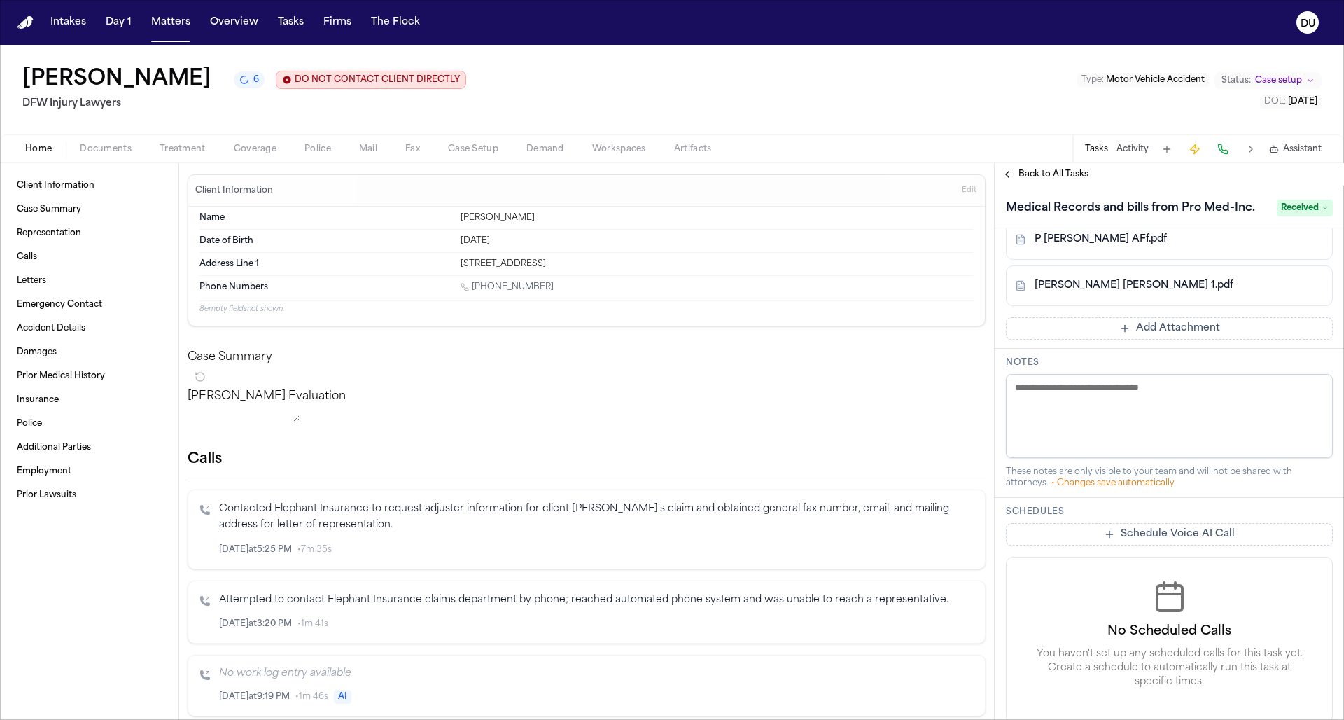
scroll to position [300, 0]
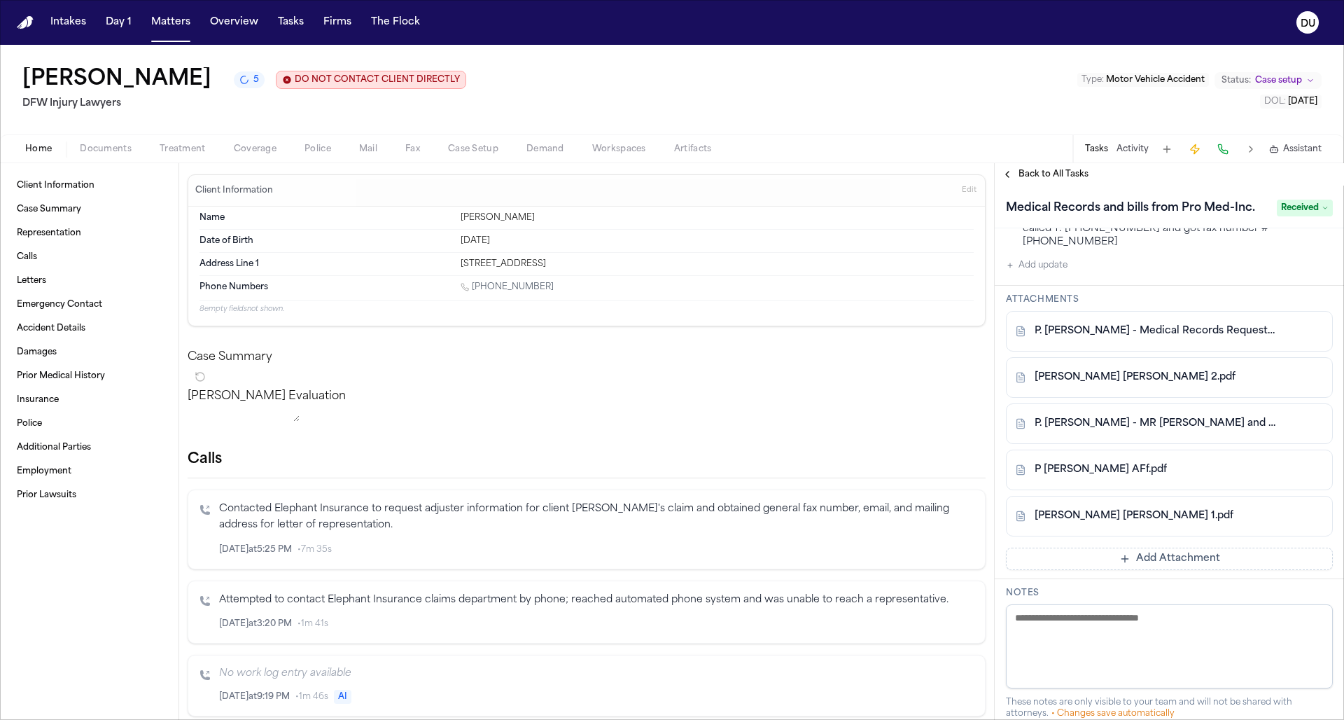
click at [24, 23] on img "Home" at bounding box center [25, 22] width 17 height 13
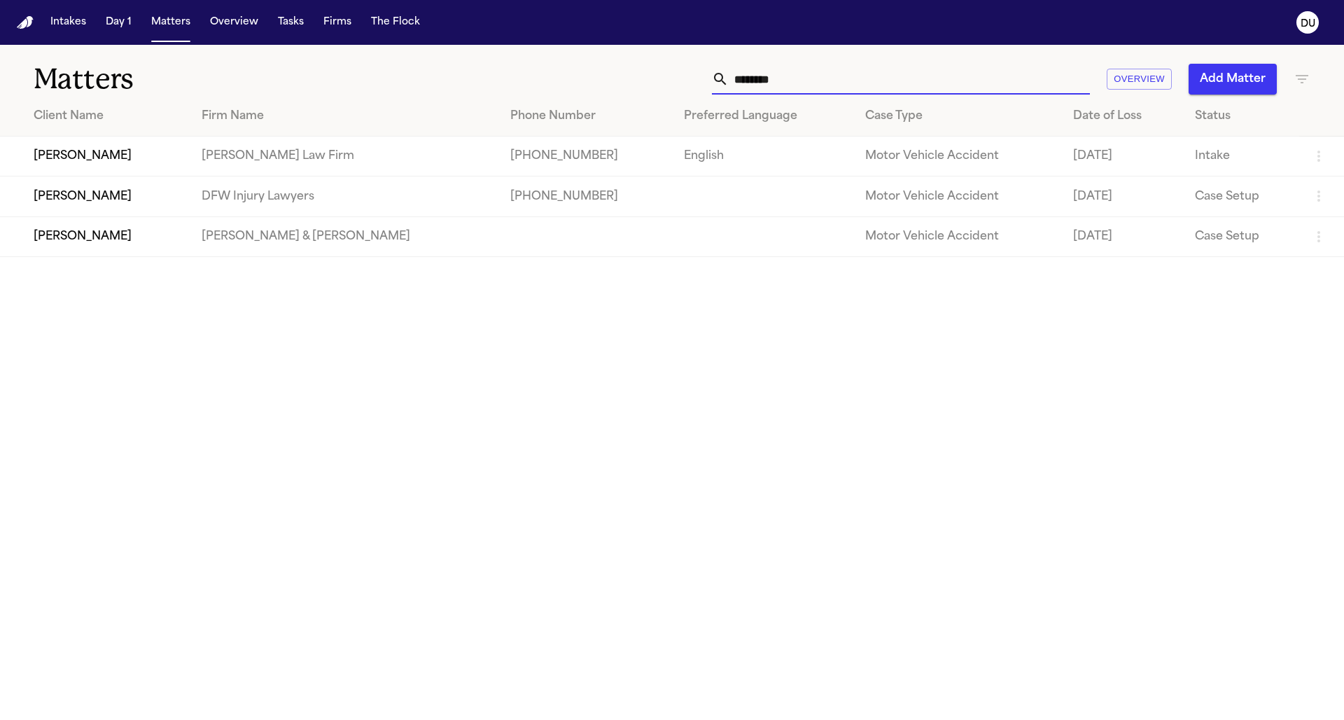
drag, startPoint x: 811, startPoint y: 79, endPoint x: 704, endPoint y: 86, distance: 107.4
click at [713, 83] on div "*******" at bounding box center [901, 79] width 378 height 31
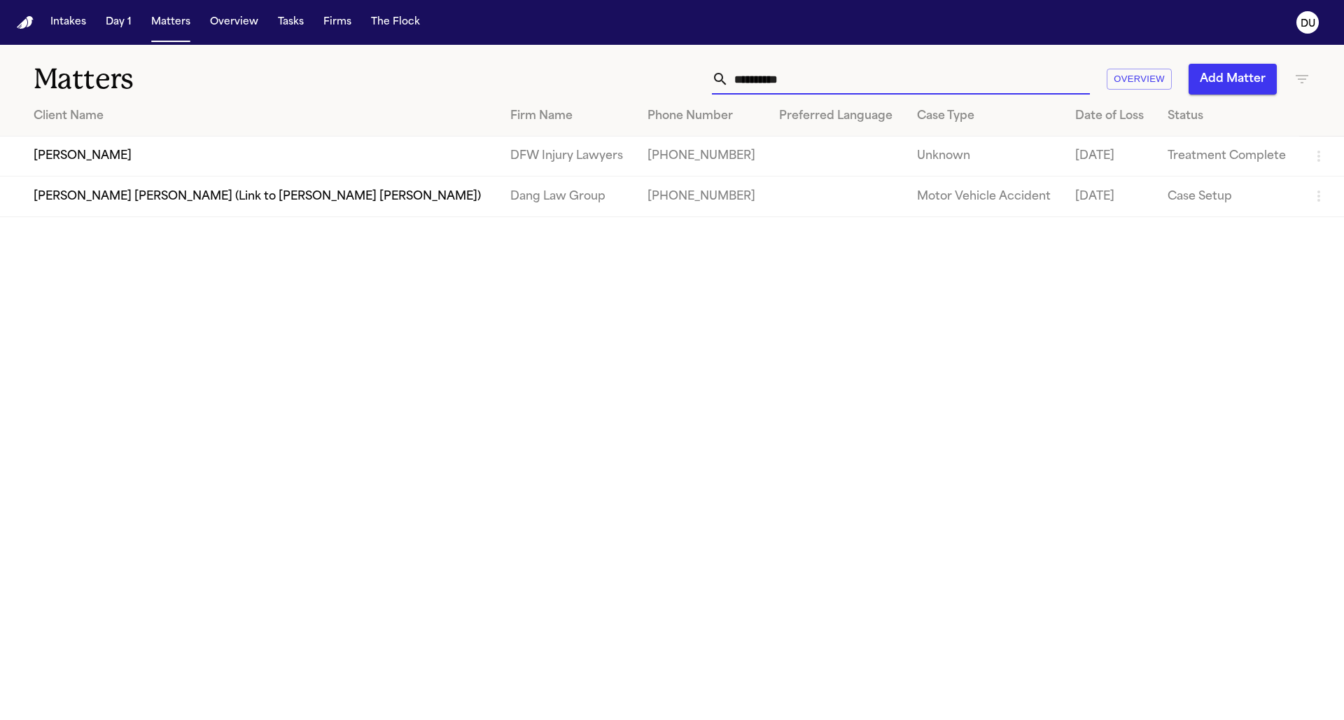
type input "**********"
click at [198, 159] on td "[PERSON_NAME]" at bounding box center [249, 157] width 499 height 40
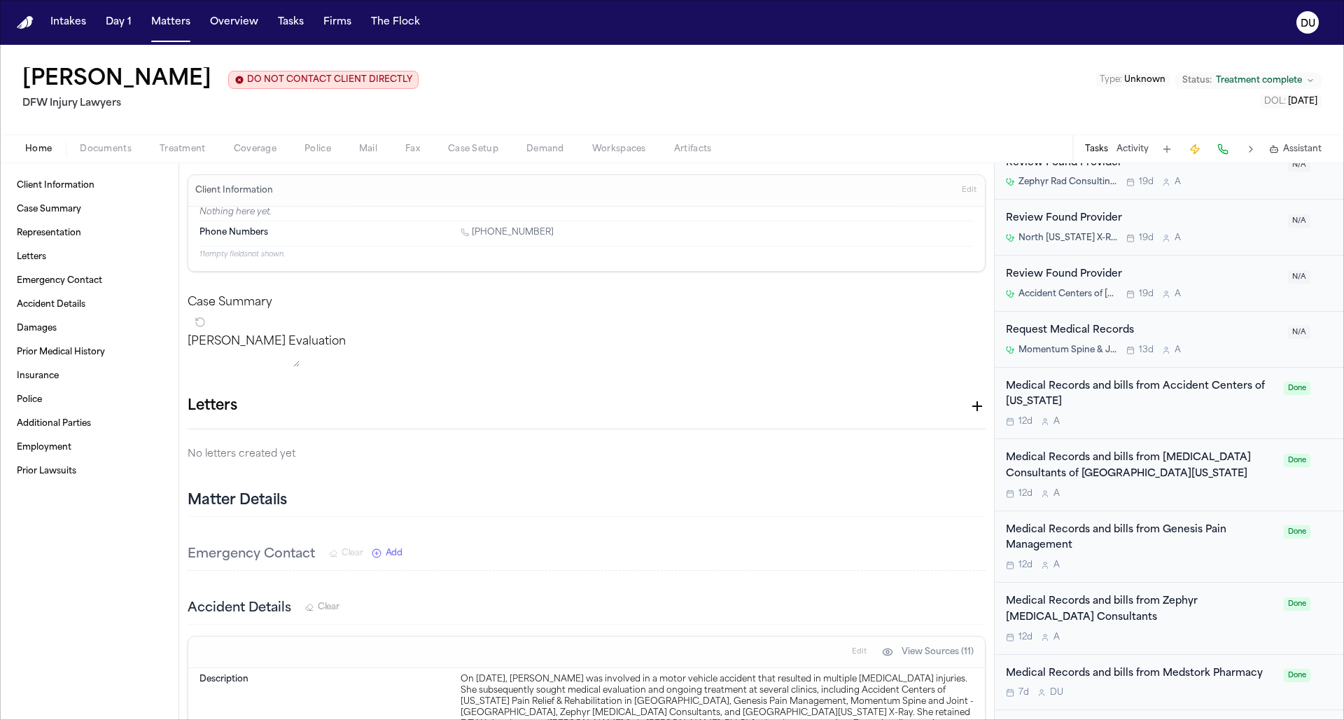
scroll to position [1312, 0]
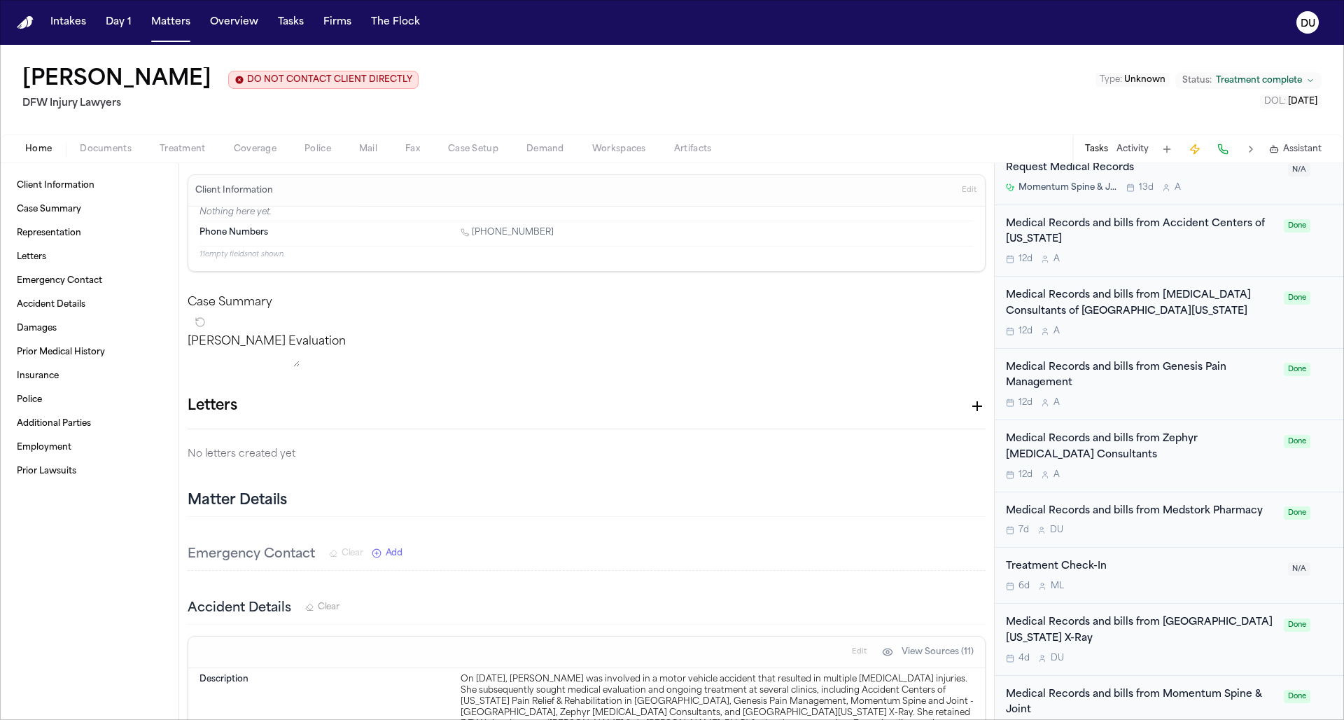
click at [896, 482] on div "Medical Records and bills from [GEOGRAPHIC_DATA][US_STATE] X-Ray" at bounding box center [1141, 631] width 270 height 32
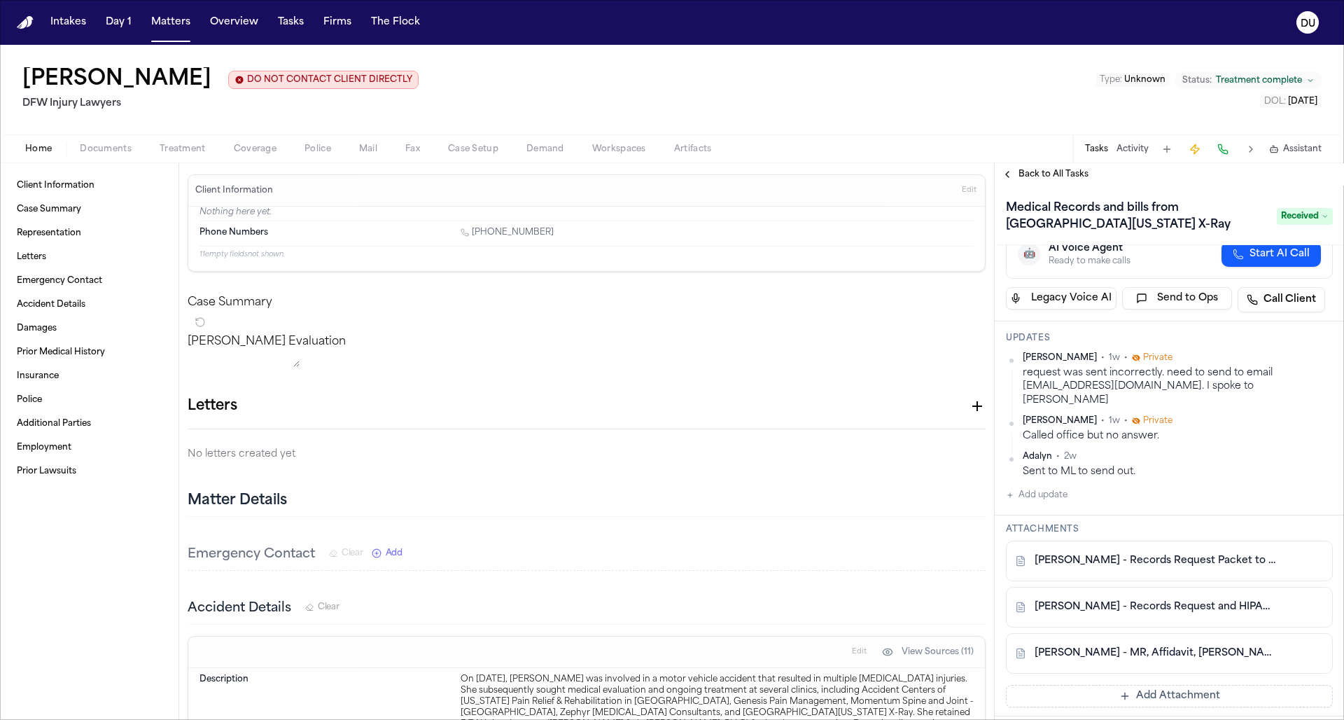
scroll to position [173, 0]
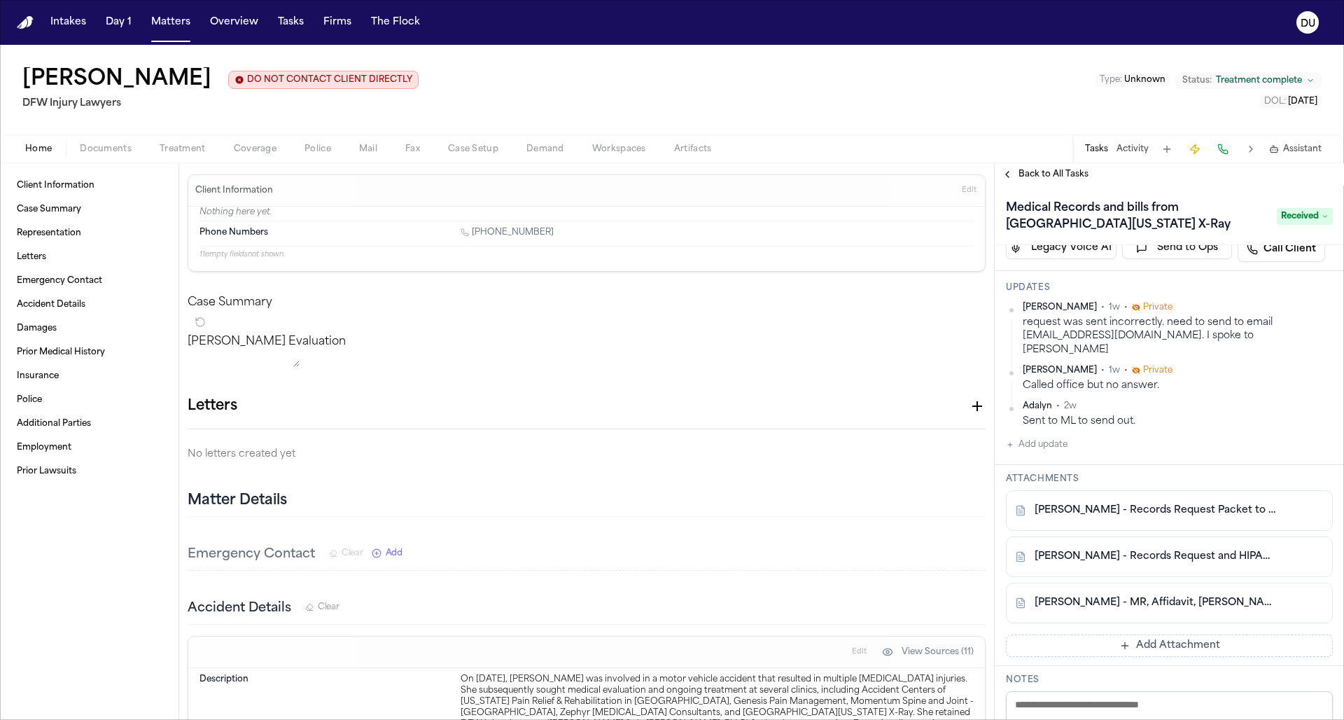
click at [896, 482] on link "[PERSON_NAME] - MR, Affidavit, [PERSON_NAME], Imaging Orders & Reports from [GE…" at bounding box center [1156, 603] width 242 height 14
click at [25, 25] on img "Home" at bounding box center [25, 22] width 17 height 13
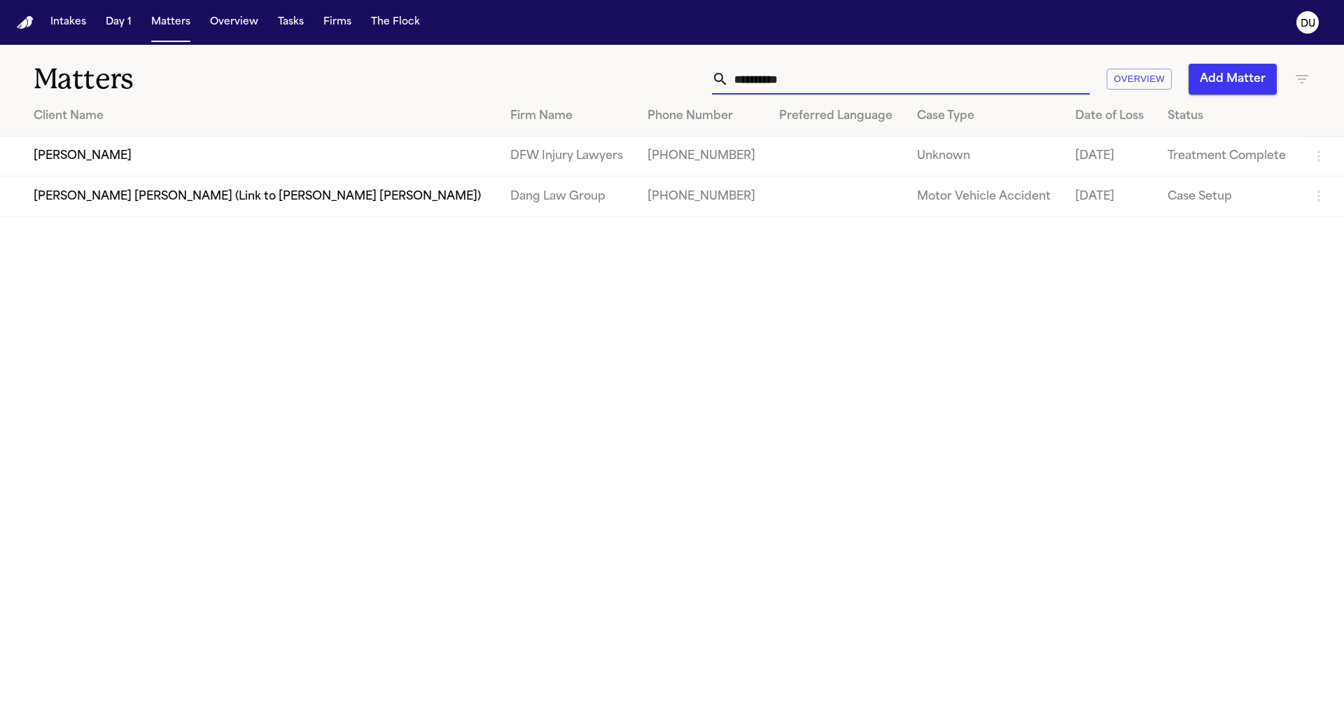
drag, startPoint x: 791, startPoint y: 83, endPoint x: 674, endPoint y: 85, distance: 117.7
click at [674, 85] on div "**********" at bounding box center [857, 79] width 905 height 31
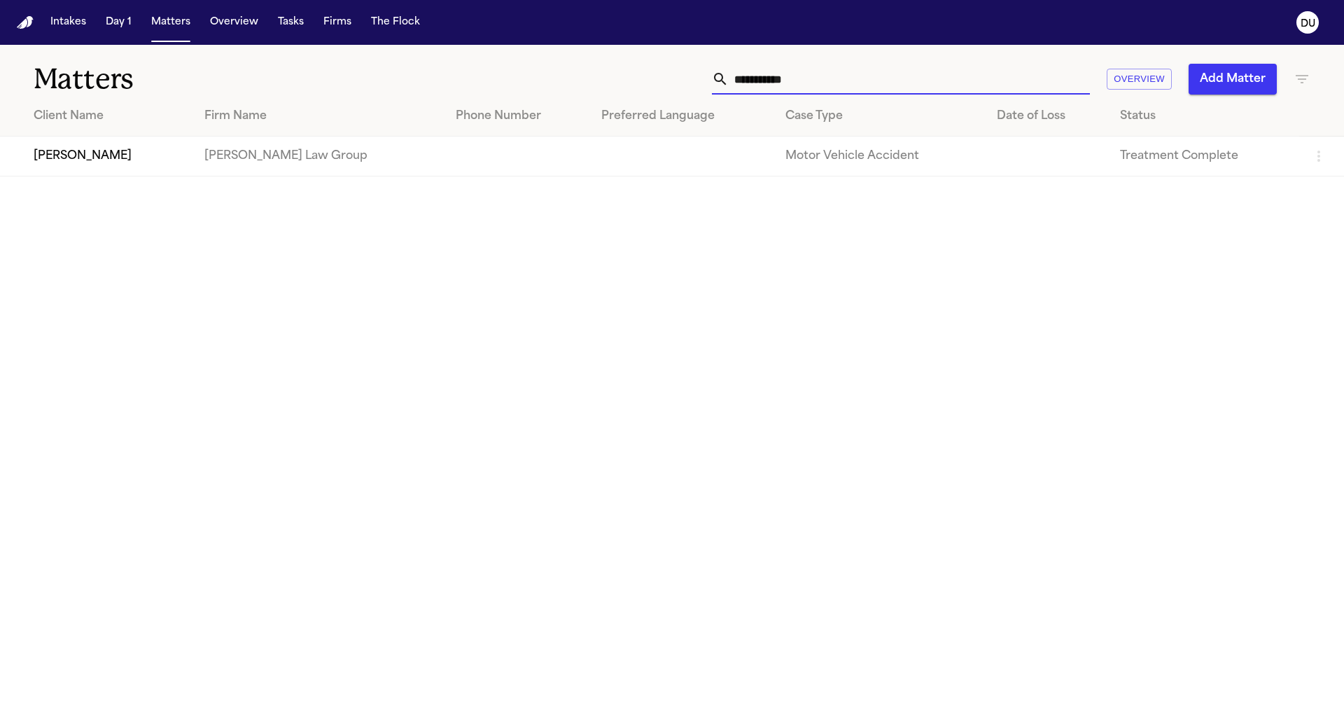
type input "**********"
drag, startPoint x: 571, startPoint y: 25, endPoint x: 182, endPoint y: 151, distance: 409.4
click at [182, 151] on td "[PERSON_NAME]" at bounding box center [96, 157] width 193 height 40
